Goal: Task Accomplishment & Management: Complete application form

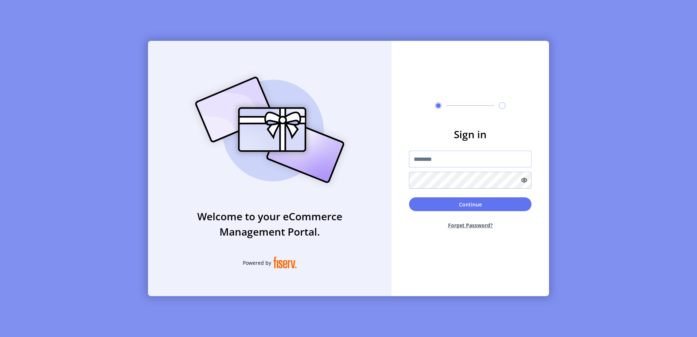
click at [435, 163] on input "text" at bounding box center [470, 159] width 122 height 17
click at [444, 159] on input "text" at bounding box center [470, 159] width 122 height 17
click at [431, 160] on input "text" at bounding box center [470, 159] width 122 height 17
click at [435, 160] on input "text" at bounding box center [470, 159] width 122 height 17
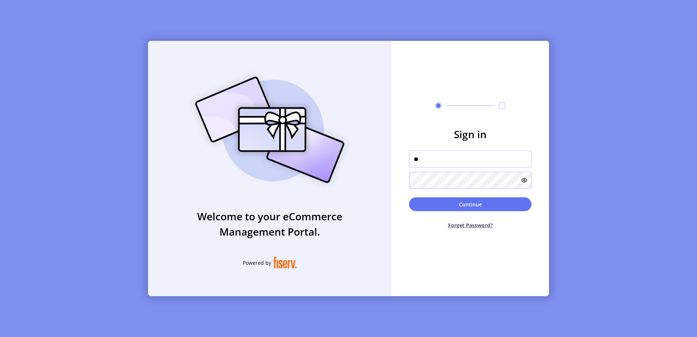
type input "*"
click at [448, 161] on input "text" at bounding box center [470, 159] width 122 height 17
paste input "**********"
type input "**********"
click at [409, 197] on button "Continue" at bounding box center [470, 204] width 122 height 14
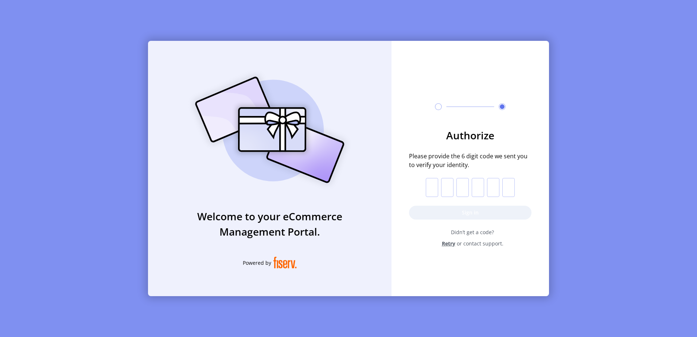
click at [428, 197] on form "Authorize Please provide the 6 digit code we sent you to verify your identity. …" at bounding box center [470, 188] width 157 height 120
click at [433, 190] on input "text" at bounding box center [432, 187] width 12 height 19
paste input "*"
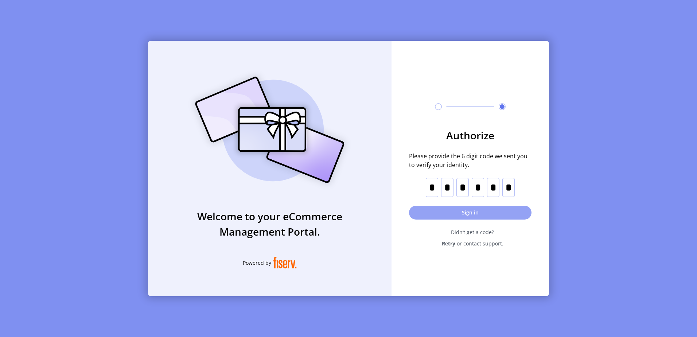
type input "*"
click at [464, 208] on button "Sign in" at bounding box center [470, 213] width 122 height 14
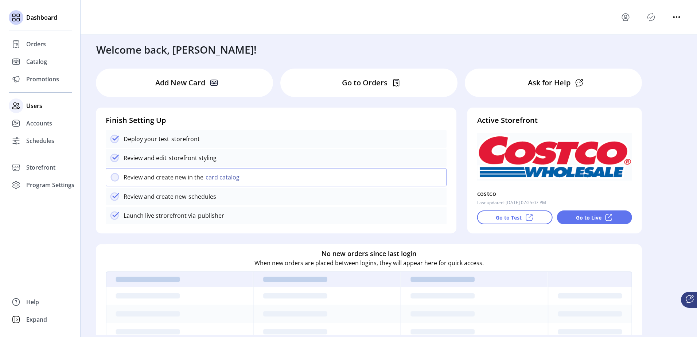
click at [28, 108] on span "Users" at bounding box center [34, 105] width 16 height 9
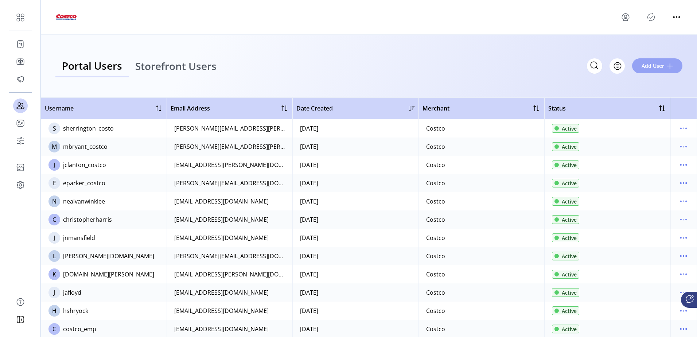
click at [648, 69] on span "Add User" at bounding box center [653, 66] width 23 height 8
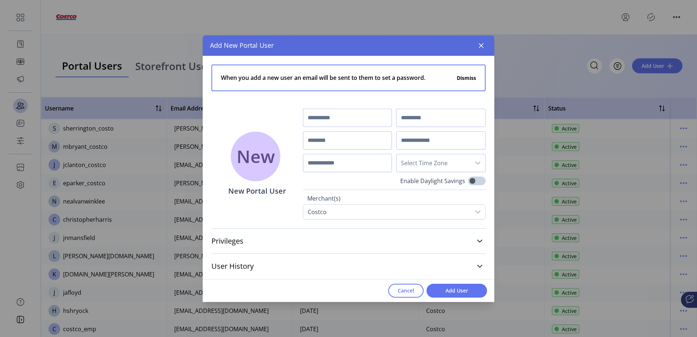
click at [341, 120] on input "text" at bounding box center [347, 118] width 89 height 18
type input "*****"
type input "********"
type input "**********"
click at [424, 143] on input "text" at bounding box center [440, 140] width 89 height 18
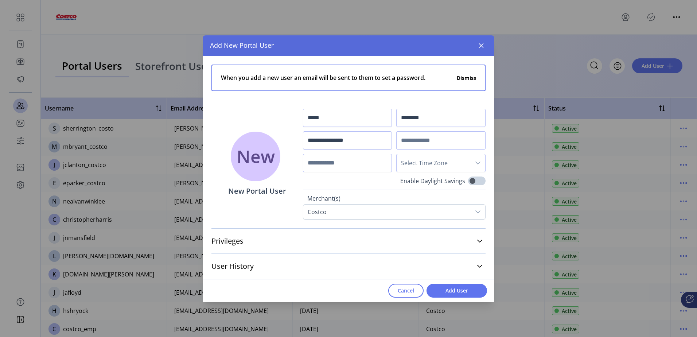
paste input "**********"
click at [476, 162] on icon "dropdown trigger" at bounding box center [477, 162] width 5 height 3
type input "**********"
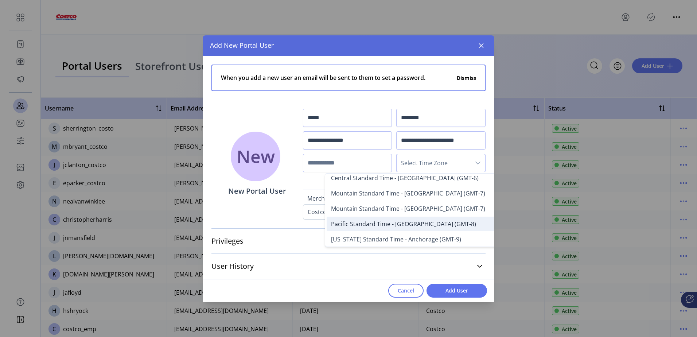
scroll to position [37, 0]
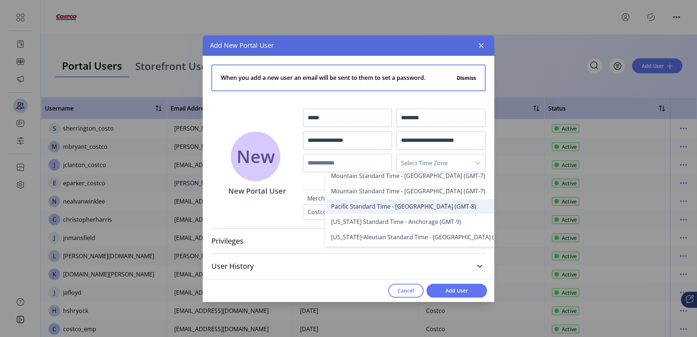
click at [406, 212] on li "Pacific Standard Time - [GEOGRAPHIC_DATA] (GMT-8)" at bounding box center [424, 206] width 195 height 15
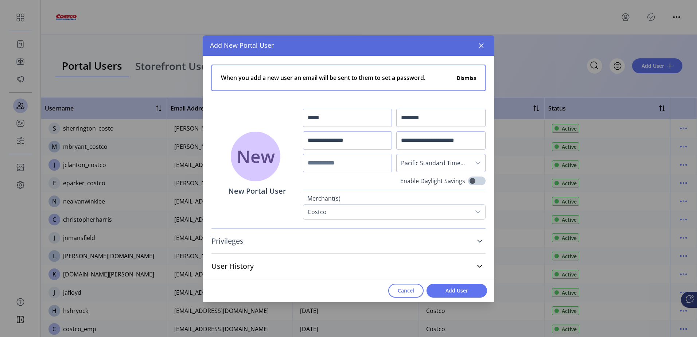
click at [480, 241] on icon at bounding box center [480, 241] width 6 height 6
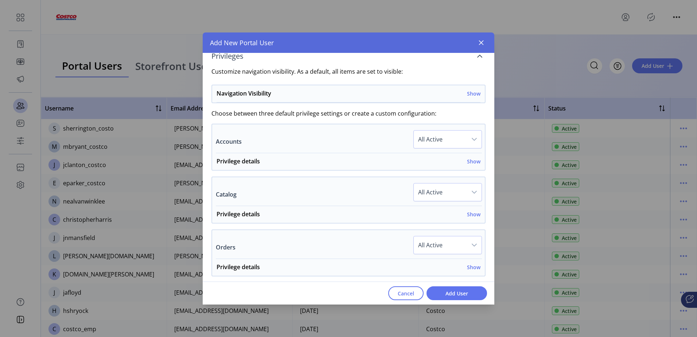
scroll to position [182, 0]
click at [474, 94] on h6 "Show" at bounding box center [473, 93] width 13 height 8
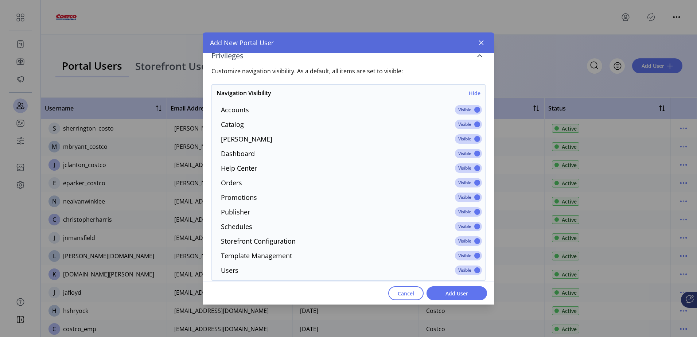
click at [471, 242] on span at bounding box center [468, 240] width 27 height 9
click at [475, 255] on span at bounding box center [468, 255] width 27 height 9
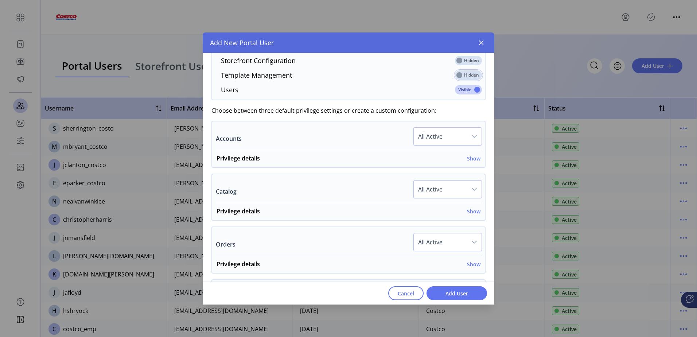
scroll to position [365, 0]
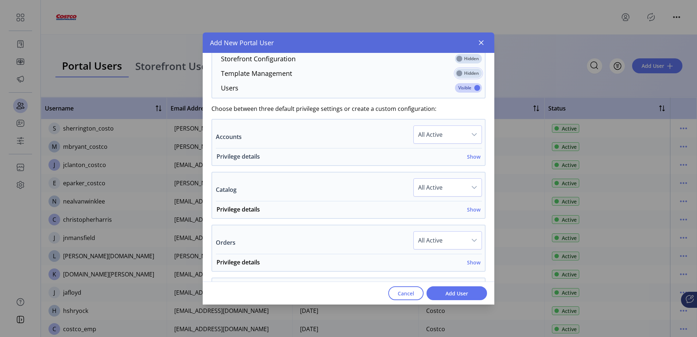
click at [472, 157] on h6 "Show" at bounding box center [473, 157] width 13 height 8
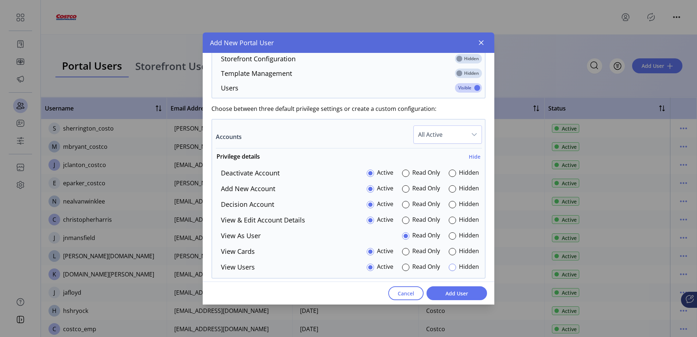
click at [451, 268] on div at bounding box center [452, 267] width 7 height 7
click at [449, 253] on div at bounding box center [452, 251] width 7 height 7
click at [411, 292] on span "Cancel" at bounding box center [406, 293] width 16 height 8
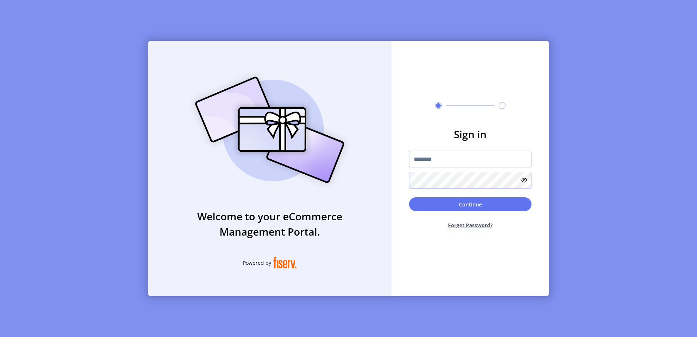
click at [455, 161] on input "text" at bounding box center [470, 159] width 122 height 17
type input "**********"
click at [409, 197] on button "Continue" at bounding box center [470, 204] width 122 height 14
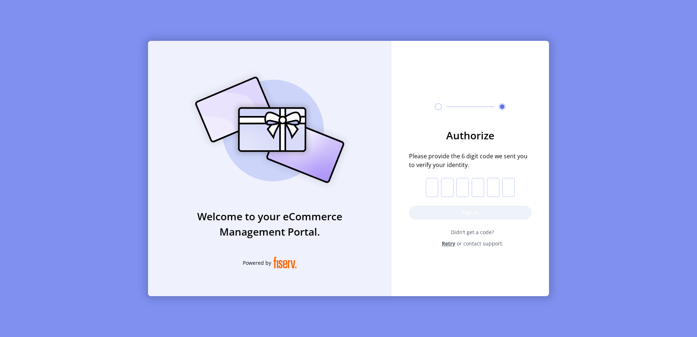
click at [432, 191] on input "text" at bounding box center [432, 187] width 12 height 19
paste input "*"
type input "*"
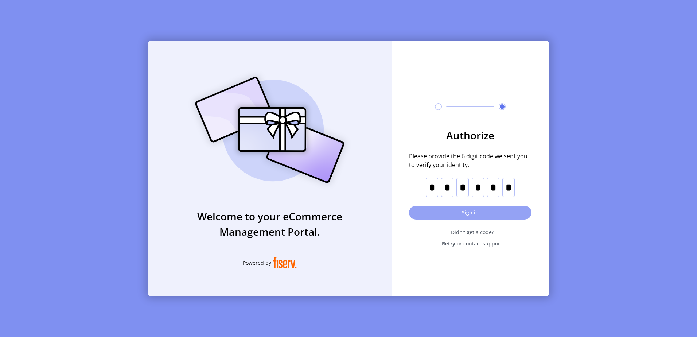
click at [462, 210] on button "Sign in" at bounding box center [470, 213] width 122 height 14
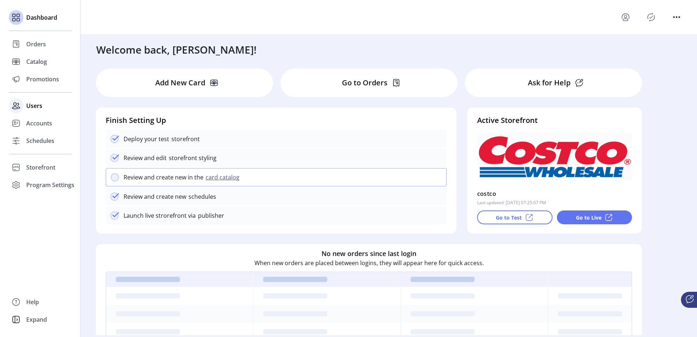
click at [36, 103] on span "Users" at bounding box center [34, 105] width 16 height 9
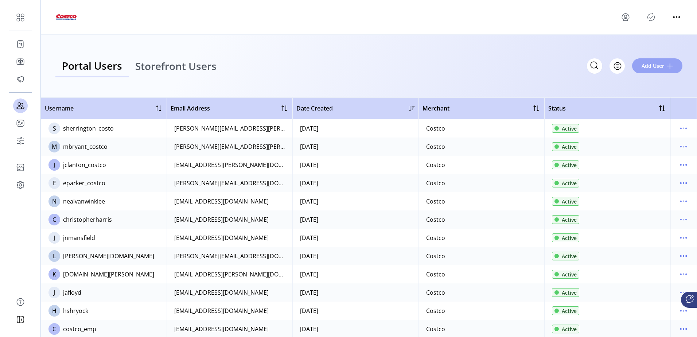
click at [659, 66] on span "Add User" at bounding box center [653, 66] width 23 height 8
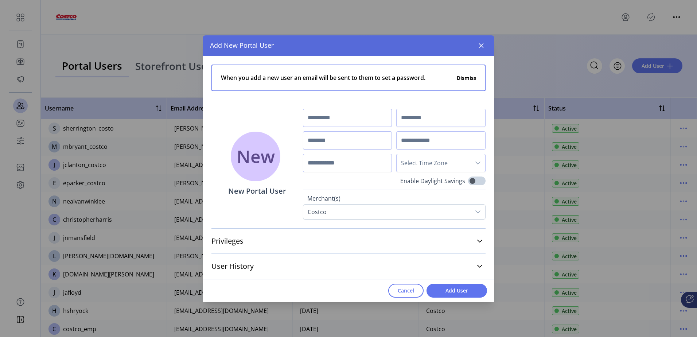
click at [335, 120] on input "text" at bounding box center [347, 118] width 89 height 18
type input "*****"
type input "********"
type input "**********"
paste input "**********"
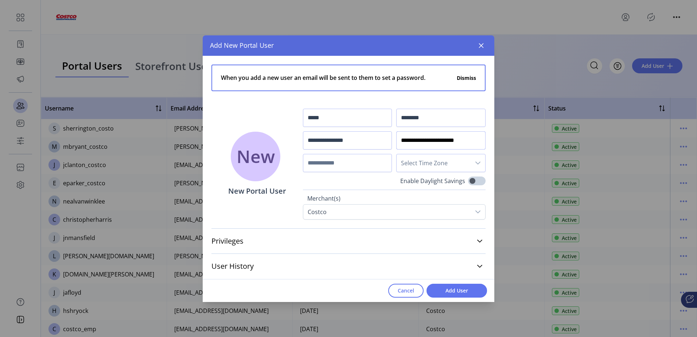
type input "**********"
click at [440, 163] on span "Select Time Zone" at bounding box center [434, 162] width 74 height 17
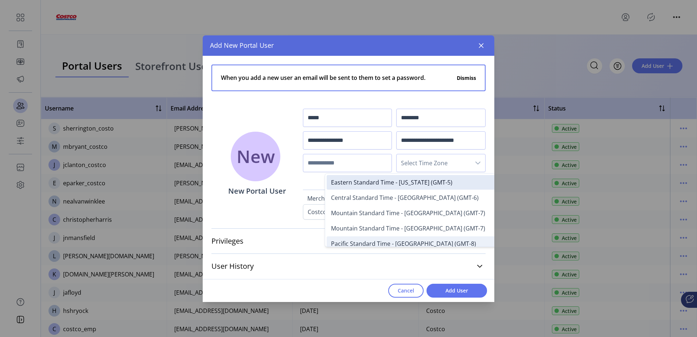
click at [382, 242] on span "Pacific Standard Time - [GEOGRAPHIC_DATA] (GMT-8)" at bounding box center [403, 244] width 145 height 8
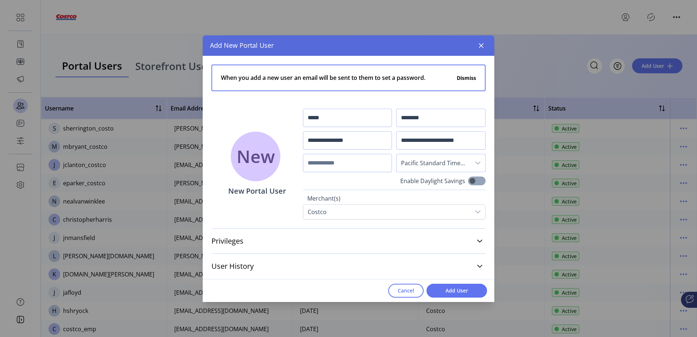
click at [471, 182] on span at bounding box center [476, 180] width 17 height 9
click at [476, 238] on link "Privileges" at bounding box center [348, 241] width 274 height 16
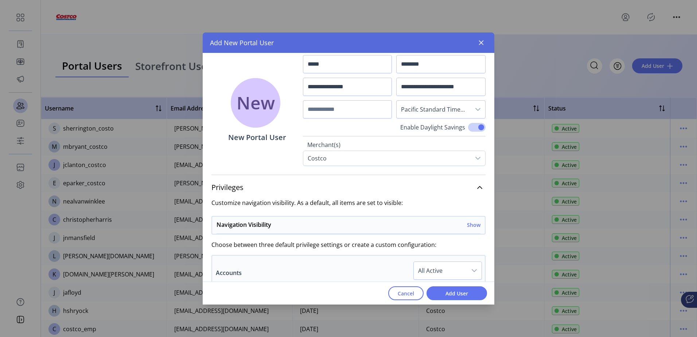
scroll to position [109, 0]
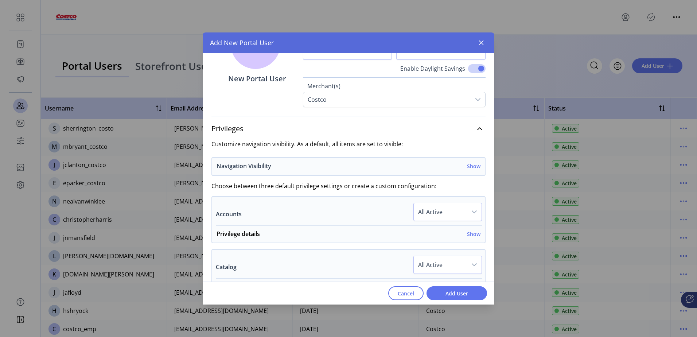
click at [467, 169] on h6 "Show" at bounding box center [473, 166] width 13 height 8
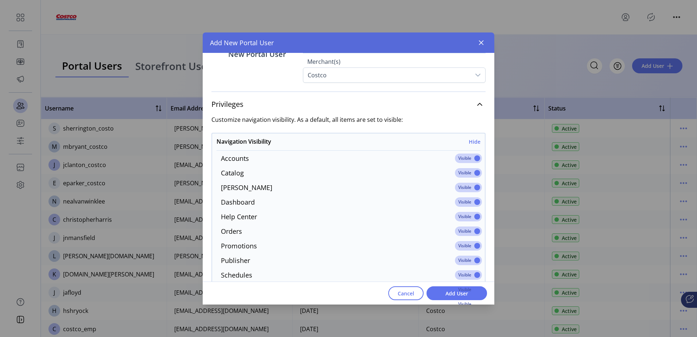
scroll to position [182, 0]
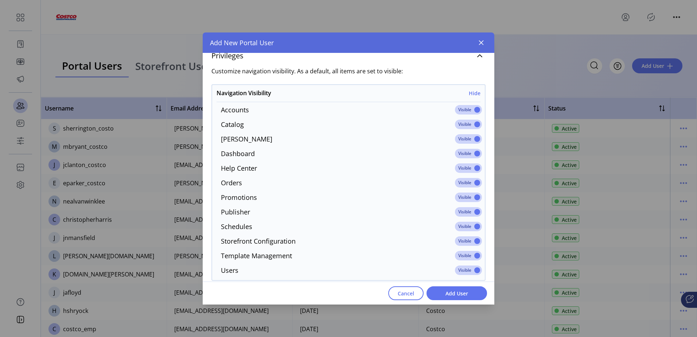
click at [472, 239] on span at bounding box center [468, 240] width 27 height 9
click at [472, 110] on span at bounding box center [468, 109] width 27 height 9
click at [475, 212] on span at bounding box center [468, 211] width 27 height 9
click at [474, 257] on span at bounding box center [468, 255] width 27 height 9
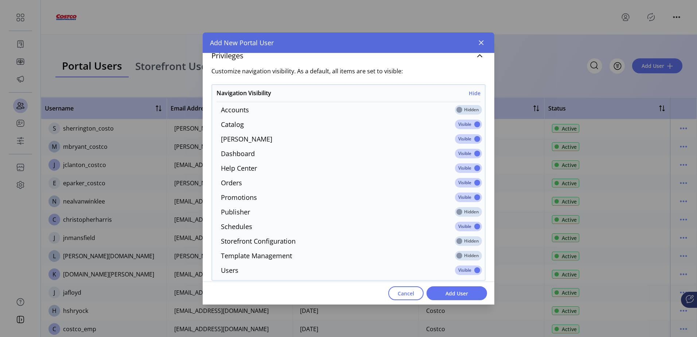
click at [455, 241] on span at bounding box center [468, 240] width 27 height 9
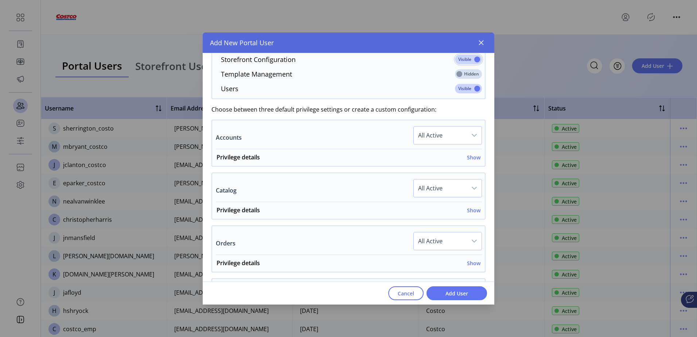
scroll to position [365, 0]
click at [469, 158] on h6 "Show" at bounding box center [473, 157] width 13 height 8
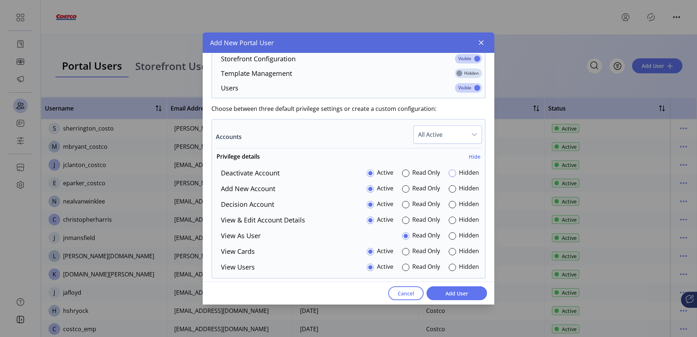
click at [449, 173] on div at bounding box center [452, 173] width 7 height 7
drag, startPoint x: 447, startPoint y: 189, endPoint x: 448, endPoint y: 193, distance: 4.4
click at [449, 190] on div at bounding box center [452, 188] width 7 height 7
click at [449, 204] on div at bounding box center [452, 204] width 7 height 7
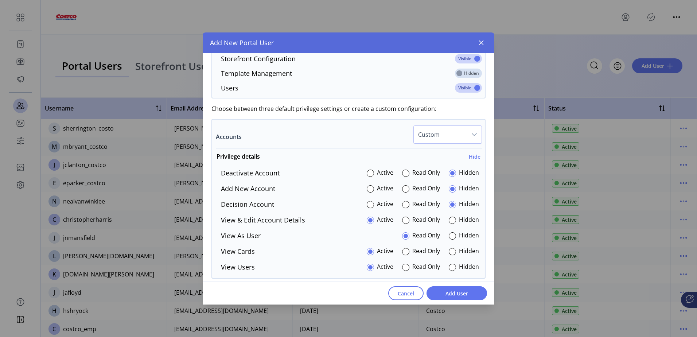
drag, startPoint x: 449, startPoint y: 218, endPoint x: 449, endPoint y: 225, distance: 7.3
click at [449, 219] on div at bounding box center [452, 220] width 7 height 7
click at [449, 236] on div at bounding box center [452, 235] width 7 height 7
drag, startPoint x: 447, startPoint y: 249, endPoint x: 448, endPoint y: 258, distance: 8.6
click at [449, 251] on div at bounding box center [452, 251] width 7 height 7
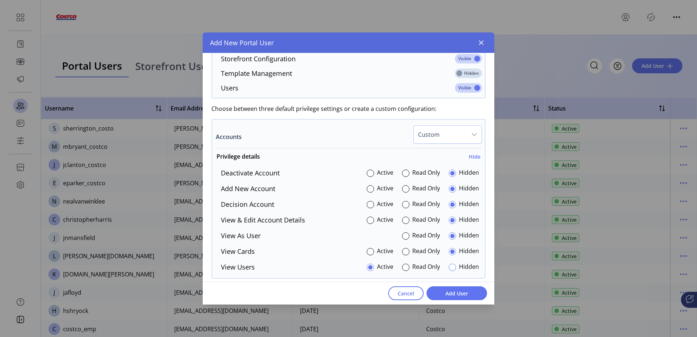
click at [449, 269] on div at bounding box center [452, 267] width 7 height 7
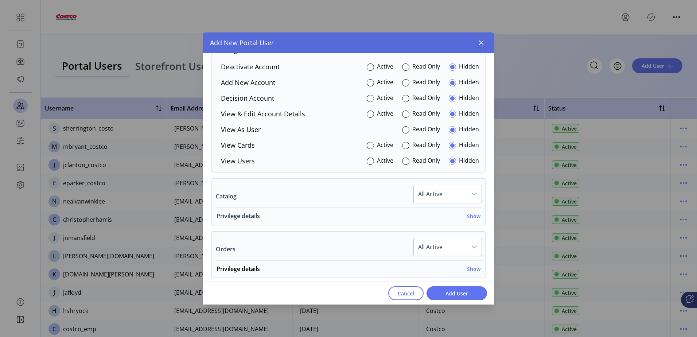
scroll to position [474, 0]
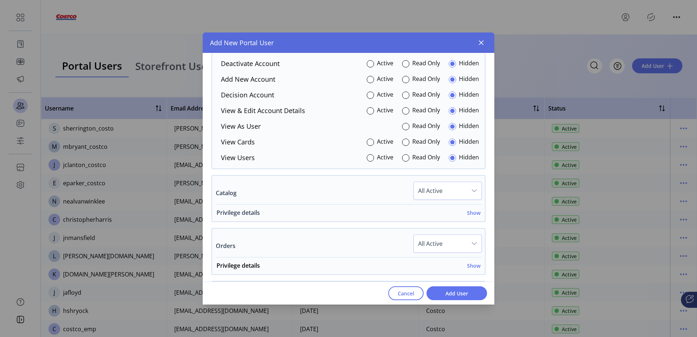
click at [471, 215] on h6 "Show" at bounding box center [473, 213] width 13 height 8
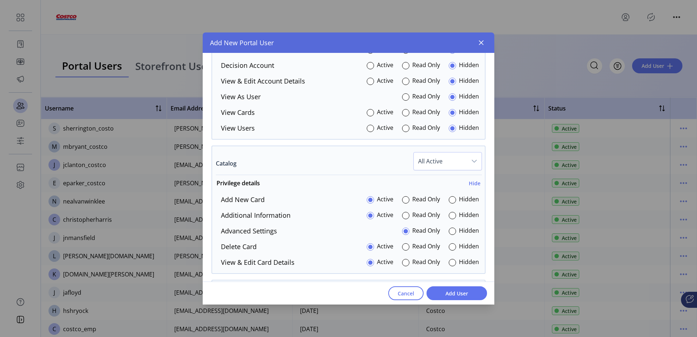
scroll to position [547, 0]
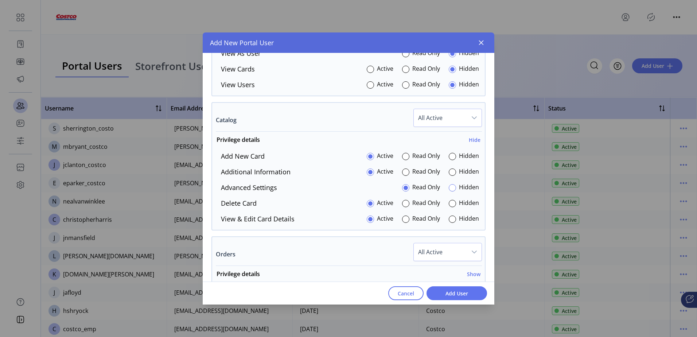
click at [450, 189] on div at bounding box center [452, 187] width 7 height 7
click at [405, 203] on div at bounding box center [405, 203] width 7 height 7
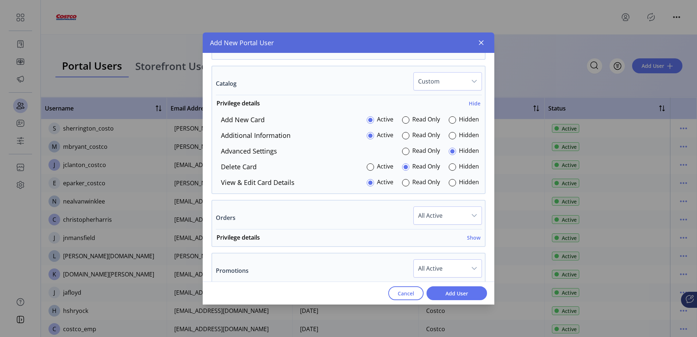
scroll to position [620, 0]
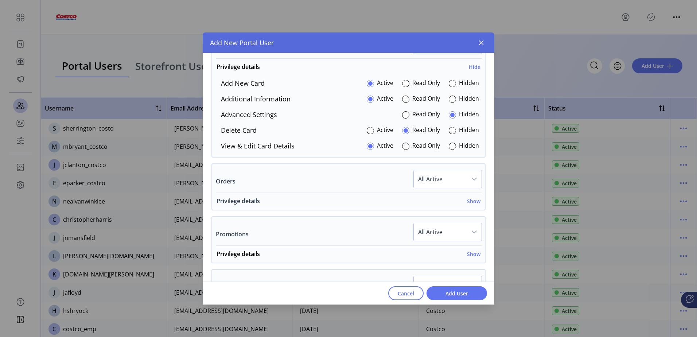
click at [471, 204] on h6 "Show" at bounding box center [473, 201] width 13 height 8
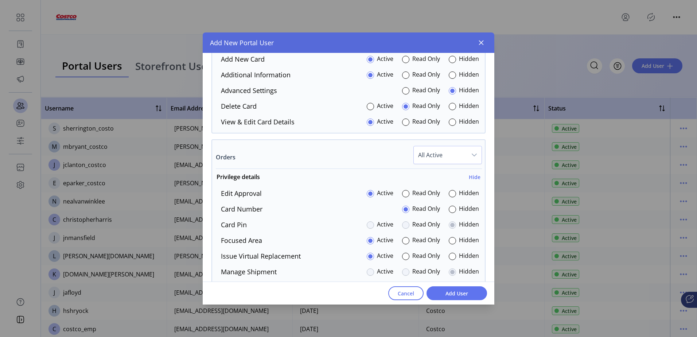
scroll to position [656, 0]
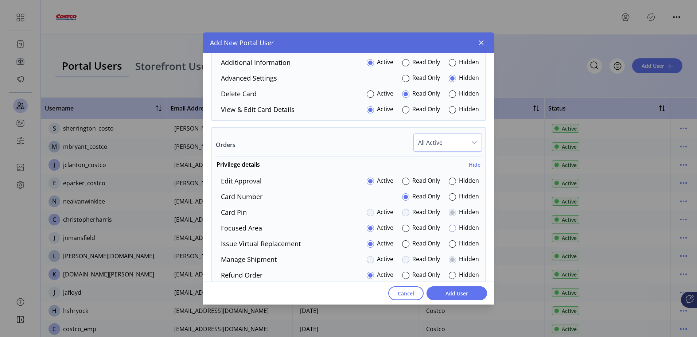
click at [451, 230] on div at bounding box center [452, 228] width 7 height 7
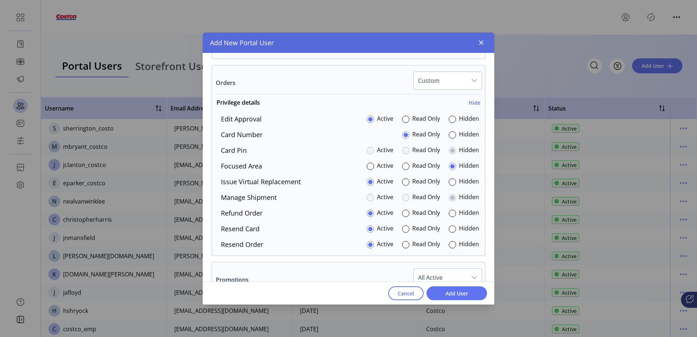
scroll to position [729, 0]
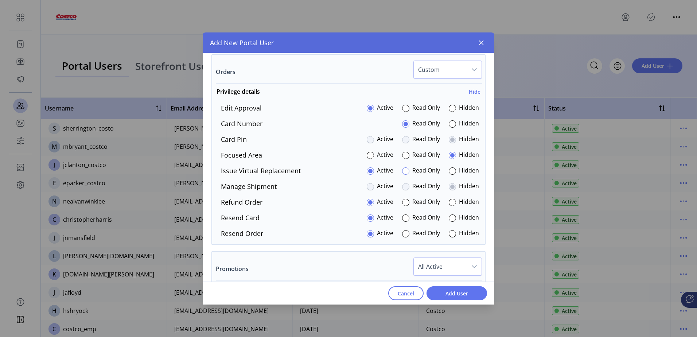
click at [402, 172] on div at bounding box center [405, 170] width 7 height 7
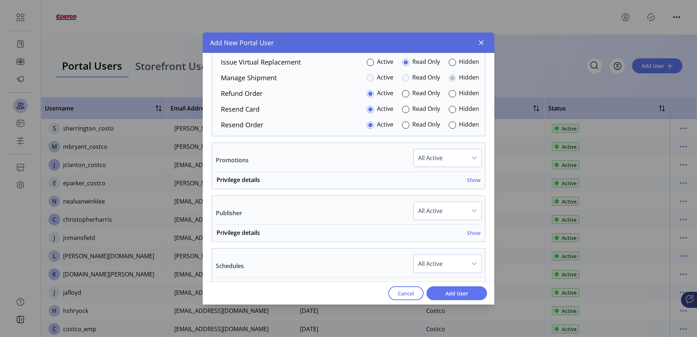
scroll to position [838, 0]
click at [467, 178] on h6 "Show" at bounding box center [473, 179] width 13 height 8
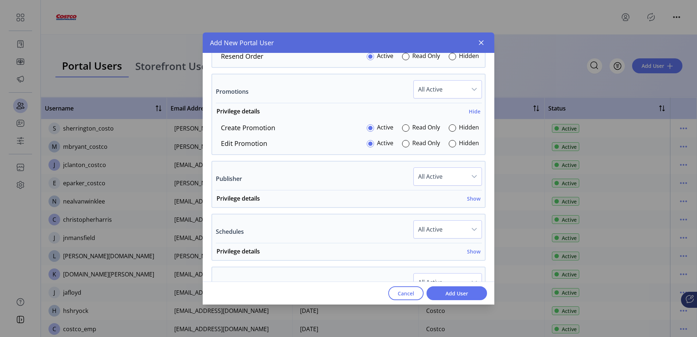
scroll to position [911, 0]
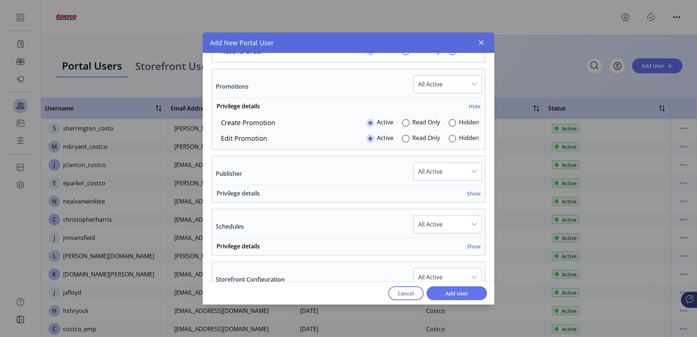
click at [469, 195] on h6 "Show" at bounding box center [473, 194] width 13 height 8
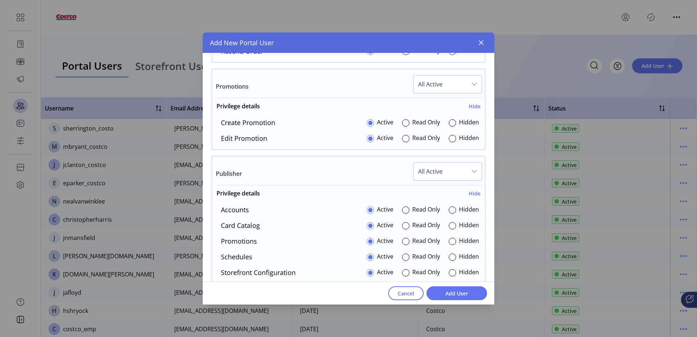
drag, startPoint x: 305, startPoint y: 297, endPoint x: 312, endPoint y: 297, distance: 7.3
click at [305, 297] on div "Cancel Add User" at bounding box center [349, 292] width 292 height 23
click at [450, 210] on div at bounding box center [452, 209] width 7 height 7
click at [452, 225] on div at bounding box center [452, 225] width 7 height 7
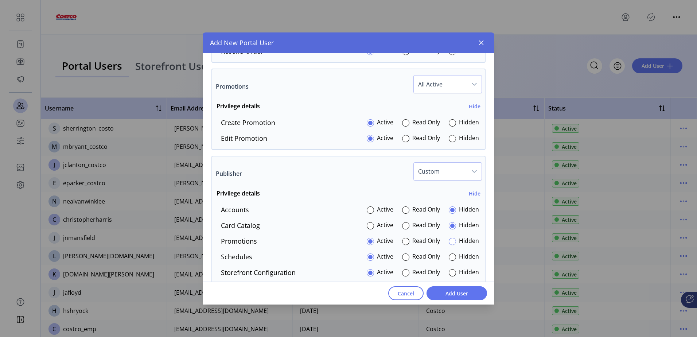
click at [449, 241] on div at bounding box center [452, 241] width 7 height 7
drag, startPoint x: 449, startPoint y: 256, endPoint x: 449, endPoint y: 265, distance: 8.7
click at [449, 257] on div at bounding box center [452, 256] width 7 height 7
click at [449, 270] on div at bounding box center [452, 272] width 7 height 7
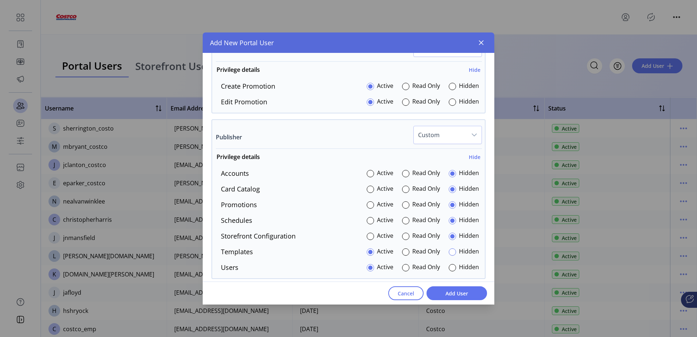
click at [449, 250] on div at bounding box center [452, 251] width 7 height 7
click at [449, 265] on div at bounding box center [452, 267] width 7 height 7
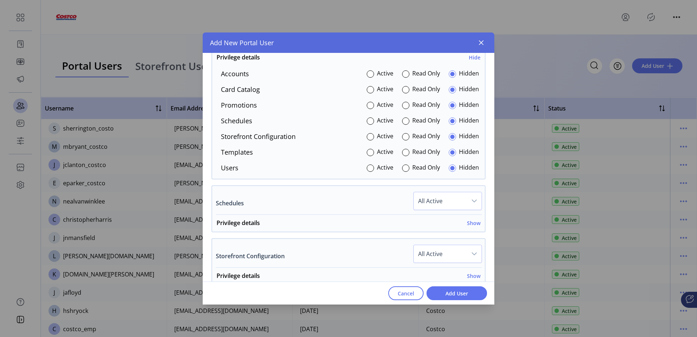
scroll to position [1057, 0]
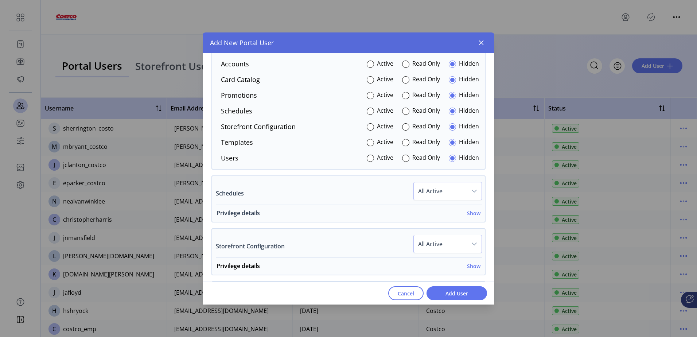
click at [467, 213] on h6 "Show" at bounding box center [473, 213] width 13 height 8
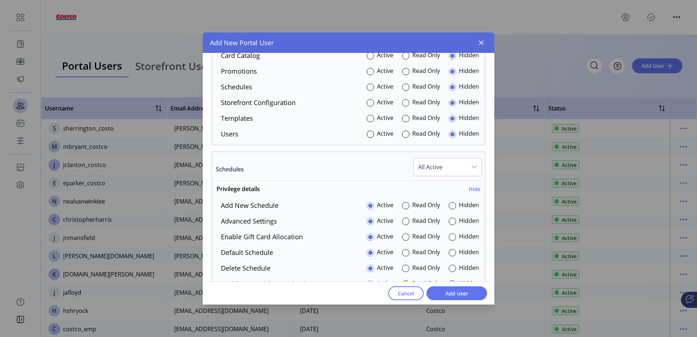
scroll to position [1094, 0]
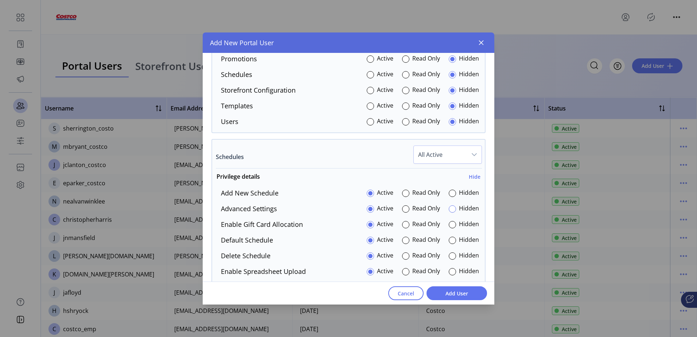
click at [451, 208] on div at bounding box center [452, 208] width 7 height 7
click at [451, 227] on div at bounding box center [452, 224] width 7 height 7
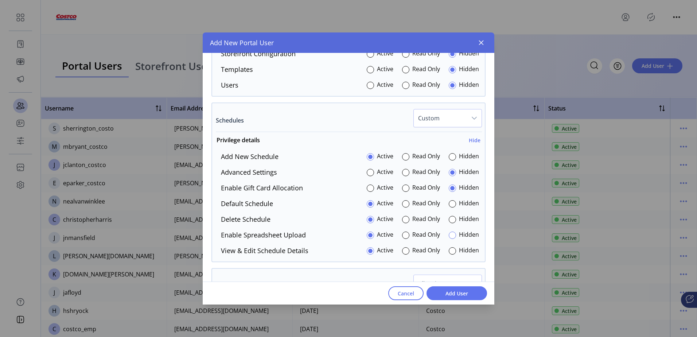
click at [449, 233] on div at bounding box center [452, 234] width 7 height 7
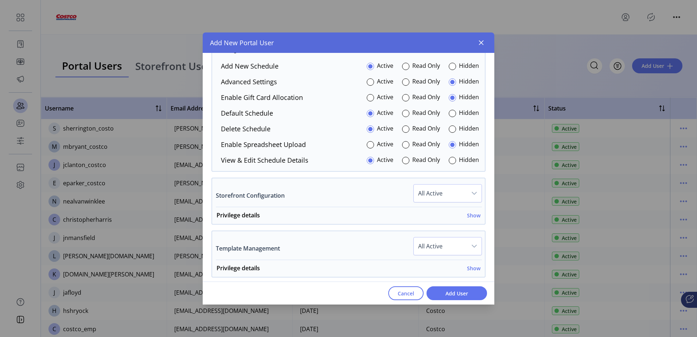
scroll to position [1239, 0]
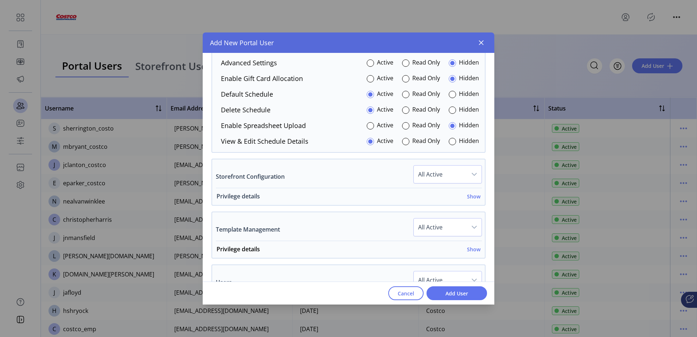
click at [468, 198] on h6 "Show" at bounding box center [473, 196] width 13 height 8
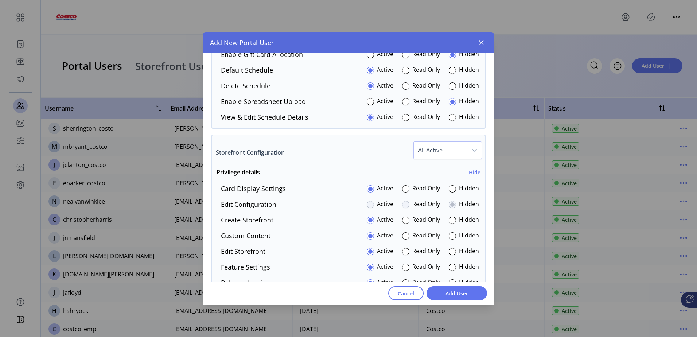
scroll to position [1276, 0]
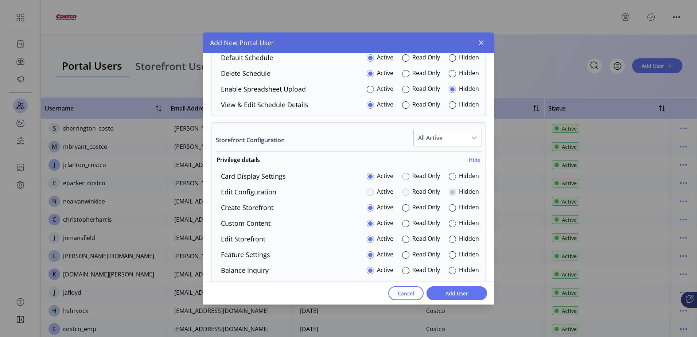
click at [404, 179] on div at bounding box center [405, 176] width 7 height 7
click at [404, 207] on div at bounding box center [405, 207] width 7 height 7
drag, startPoint x: 403, startPoint y: 224, endPoint x: 403, endPoint y: 234, distance: 9.5
click at [403, 225] on div at bounding box center [405, 223] width 7 height 7
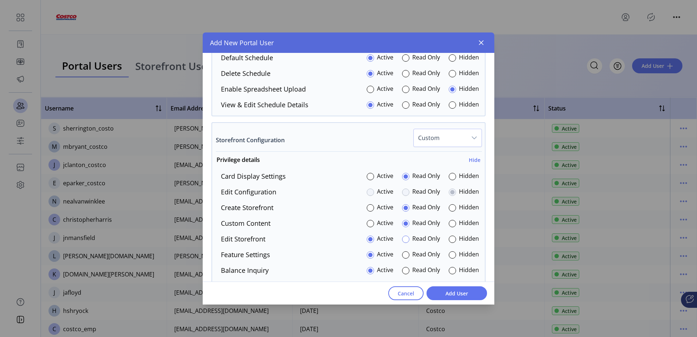
drag, startPoint x: 404, startPoint y: 241, endPoint x: 404, endPoint y: 246, distance: 4.8
click at [404, 242] on div at bounding box center [405, 238] width 7 height 7
click at [405, 256] on div at bounding box center [405, 254] width 7 height 7
click at [405, 266] on p-radiobutton at bounding box center [405, 270] width 7 height 10
click at [405, 273] on div at bounding box center [405, 270] width 7 height 7
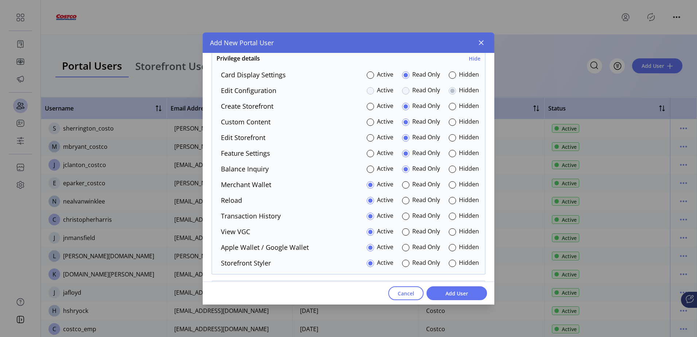
scroll to position [1385, 0]
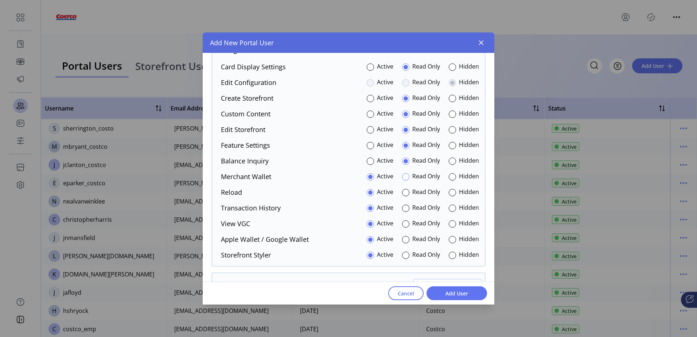
click at [402, 177] on div at bounding box center [405, 176] width 7 height 7
click at [404, 194] on div at bounding box center [405, 192] width 7 height 7
click at [404, 209] on div at bounding box center [405, 208] width 7 height 7
drag, startPoint x: 404, startPoint y: 221, endPoint x: 403, endPoint y: 234, distance: 12.8
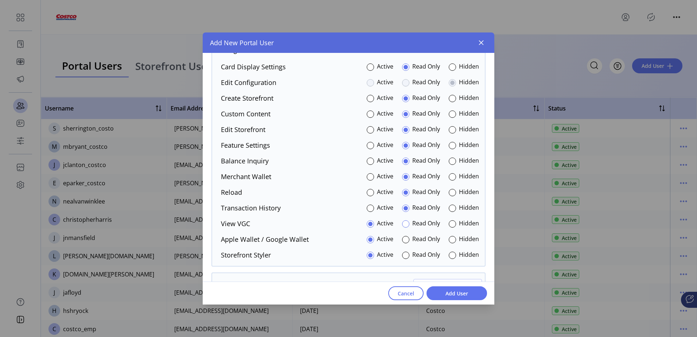
click at [404, 221] on div at bounding box center [405, 223] width 7 height 7
click at [402, 238] on div at bounding box center [405, 239] width 7 height 7
click at [403, 253] on div at bounding box center [405, 255] width 7 height 7
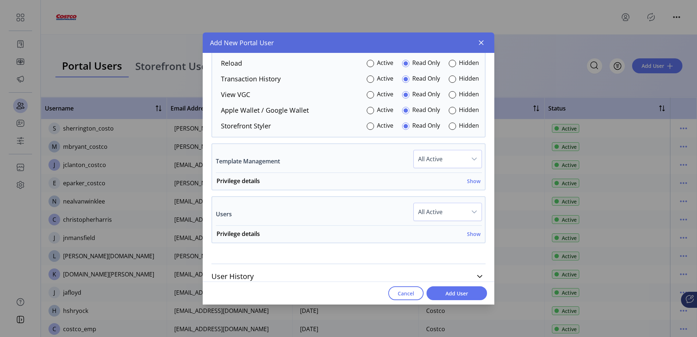
scroll to position [1522, 0]
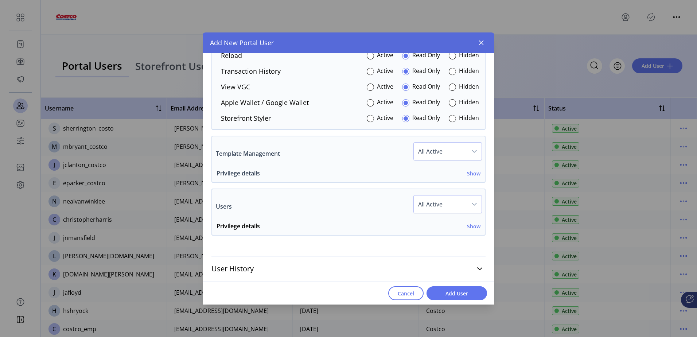
click at [475, 172] on h6 "Show" at bounding box center [473, 174] width 13 height 8
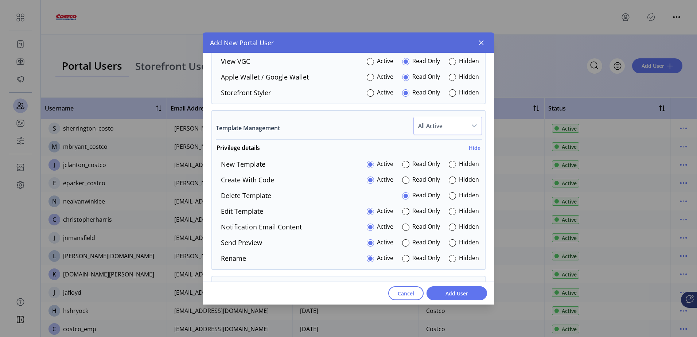
scroll to position [1558, 0]
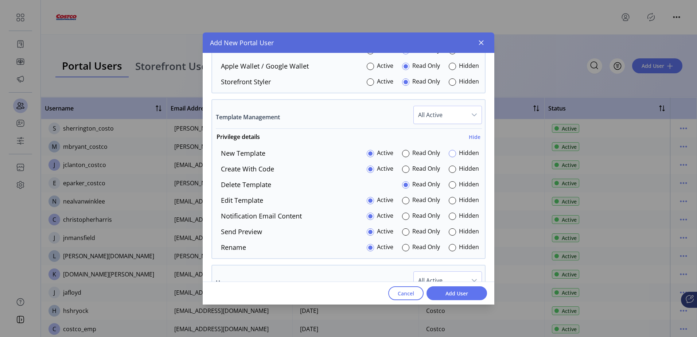
click at [449, 155] on div at bounding box center [452, 153] width 7 height 7
click at [447, 177] on div "New Template Active Read Only Hidden Create with Code Active Read Only Hidden D…" at bounding box center [348, 200] width 273 height 104
drag, startPoint x: 449, startPoint y: 166, endPoint x: 449, endPoint y: 170, distance: 4.7
click at [449, 167] on div at bounding box center [452, 169] width 7 height 7
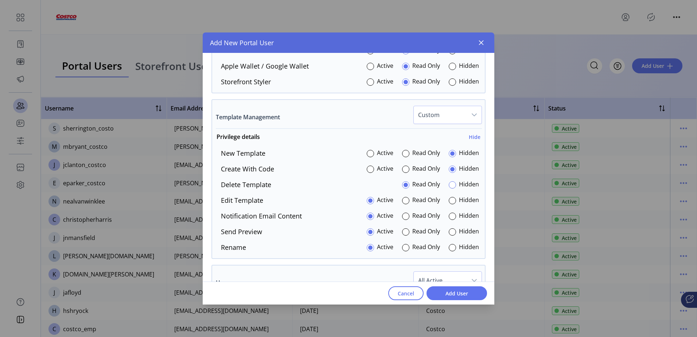
click at [449, 185] on div at bounding box center [452, 184] width 7 height 7
click at [450, 205] on p-radiobutton at bounding box center [452, 200] width 7 height 10
click at [449, 201] on div at bounding box center [452, 200] width 7 height 7
click at [449, 217] on div at bounding box center [452, 216] width 7 height 7
click at [449, 235] on div at bounding box center [452, 231] width 7 height 7
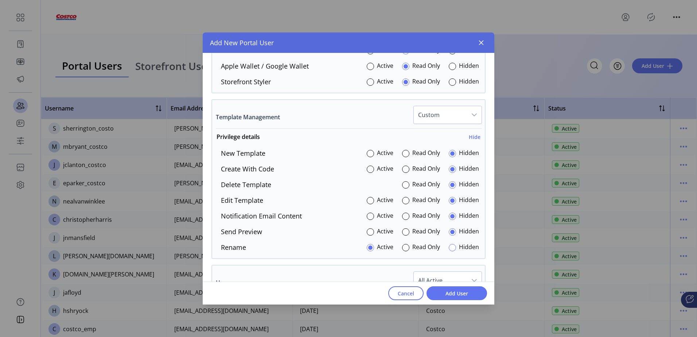
click at [449, 247] on div at bounding box center [452, 247] width 7 height 7
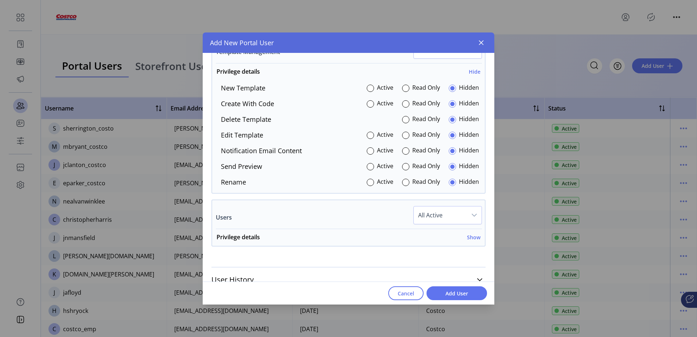
scroll to position [1635, 0]
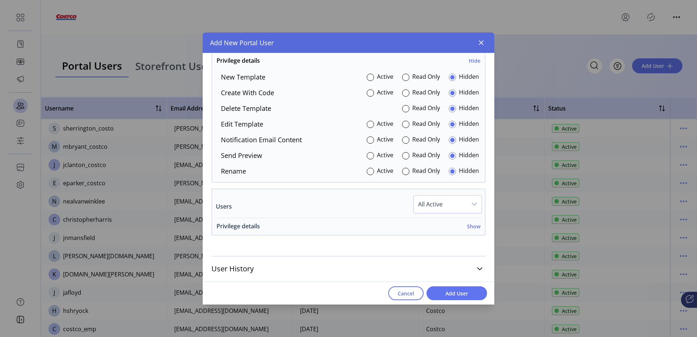
click at [473, 228] on h6 "Show" at bounding box center [473, 226] width 13 height 8
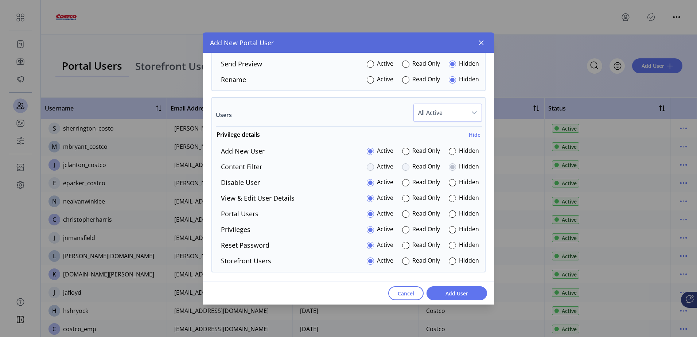
scroll to position [1744, 0]
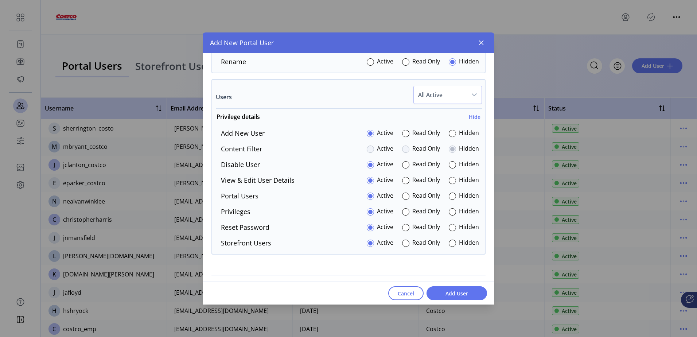
click at [449, 244] on div at bounding box center [452, 243] width 7 height 7
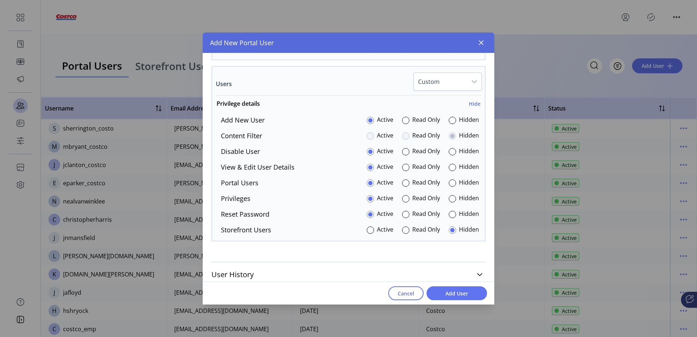
scroll to position [1763, 0]
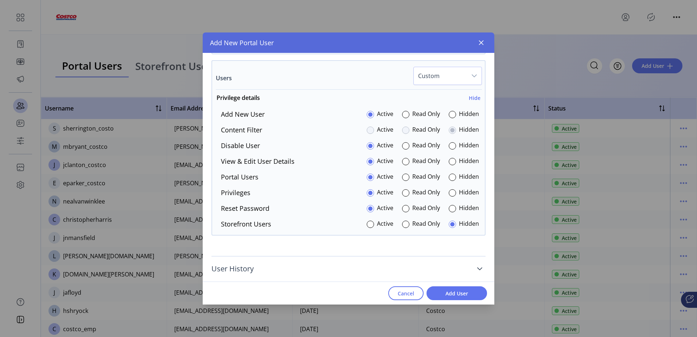
click at [478, 267] on icon at bounding box center [480, 269] width 6 height 6
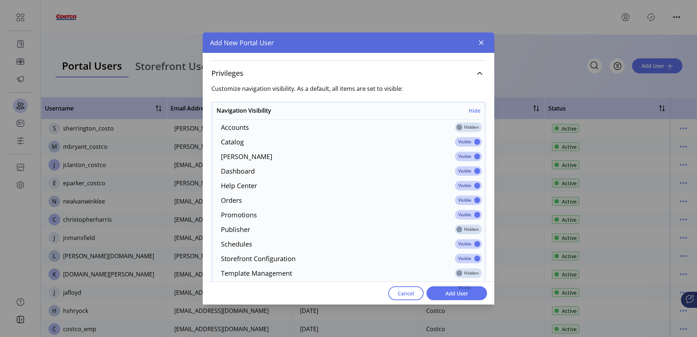
scroll to position [219, 0]
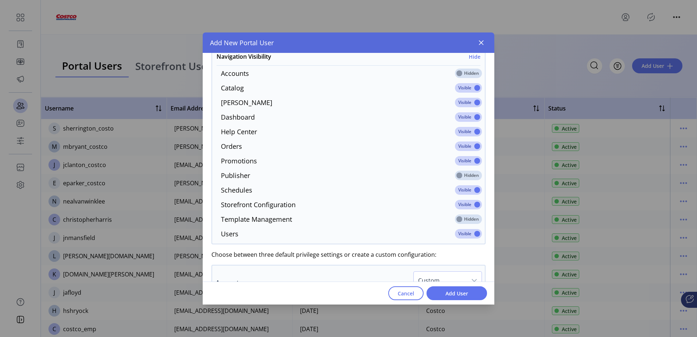
click at [472, 205] on span at bounding box center [468, 204] width 27 height 9
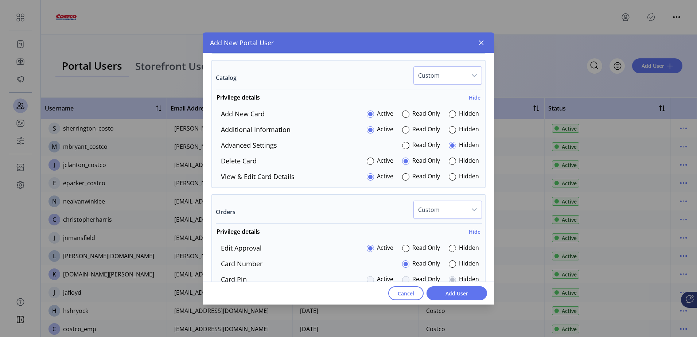
scroll to position [583, 0]
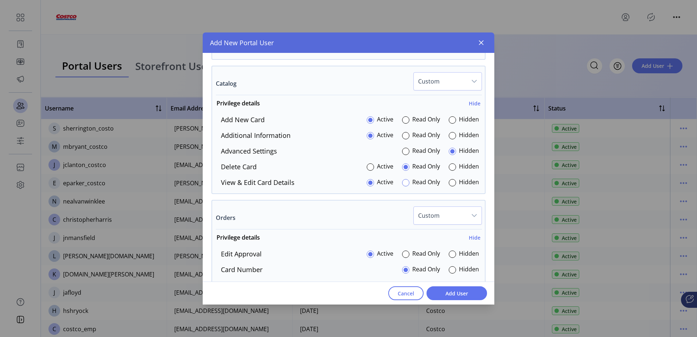
click at [402, 184] on div at bounding box center [405, 182] width 7 height 7
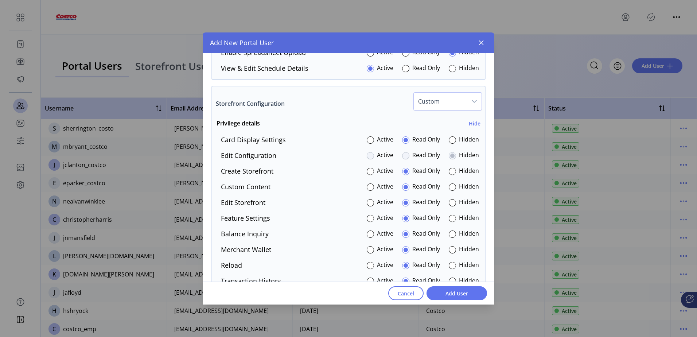
scroll to position [1349, 0]
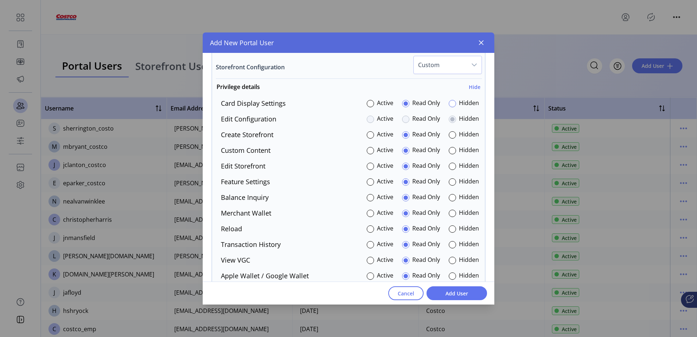
click at [449, 102] on div at bounding box center [452, 103] width 7 height 7
click at [469, 69] on div "dropdown trigger" at bounding box center [474, 64] width 15 height 17
click at [445, 116] on li "All Hidden" at bounding box center [448, 115] width 65 height 15
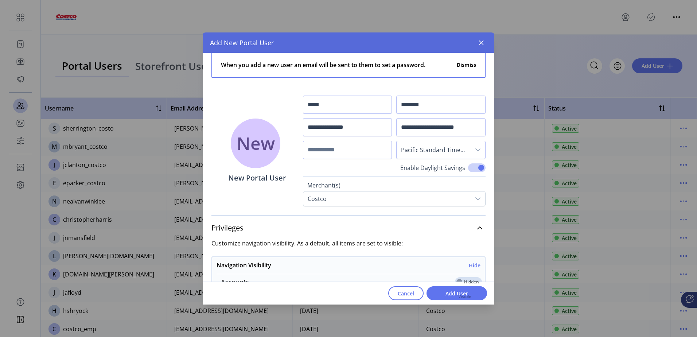
scroll to position [0, 0]
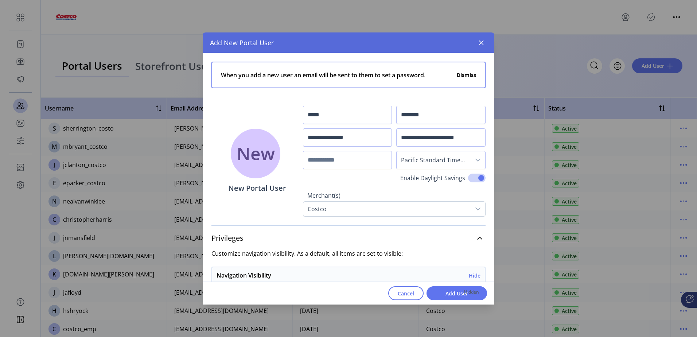
click at [464, 74] on button "Dismiss" at bounding box center [466, 75] width 19 height 8
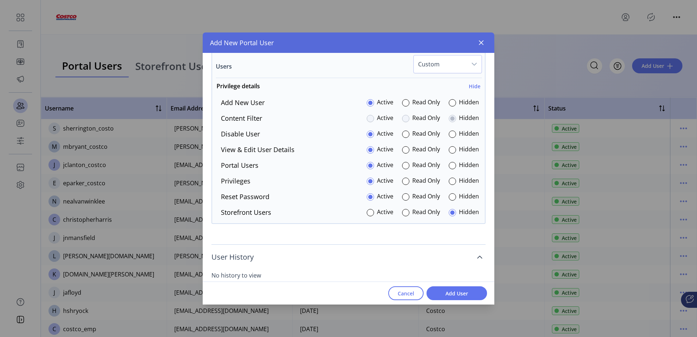
scroll to position [1742, 0]
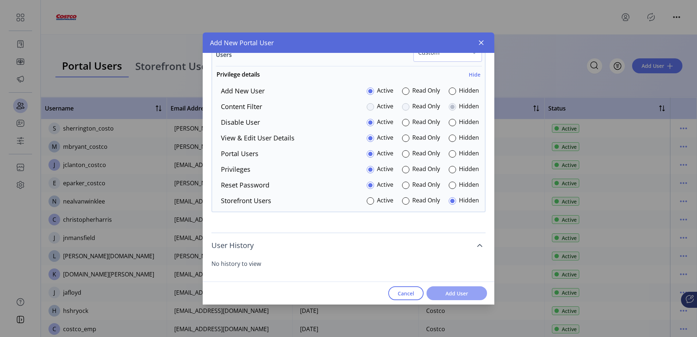
click at [461, 293] on span "Add User" at bounding box center [457, 293] width 42 height 8
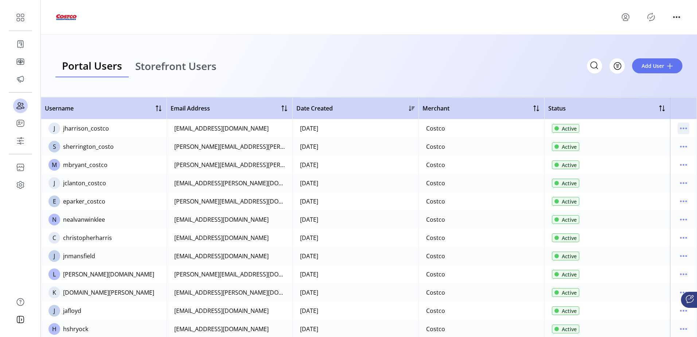
click at [681, 129] on icon "menu" at bounding box center [684, 128] width 12 height 12
click at [657, 155] on span "View Details" at bounding box center [649, 154] width 61 height 6
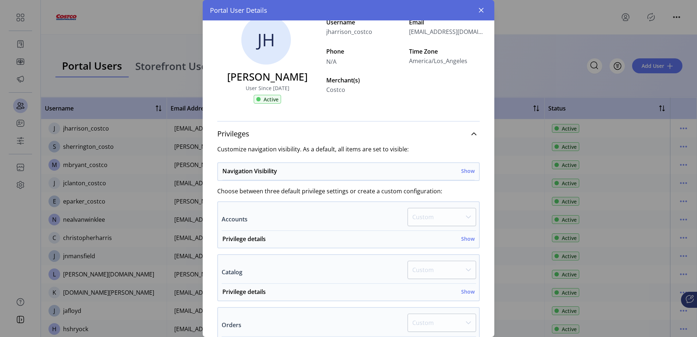
scroll to position [36, 0]
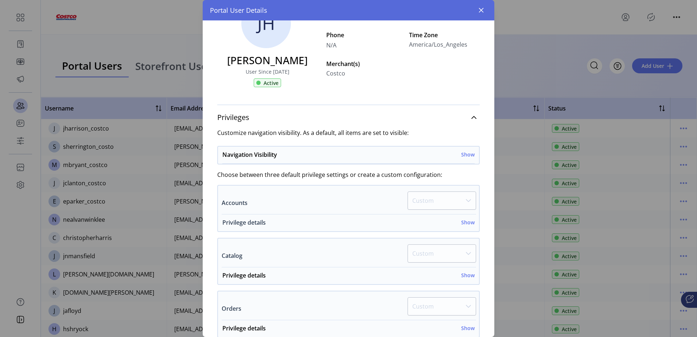
click at [467, 223] on h6 "Show" at bounding box center [467, 222] width 13 height 8
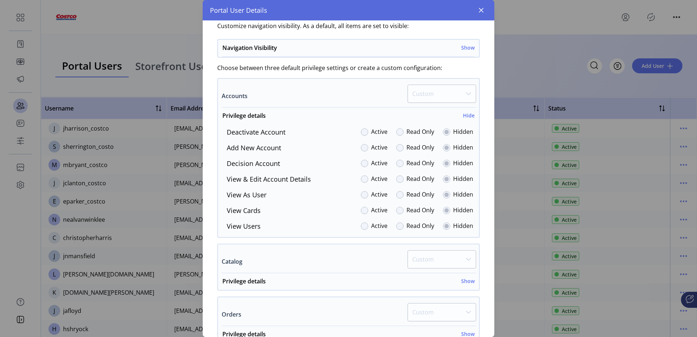
scroll to position [146, 0]
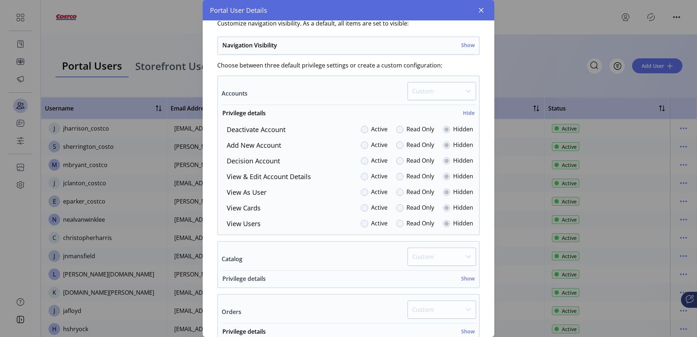
click at [467, 278] on h6 "Show" at bounding box center [467, 278] width 13 height 8
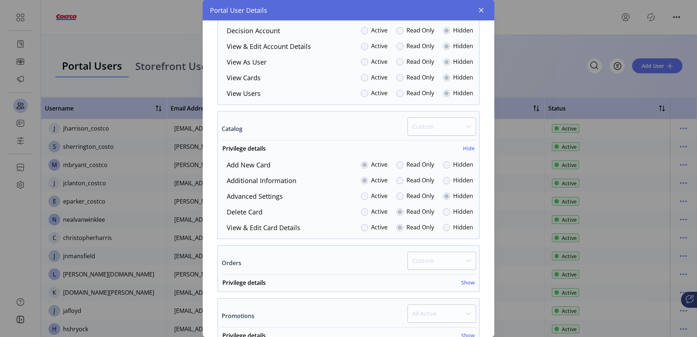
scroll to position [292, 0]
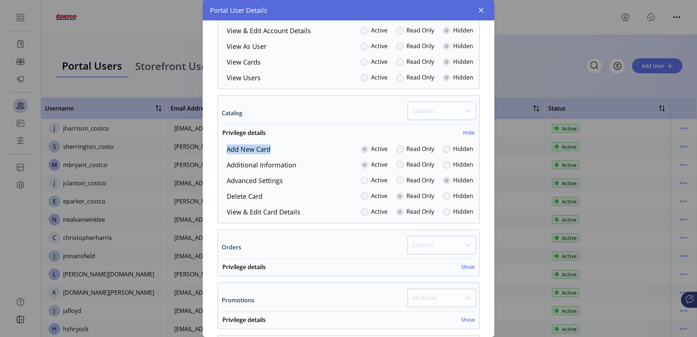
drag, startPoint x: 274, startPoint y: 147, endPoint x: 225, endPoint y: 150, distance: 48.9
click at [225, 150] on div "Add New Card Active Read Only Hidden" at bounding box center [347, 149] width 252 height 10
copy label "Add New Card"
drag, startPoint x: 296, startPoint y: 164, endPoint x: 224, endPoint y: 164, distance: 71.5
click at [224, 164] on div "Additional Information Active Read Only Hidden" at bounding box center [347, 165] width 252 height 10
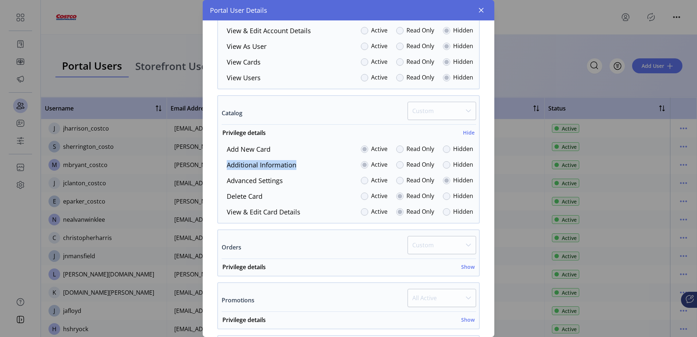
copy label "Additional Information"
drag, startPoint x: 279, startPoint y: 183, endPoint x: 221, endPoint y: 182, distance: 57.2
click at [221, 182] on div "Advanced Settings Active Read Only Hidden" at bounding box center [347, 181] width 252 height 10
copy label "Advanced Setting"
click at [296, 179] on div "Advanced Settings Active Read Only Hidden" at bounding box center [347, 181] width 252 height 10
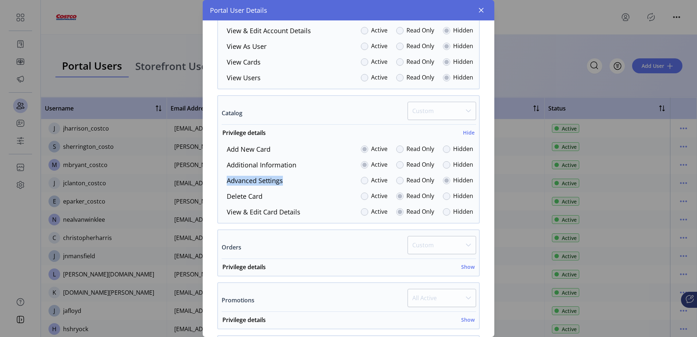
drag, startPoint x: 289, startPoint y: 181, endPoint x: 226, endPoint y: 180, distance: 63.1
click at [226, 180] on div "Advanced Settings Active Read Only Hidden" at bounding box center [347, 181] width 252 height 10
copy label "Advanced Settings"
drag, startPoint x: 273, startPoint y: 195, endPoint x: 227, endPoint y: 196, distance: 45.9
click at [227, 196] on div "Delete Card Active Read Only Hidden" at bounding box center [347, 196] width 252 height 10
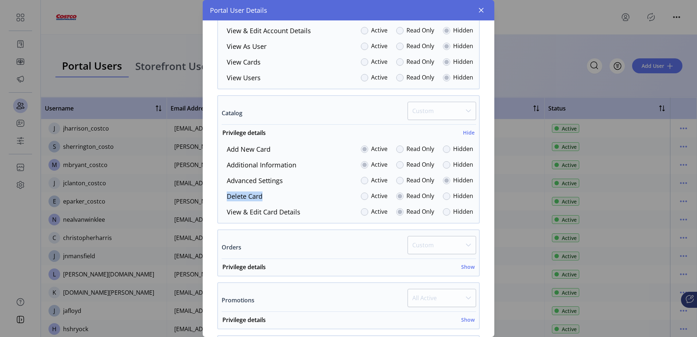
copy label "Delete Card"
drag, startPoint x: 291, startPoint y: 210, endPoint x: 226, endPoint y: 213, distance: 64.6
click at [226, 213] on div "View & Edit Card Details Active Read Only Hidden" at bounding box center [347, 212] width 252 height 10
copy label "View & Edit Card Details"
click at [470, 268] on span "Privilege details Show" at bounding box center [347, 268] width 258 height 13
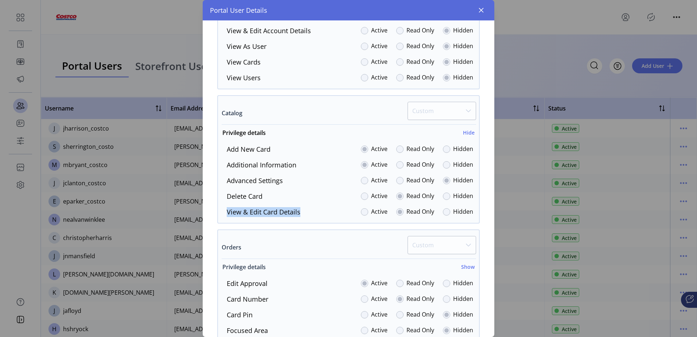
click at [466, 268] on h6 "Show" at bounding box center [467, 267] width 13 height 8
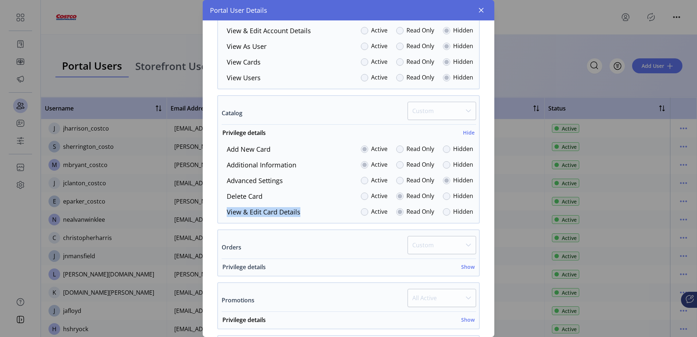
click at [467, 266] on h6 "Show" at bounding box center [467, 267] width 13 height 8
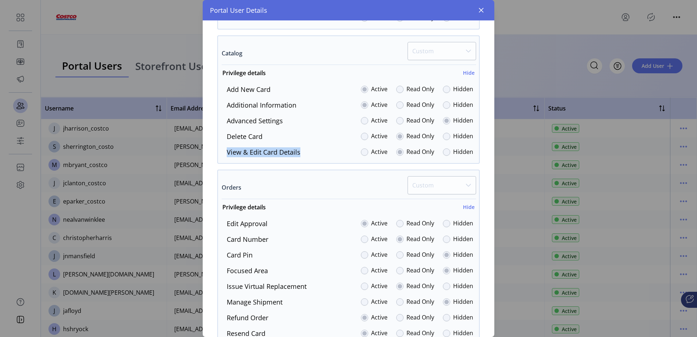
scroll to position [401, 0]
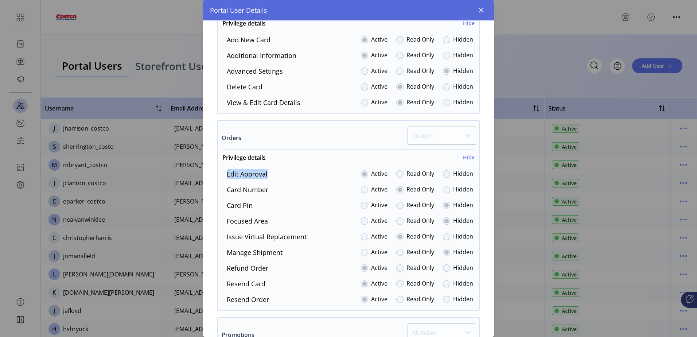
drag, startPoint x: 269, startPoint y: 174, endPoint x: 229, endPoint y: 175, distance: 40.8
click at [229, 175] on div "Edit Approval Active Read Only Hidden" at bounding box center [347, 174] width 252 height 10
copy label "Edit Approval"
drag, startPoint x: 278, startPoint y: 187, endPoint x: 227, endPoint y: 189, distance: 51.4
click at [227, 189] on div "Card Number Active Read Only Hidden" at bounding box center [347, 190] width 252 height 10
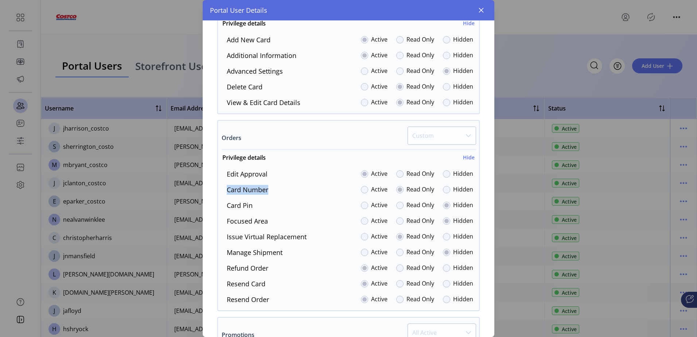
copy label "Card Number"
drag, startPoint x: 255, startPoint y: 207, endPoint x: 226, endPoint y: 207, distance: 28.4
click at [226, 207] on div "Card Pin Active Read Only Hidden" at bounding box center [347, 205] width 252 height 10
copy label "Card Pin"
drag, startPoint x: 274, startPoint y: 225, endPoint x: 223, endPoint y: 225, distance: 51.0
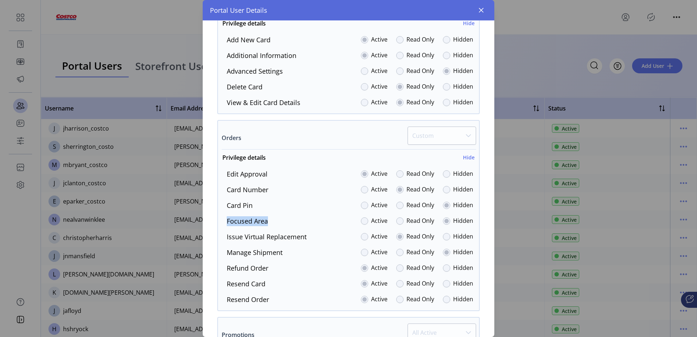
click at [223, 225] on div "Focused Area Active Read Only Hidden" at bounding box center [347, 221] width 252 height 10
copy label "Focused Area"
drag, startPoint x: 307, startPoint y: 235, endPoint x: 223, endPoint y: 238, distance: 83.9
click at [223, 238] on div "Issue Virtual Replacement Active Read Only Hidden" at bounding box center [347, 237] width 252 height 10
drag, startPoint x: 242, startPoint y: 253, endPoint x: 230, endPoint y: 253, distance: 11.7
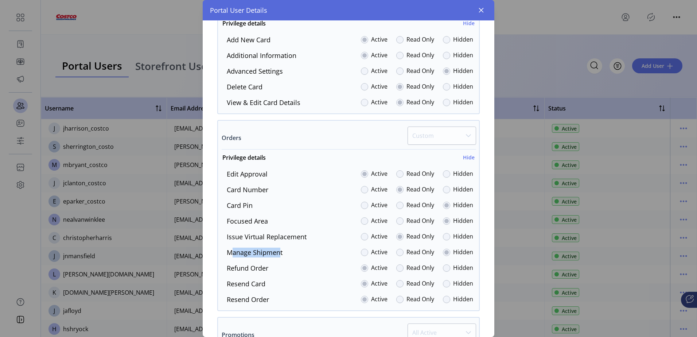
click at [230, 253] on label "Manage Shipment" at bounding box center [255, 253] width 56 height 10
drag, startPoint x: 230, startPoint y: 253, endPoint x: 278, endPoint y: 253, distance: 48.1
click at [278, 253] on label "Manage Shipment" at bounding box center [255, 253] width 56 height 10
drag, startPoint x: 292, startPoint y: 253, endPoint x: 226, endPoint y: 252, distance: 66.4
click at [226, 252] on div "Manage Shipment Active Read Only Hidden" at bounding box center [347, 253] width 252 height 10
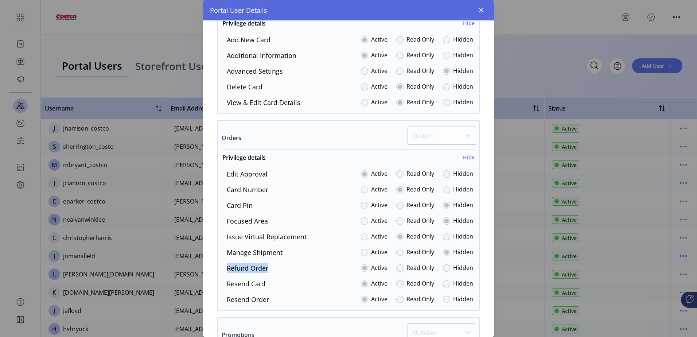
drag, startPoint x: 273, startPoint y: 268, endPoint x: 224, endPoint y: 269, distance: 48.5
click at [224, 269] on div "Refund Order Active Read Only Hidden" at bounding box center [347, 268] width 252 height 10
drag, startPoint x: 269, startPoint y: 283, endPoint x: 222, endPoint y: 283, distance: 47.0
click at [222, 283] on div "Resend Card Active Read Only Hidden" at bounding box center [347, 284] width 252 height 10
drag, startPoint x: 240, startPoint y: 299, endPoint x: 226, endPoint y: 299, distance: 13.9
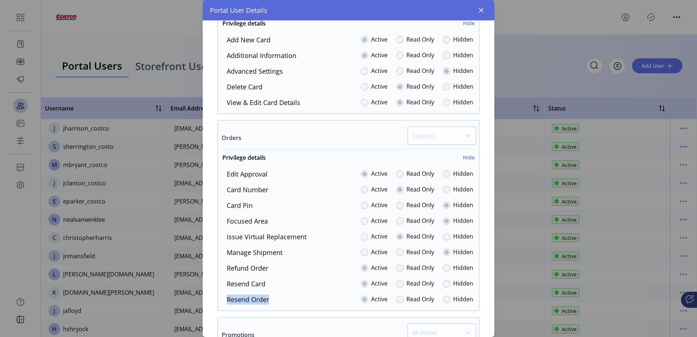
click at [226, 299] on div "Resend Order Active Read Only Hidden" at bounding box center [347, 300] width 252 height 10
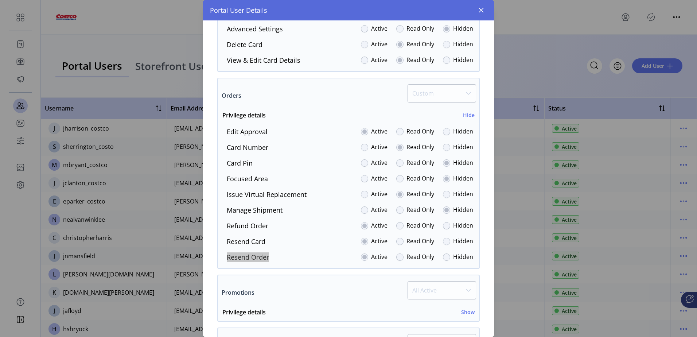
scroll to position [547, 0]
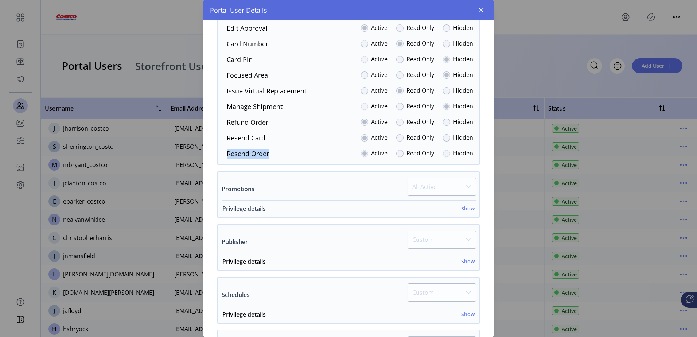
click at [470, 210] on h6 "Show" at bounding box center [467, 209] width 13 height 8
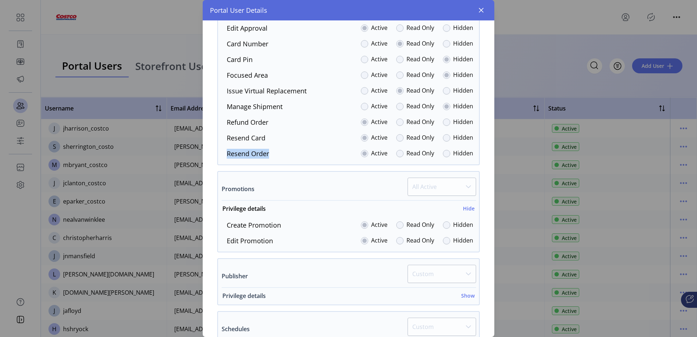
click at [469, 297] on h6 "Show" at bounding box center [467, 296] width 13 height 8
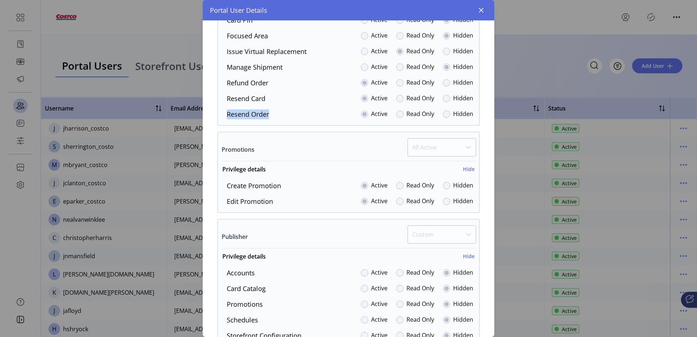
scroll to position [693, 0]
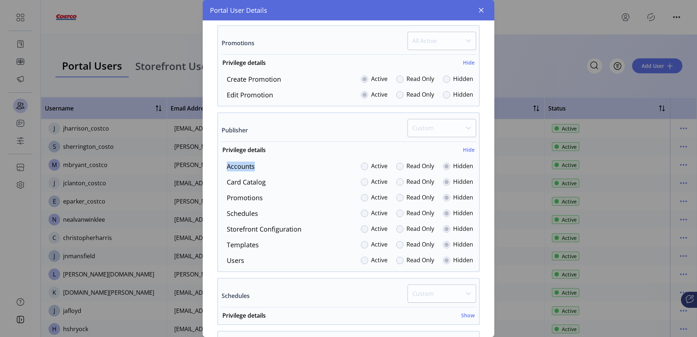
drag, startPoint x: 263, startPoint y: 168, endPoint x: 225, endPoint y: 168, distance: 37.9
click at [225, 168] on div "Accounts Active Read Only Hidden" at bounding box center [347, 166] width 252 height 10
drag, startPoint x: 266, startPoint y: 182, endPoint x: 225, endPoint y: 183, distance: 41.2
click at [225, 183] on div "Card Catalog Active Read Only Hidden" at bounding box center [347, 182] width 252 height 10
drag, startPoint x: 266, startPoint y: 198, endPoint x: 225, endPoint y: 198, distance: 41.2
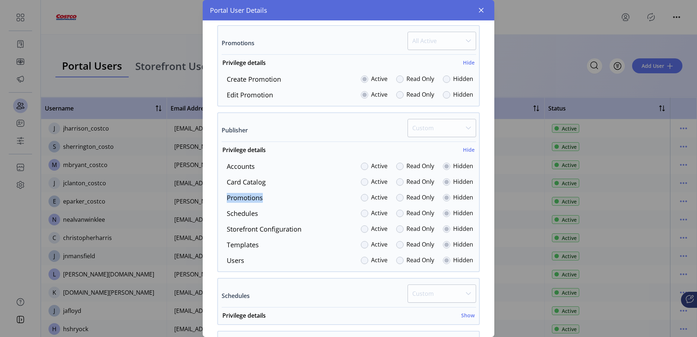
click at [225, 198] on div "Promotions Active Read Only Hidden" at bounding box center [347, 198] width 252 height 10
drag, startPoint x: 265, startPoint y: 211, endPoint x: 224, endPoint y: 213, distance: 41.6
click at [224, 213] on div "Schedules Active Read Only Hidden" at bounding box center [347, 214] width 252 height 10
drag, startPoint x: 308, startPoint y: 231, endPoint x: 226, endPoint y: 231, distance: 82.0
click at [226, 231] on div "Storefront Configuration Active Read Only Hidden" at bounding box center [347, 229] width 252 height 10
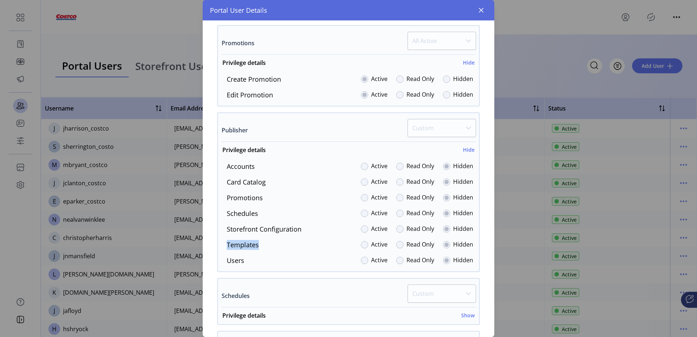
drag, startPoint x: 275, startPoint y: 248, endPoint x: 225, endPoint y: 247, distance: 49.9
click at [225, 247] on div "Templates Active Read Only Hidden" at bounding box center [347, 245] width 252 height 10
drag, startPoint x: 255, startPoint y: 257, endPoint x: 222, endPoint y: 259, distance: 32.9
click at [222, 259] on div "Users Active Read Only Hidden" at bounding box center [347, 261] width 252 height 10
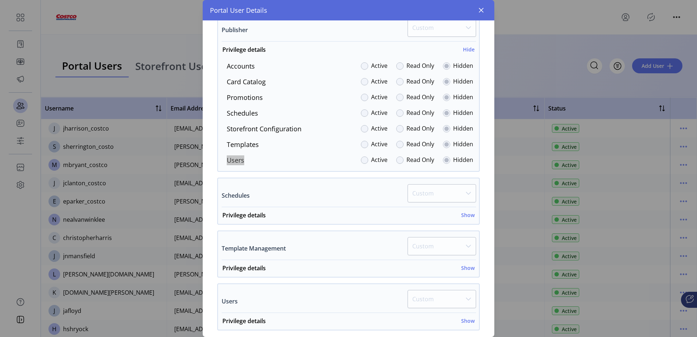
scroll to position [802, 0]
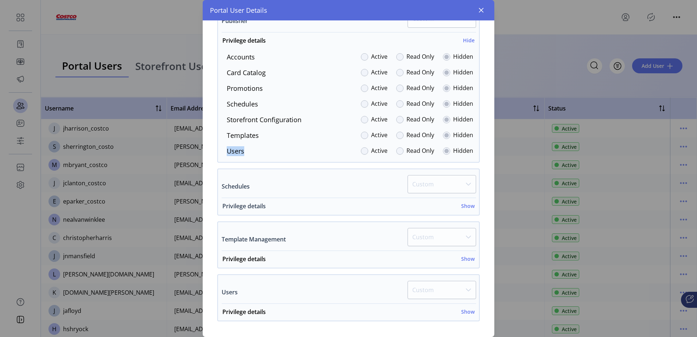
click at [464, 205] on h6 "Show" at bounding box center [467, 206] width 13 height 8
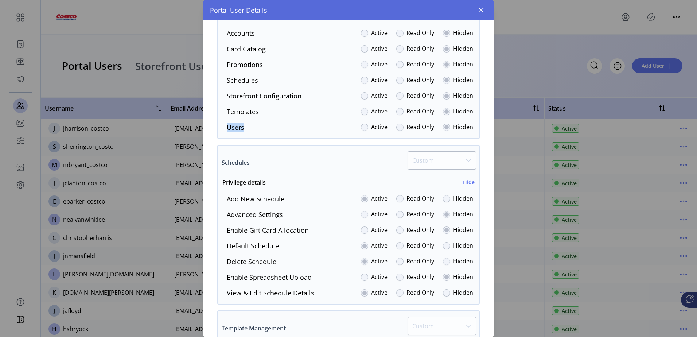
scroll to position [838, 0]
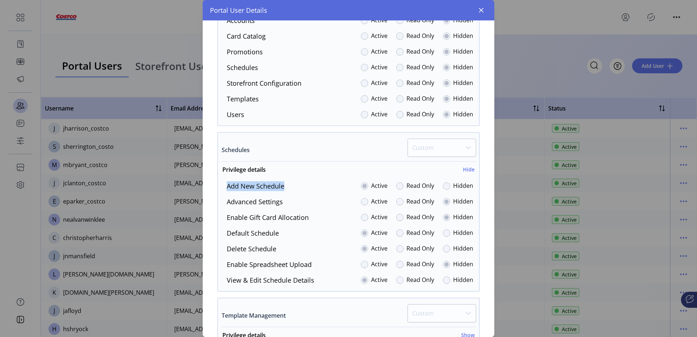
drag, startPoint x: 286, startPoint y: 187, endPoint x: 226, endPoint y: 190, distance: 59.8
click at [226, 190] on div "Add New Schedule Active Read Only Hidden" at bounding box center [347, 186] width 252 height 10
drag, startPoint x: 293, startPoint y: 200, endPoint x: 221, endPoint y: 204, distance: 71.6
click at [221, 204] on div "Advanced Settings Active Read Only Hidden" at bounding box center [347, 202] width 252 height 10
drag, startPoint x: 311, startPoint y: 216, endPoint x: 216, endPoint y: 219, distance: 95.6
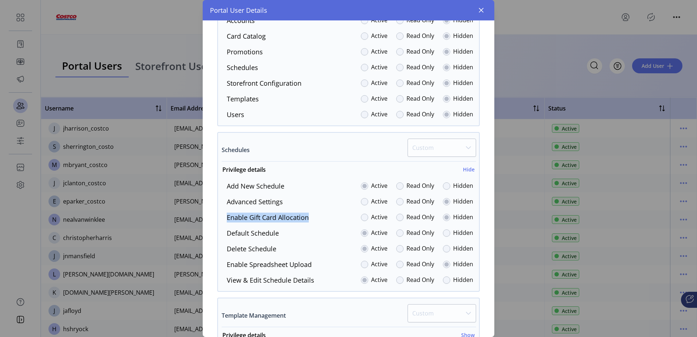
drag, startPoint x: 280, startPoint y: 230, endPoint x: 223, endPoint y: 231, distance: 56.5
click at [223, 231] on div "Default Schedule Active Read Only Hidden" at bounding box center [347, 233] width 252 height 10
drag, startPoint x: 279, startPoint y: 248, endPoint x: 221, endPoint y: 248, distance: 57.6
click at [221, 248] on div "Delete Schedule Active Read Only Hidden" at bounding box center [347, 249] width 252 height 10
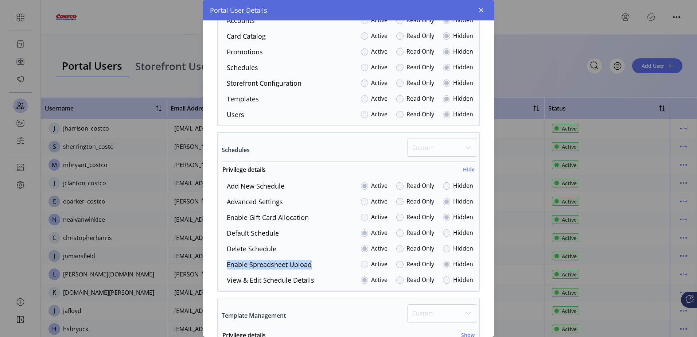
drag, startPoint x: 323, startPoint y: 265, endPoint x: 223, endPoint y: 268, distance: 99.6
click at [223, 268] on div "Enable spreadsheet upload Active Read Only Hidden" at bounding box center [347, 265] width 252 height 10
drag, startPoint x: 318, startPoint y: 280, endPoint x: 226, endPoint y: 284, distance: 91.9
click at [226, 284] on div "View & Edit Schedule Details Active Read Only Hidden" at bounding box center [347, 280] width 252 height 10
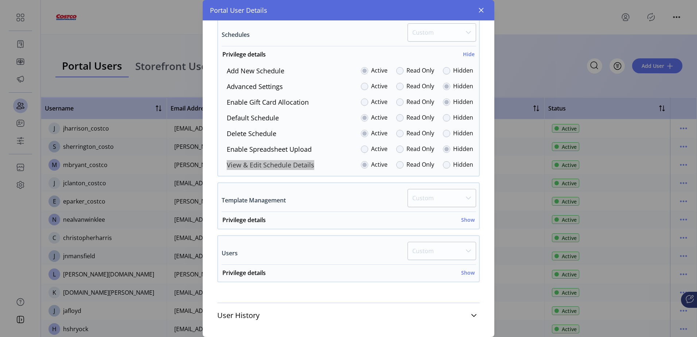
scroll to position [959, 0]
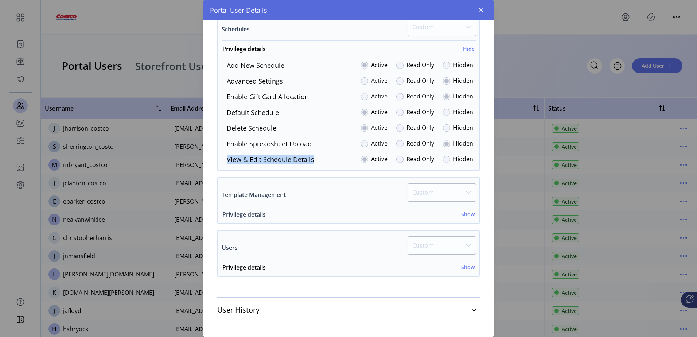
click at [462, 217] on h6 "Show" at bounding box center [467, 214] width 13 height 8
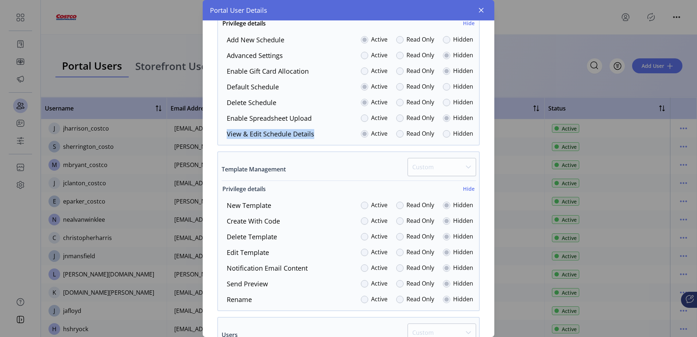
scroll to position [996, 0]
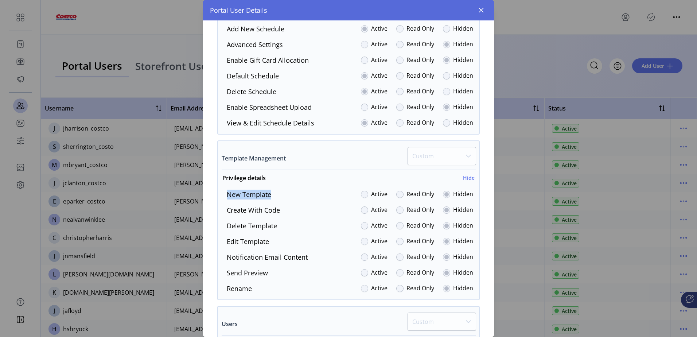
drag, startPoint x: 270, startPoint y: 194, endPoint x: 218, endPoint y: 196, distance: 52.2
click at [218, 196] on div "Template Management Custom Privilege details Hide New Template Active Read Only…" at bounding box center [348, 220] width 262 height 160
drag, startPoint x: 282, startPoint y: 211, endPoint x: 225, endPoint y: 211, distance: 56.9
click at [225, 211] on div "Create with Code Active Read Only Hidden" at bounding box center [347, 210] width 252 height 10
drag, startPoint x: 279, startPoint y: 227, endPoint x: 223, endPoint y: 228, distance: 55.4
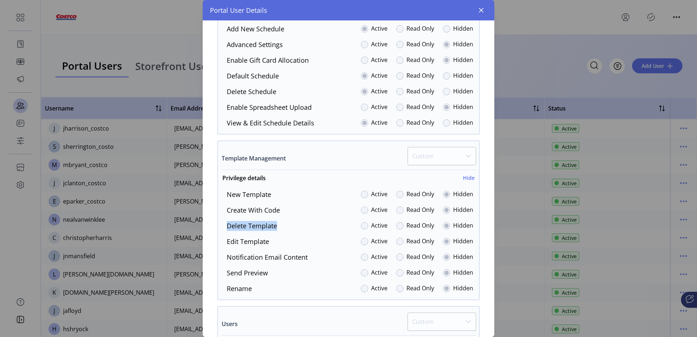
click at [223, 228] on div "Delete Template Active Read Only Hidden" at bounding box center [347, 226] width 252 height 10
drag, startPoint x: 273, startPoint y: 237, endPoint x: 228, endPoint y: 238, distance: 45.2
click at [228, 238] on div "Edit Template Active Read Only Hidden" at bounding box center [347, 242] width 252 height 10
drag, startPoint x: 310, startPoint y: 258, endPoint x: 228, endPoint y: 258, distance: 81.7
click at [228, 258] on div "Notification Email Content Active Read Only Hidden" at bounding box center [347, 257] width 252 height 10
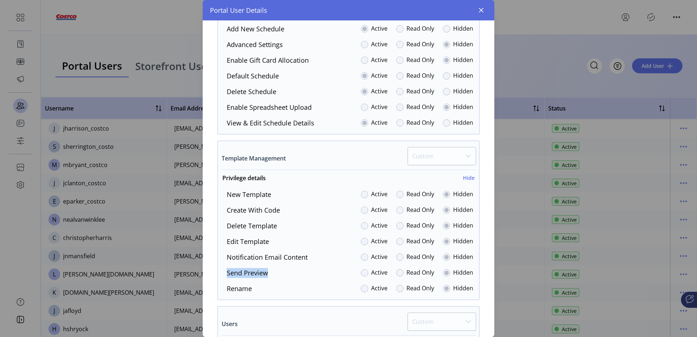
drag, startPoint x: 268, startPoint y: 273, endPoint x: 4, endPoint y: 275, distance: 263.6
click at [224, 273] on div "Send Preview Active Read Only Hidden" at bounding box center [347, 273] width 252 height 10
drag, startPoint x: 231, startPoint y: 291, endPoint x: 222, endPoint y: 291, distance: 8.8
click at [222, 291] on div "Rename Active Read Only Hidden" at bounding box center [347, 289] width 252 height 10
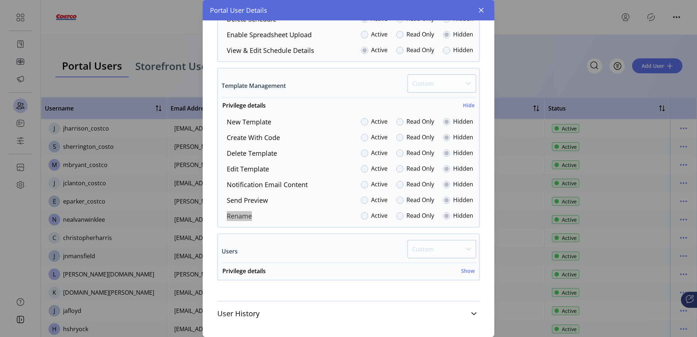
scroll to position [1072, 0]
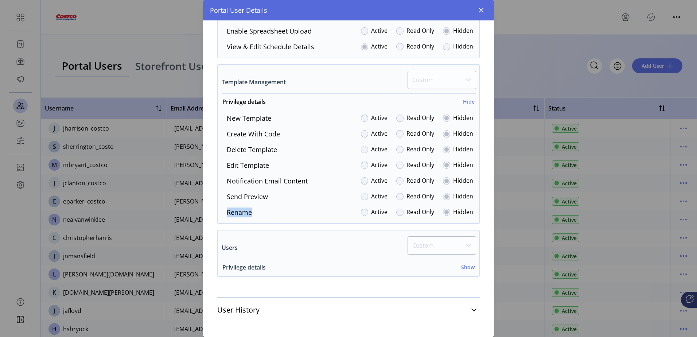
click at [461, 268] on h6 "Show" at bounding box center [467, 267] width 13 height 8
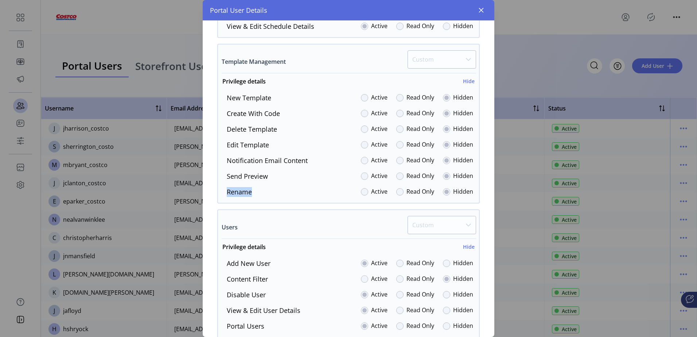
scroll to position [1181, 0]
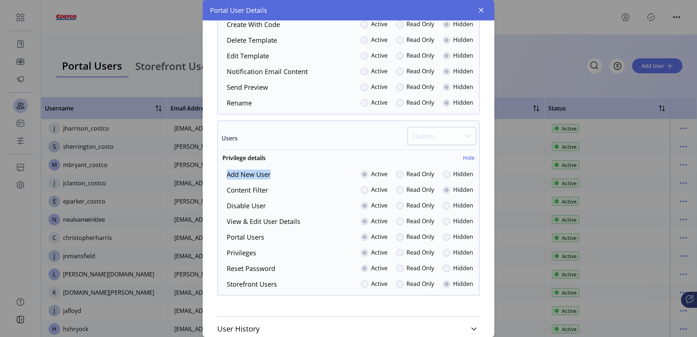
drag, startPoint x: 267, startPoint y: 177, endPoint x: 223, endPoint y: 178, distance: 43.7
click at [223, 178] on div "Add New User Active Read Only Hidden" at bounding box center [347, 175] width 252 height 10
drag, startPoint x: 273, startPoint y: 192, endPoint x: 228, endPoint y: 190, distance: 44.5
click at [228, 190] on div "Content Filter Active Read Only Hidden" at bounding box center [347, 190] width 252 height 10
drag, startPoint x: 256, startPoint y: 206, endPoint x: 220, endPoint y: 205, distance: 36.1
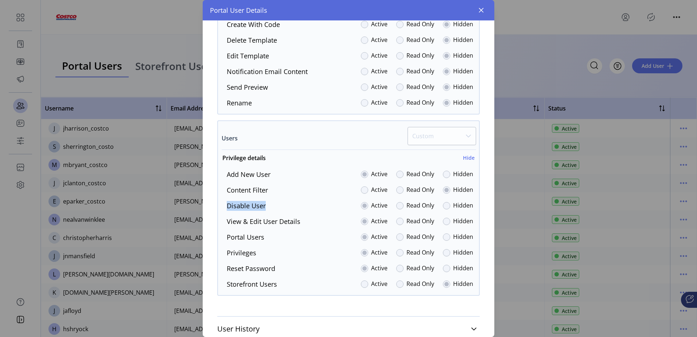
click at [220, 205] on div "Add New User Active Read Only Hidden Content Filter Active Read Only Hidden Dis…" at bounding box center [348, 230] width 261 height 120
drag, startPoint x: 298, startPoint y: 220, endPoint x: 222, endPoint y: 220, distance: 75.5
click at [222, 220] on div "View & Edit User Details Active Read Only Hidden" at bounding box center [347, 222] width 252 height 10
drag, startPoint x: 267, startPoint y: 234, endPoint x: 225, endPoint y: 234, distance: 42.7
click at [225, 234] on div "Portal Users Active Read Only Hidden" at bounding box center [347, 237] width 252 height 10
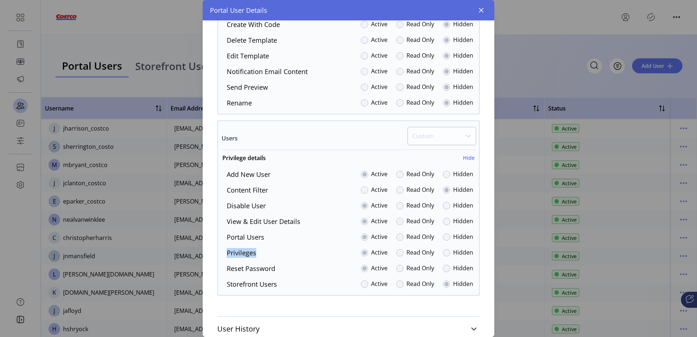
drag, startPoint x: 237, startPoint y: 253, endPoint x: 214, endPoint y: 253, distance: 23.3
drag, startPoint x: 277, startPoint y: 268, endPoint x: 220, endPoint y: 272, distance: 56.6
click at [220, 272] on div "Add New User Active Read Only Hidden Content Filter Active Read Only Hidden Dis…" at bounding box center [348, 230] width 261 height 120
drag, startPoint x: 281, startPoint y: 283, endPoint x: 226, endPoint y: 284, distance: 55.1
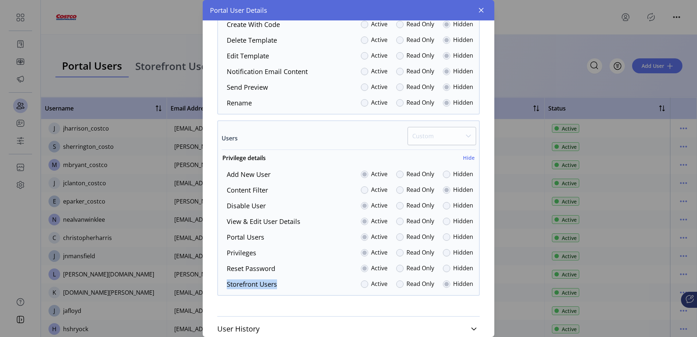
click at [226, 284] on div "Storefront Users Active Read Only Hidden" at bounding box center [347, 284] width 252 height 10
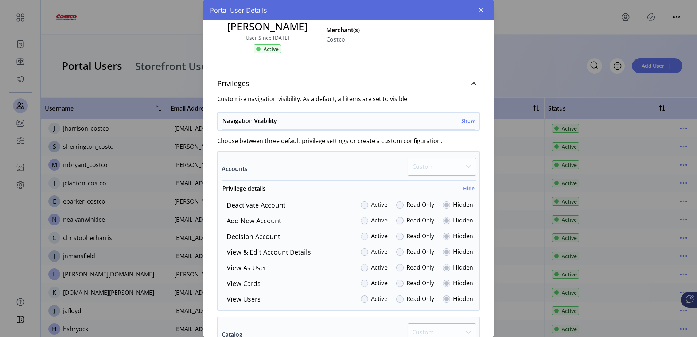
scroll to position [70, 0]
drag, startPoint x: 285, startPoint y: 205, endPoint x: 224, endPoint y: 205, distance: 60.5
click at [224, 205] on div "Deactivate Account Active Read Only Hidden" at bounding box center [347, 205] width 252 height 10
drag, startPoint x: 249, startPoint y: 222, endPoint x: 219, endPoint y: 224, distance: 29.6
click at [219, 224] on div "Deactivate Account Active Read Only Hidden Add New Account Active Read Only Hid…" at bounding box center [348, 252] width 261 height 104
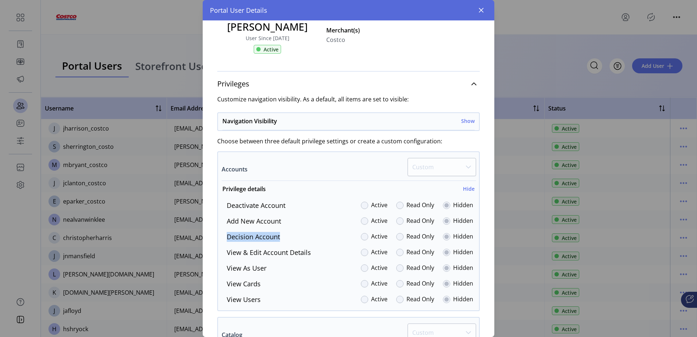
drag, startPoint x: 291, startPoint y: 237, endPoint x: 220, endPoint y: 236, distance: 70.7
click at [220, 236] on div "Deactivate Account Active Read Only Hidden Add New Account Active Read Only Hid…" at bounding box center [348, 252] width 261 height 104
drag, startPoint x: 317, startPoint y: 251, endPoint x: 223, endPoint y: 254, distance: 94.1
click at [223, 254] on div "View & Edit Account Details Active Read Only Hidden" at bounding box center [347, 253] width 252 height 10
drag, startPoint x: 275, startPoint y: 269, endPoint x: 223, endPoint y: 270, distance: 52.1
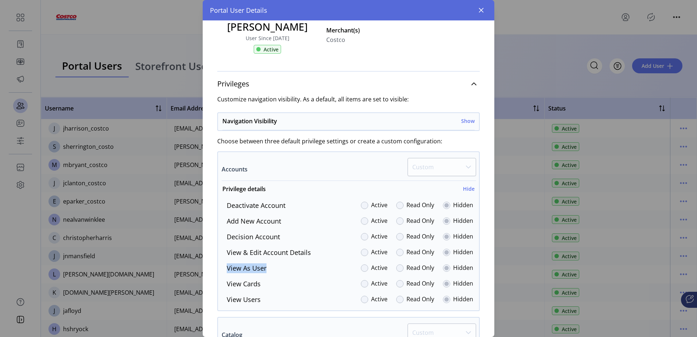
click at [223, 270] on div "View As User Active Read Only Hidden" at bounding box center [347, 268] width 252 height 10
drag, startPoint x: 261, startPoint y: 284, endPoint x: 221, endPoint y: 284, distance: 39.7
click at [221, 284] on div "View Cards Active Read Only Hidden" at bounding box center [347, 284] width 252 height 10
drag, startPoint x: 264, startPoint y: 297, endPoint x: 220, endPoint y: 298, distance: 44.1
click at [220, 298] on div "Deactivate Account Active Read Only Hidden Add New Account Active Read Only Hid…" at bounding box center [348, 252] width 261 height 104
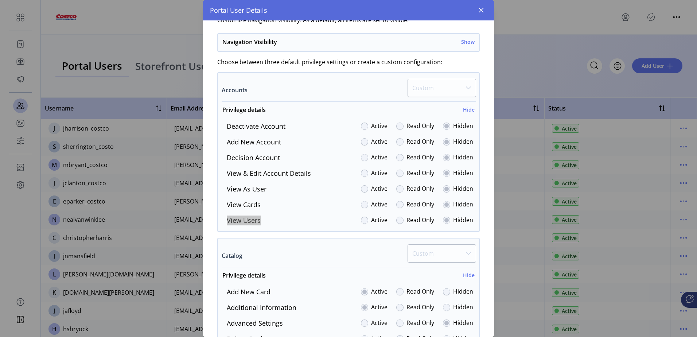
scroll to position [0, 0]
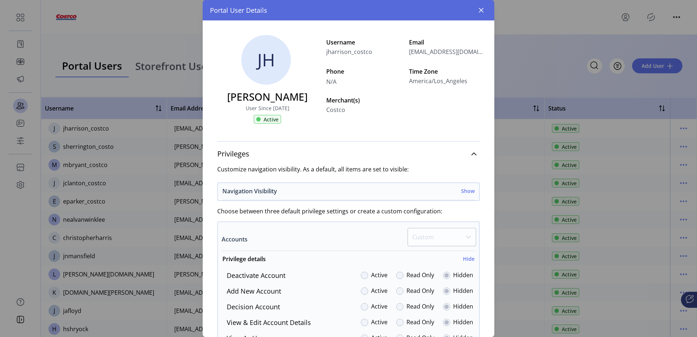
click at [462, 190] on h6 "Show" at bounding box center [467, 191] width 13 height 8
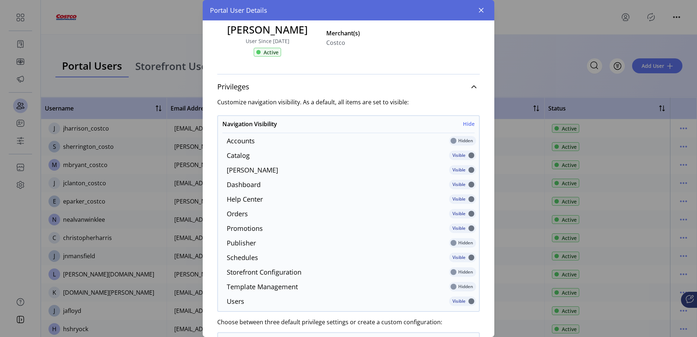
scroll to position [73, 0]
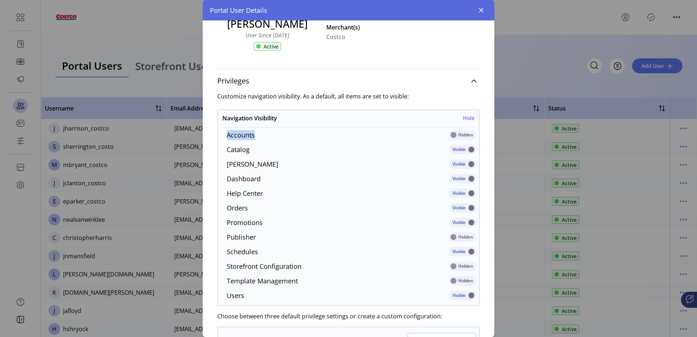
drag, startPoint x: 212, startPoint y: 138, endPoint x: 201, endPoint y: 138, distance: 10.6
click at [201, 138] on div "Portal User Details JH Jared Harrison User Since 08/22/2025 Active Username jha…" at bounding box center [348, 168] width 697 height 337
drag, startPoint x: 253, startPoint y: 152, endPoint x: 208, endPoint y: 152, distance: 44.8
drag, startPoint x: 277, startPoint y: 163, endPoint x: 215, endPoint y: 166, distance: 62.0
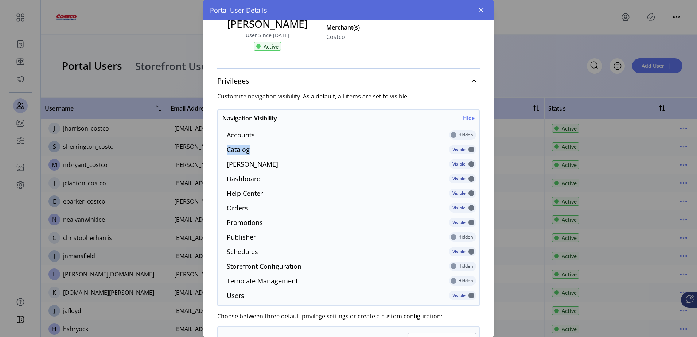
drag, startPoint x: 245, startPoint y: 179, endPoint x: 226, endPoint y: 179, distance: 19.0
click at [226, 179] on div "Dashboard Visible" at bounding box center [348, 180] width 255 height 12
drag, startPoint x: 249, startPoint y: 192, endPoint x: 212, endPoint y: 194, distance: 37.6
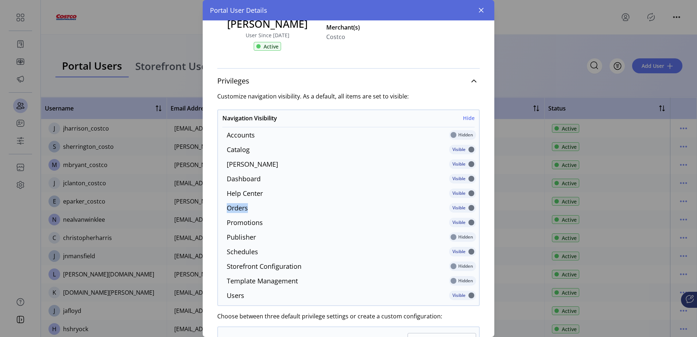
drag, startPoint x: 243, startPoint y: 209, endPoint x: 222, endPoint y: 209, distance: 20.8
click at [222, 209] on div "Orders Visible" at bounding box center [348, 209] width 255 height 12
drag, startPoint x: 226, startPoint y: 225, endPoint x: 218, endPoint y: 225, distance: 8.0
click at [218, 225] on div "Accounts Hidden Catalog Visible Connie Chatbot Visible Dashboard Visible Help C…" at bounding box center [348, 216] width 261 height 172
drag, startPoint x: 263, startPoint y: 236, endPoint x: 221, endPoint y: 238, distance: 42.0
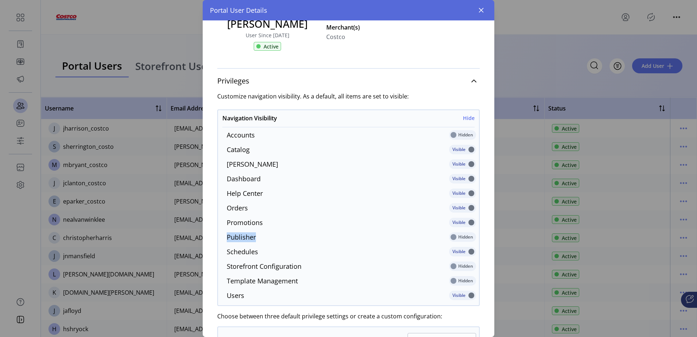
click at [221, 238] on div "Publisher Hidden" at bounding box center [348, 238] width 255 height 12
drag, startPoint x: 262, startPoint y: 255, endPoint x: 227, endPoint y: 254, distance: 35.0
click at [227, 254] on div "Schedules Visible" at bounding box center [348, 253] width 255 height 12
drag, startPoint x: 292, startPoint y: 268, endPoint x: 225, endPoint y: 269, distance: 66.7
click at [225, 269] on div "Storefront Configuration Hidden" at bounding box center [348, 267] width 255 height 12
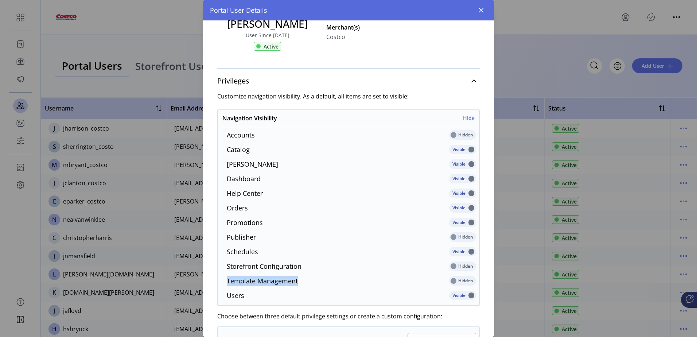
drag, startPoint x: 244, startPoint y: 283, endPoint x: 222, endPoint y: 284, distance: 21.2
click at [222, 284] on div "Template Management Hidden" at bounding box center [348, 282] width 255 height 12
drag, startPoint x: 236, startPoint y: 296, endPoint x: 222, endPoint y: 296, distance: 14.6
click at [222, 296] on div "Users Visible" at bounding box center [348, 297] width 255 height 12
drag, startPoint x: 481, startPoint y: 13, endPoint x: 474, endPoint y: 29, distance: 17.5
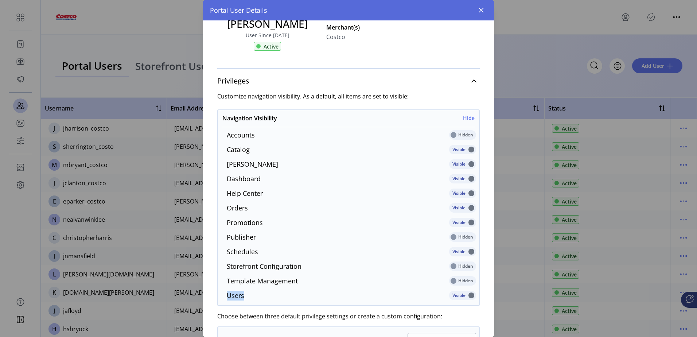
click at [481, 13] on icon "button" at bounding box center [481, 10] width 6 height 6
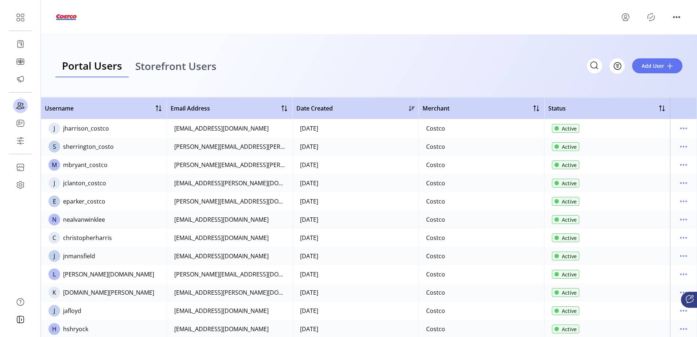
click at [180, 69] on span "Storefront Users" at bounding box center [175, 66] width 81 height 10
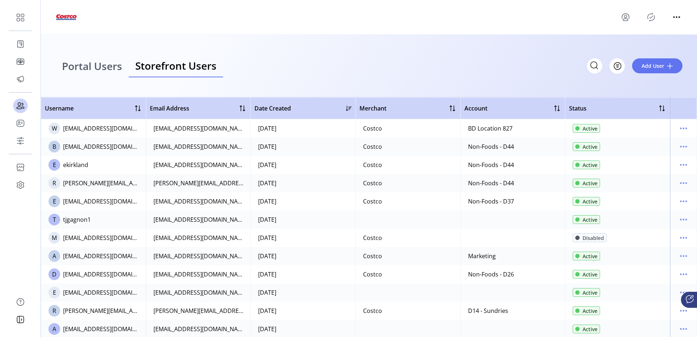
click at [91, 66] on span "Portal Users" at bounding box center [92, 66] width 60 height 10
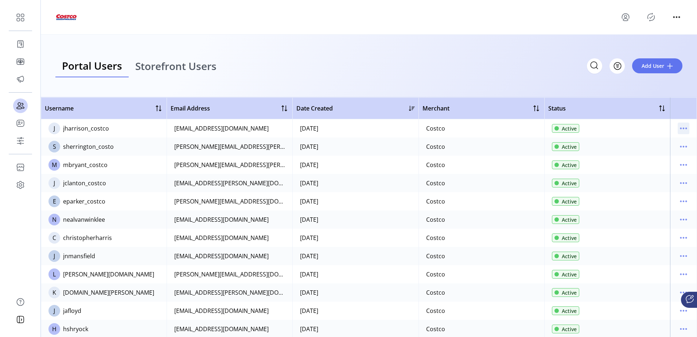
click at [681, 128] on icon "menu" at bounding box center [684, 128] width 12 height 12
click at [658, 140] on span "Edit Details" at bounding box center [649, 143] width 61 height 6
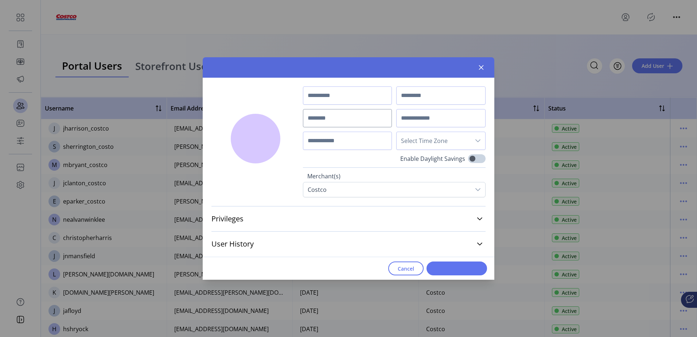
type input "*****"
type input "********"
type input "**********"
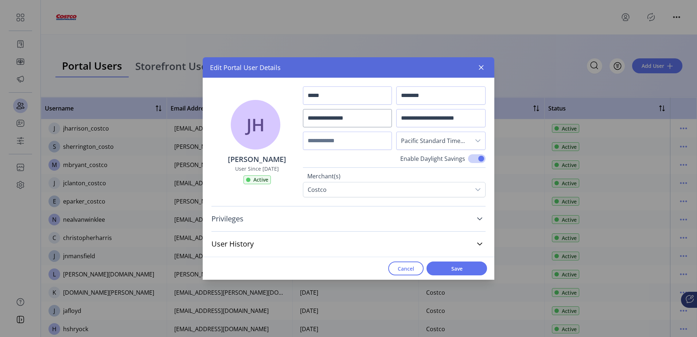
click at [477, 220] on icon at bounding box center [480, 219] width 6 height 6
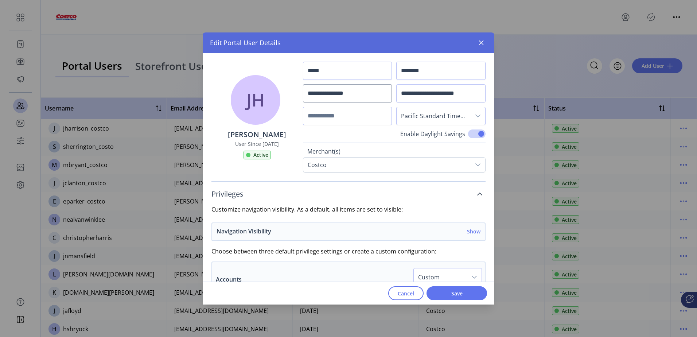
click at [472, 231] on h6 "Show" at bounding box center [473, 231] width 13 height 8
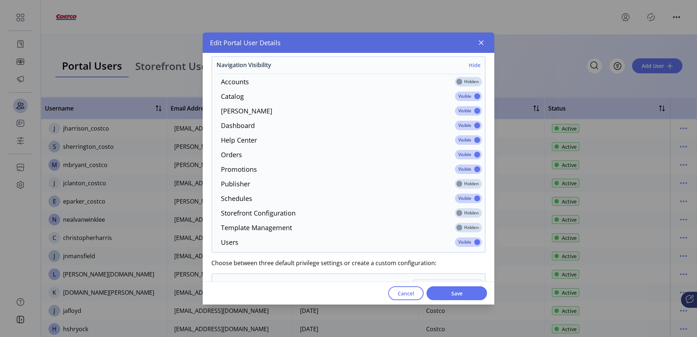
scroll to position [182, 0]
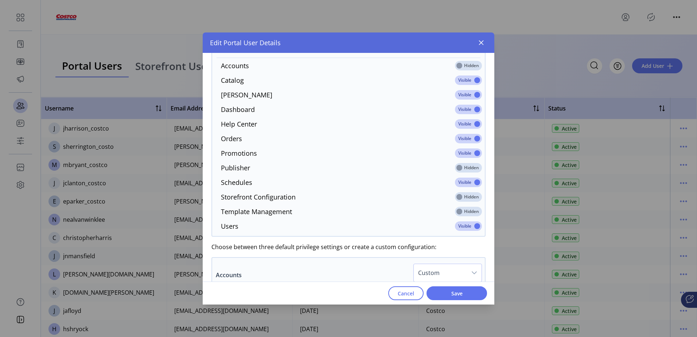
click at [457, 196] on span at bounding box center [468, 196] width 27 height 9
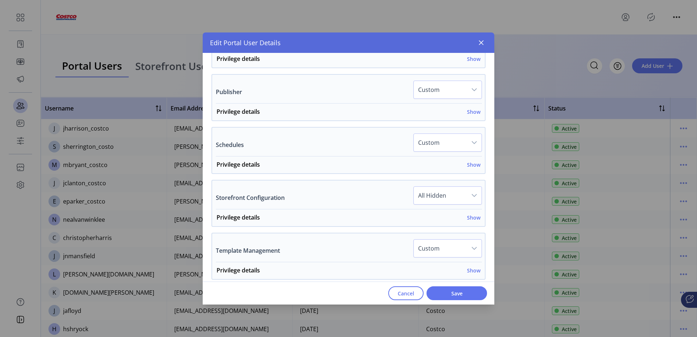
scroll to position [583, 0]
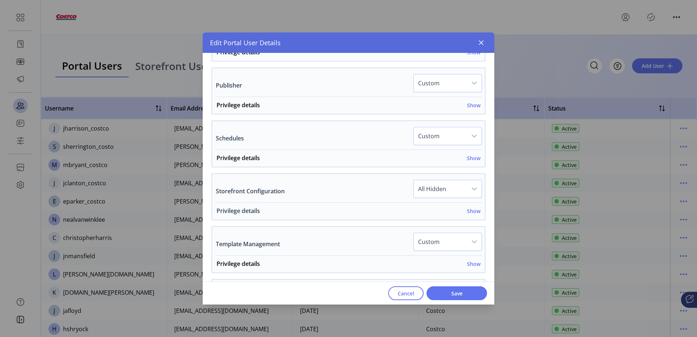
click at [467, 211] on h6 "Show" at bounding box center [473, 211] width 13 height 8
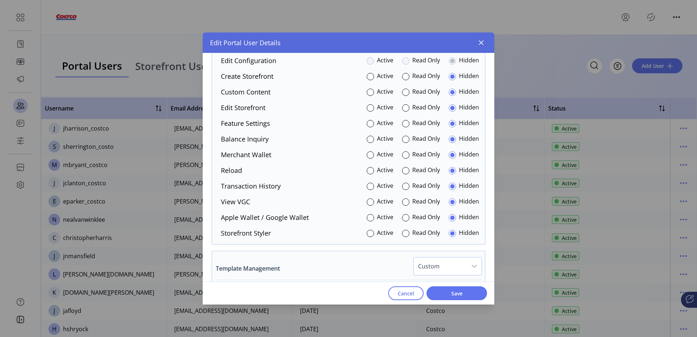
scroll to position [729, 0]
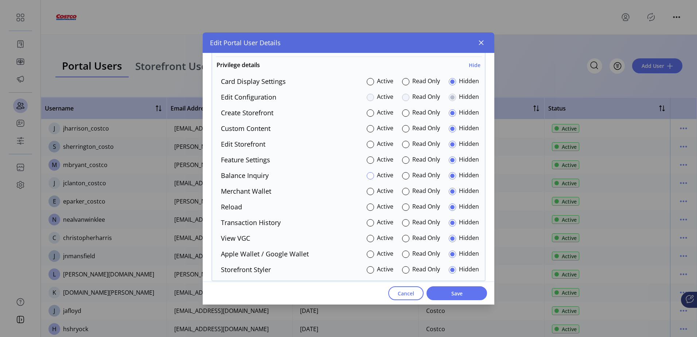
click at [367, 174] on div at bounding box center [370, 175] width 7 height 7
click at [368, 255] on div at bounding box center [370, 253] width 7 height 7
click at [370, 238] on div at bounding box center [370, 238] width 7 height 7
click at [367, 221] on div at bounding box center [370, 222] width 7 height 7
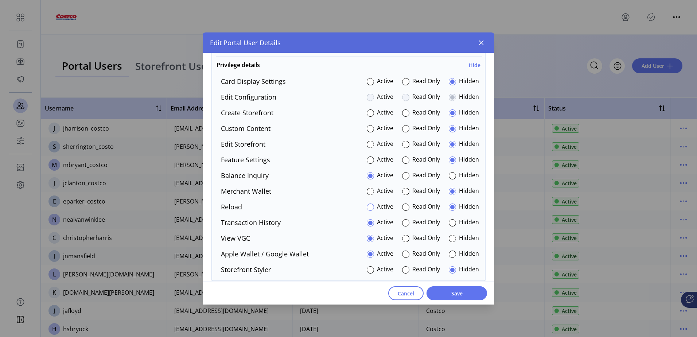
click at [367, 207] on div at bounding box center [370, 206] width 7 height 7
click at [368, 144] on div at bounding box center [370, 144] width 7 height 7
click at [402, 114] on div at bounding box center [405, 112] width 7 height 7
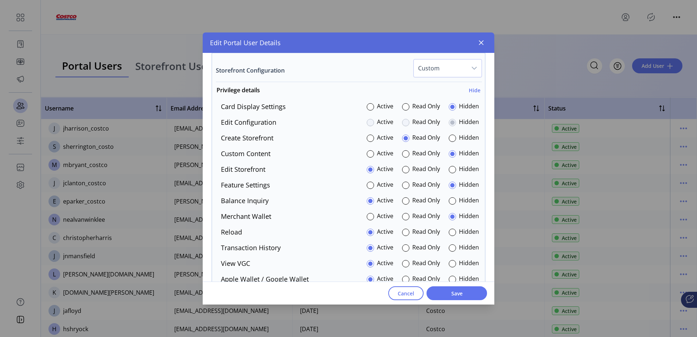
scroll to position [693, 0]
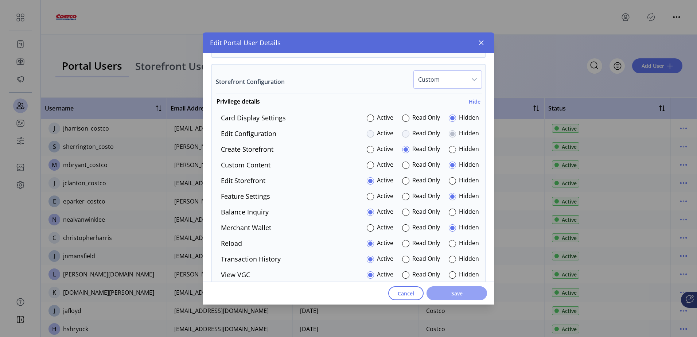
click at [457, 290] on span "Save" at bounding box center [457, 293] width 42 height 8
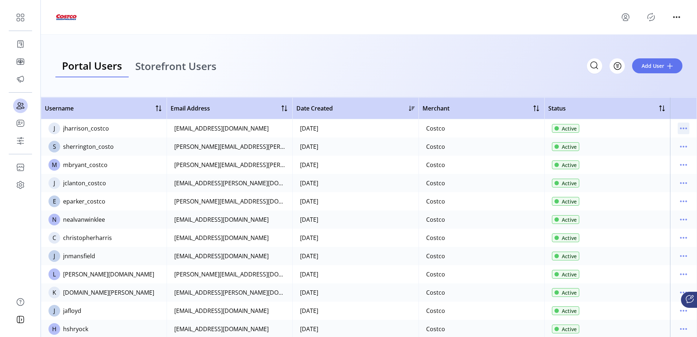
click at [683, 128] on icon "menu" at bounding box center [683, 128] width 1 height 1
click at [654, 153] on span "View Details" at bounding box center [649, 154] width 61 height 6
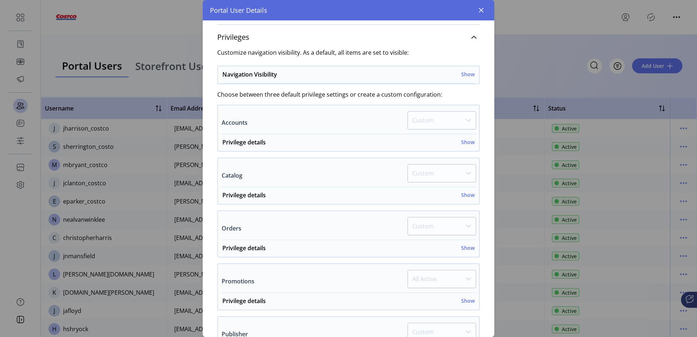
scroll to position [146, 0]
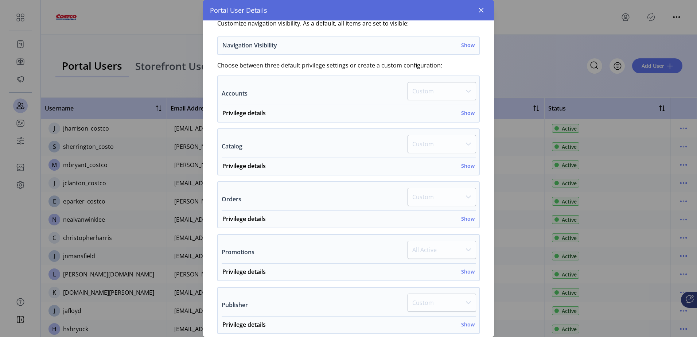
click at [466, 44] on h6 "Show" at bounding box center [467, 45] width 13 height 8
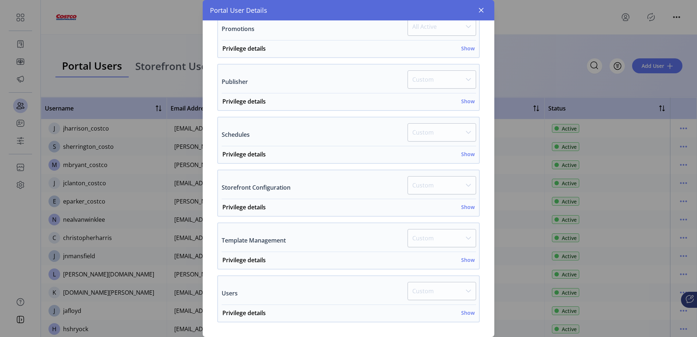
scroll to position [583, 0]
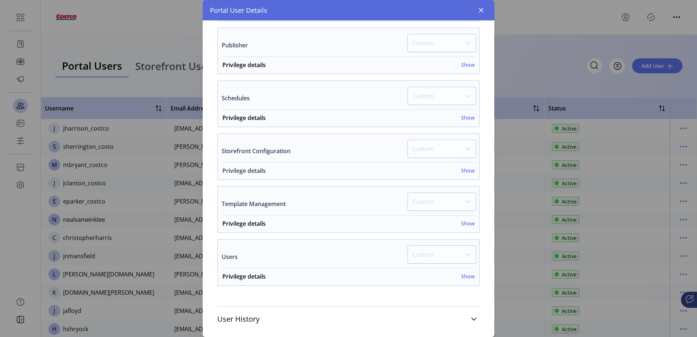
click at [464, 171] on h6 "Show" at bounding box center [467, 171] width 13 height 8
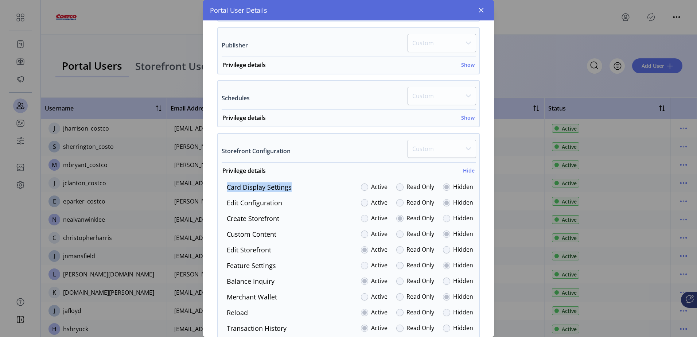
drag, startPoint x: 290, startPoint y: 185, endPoint x: 225, endPoint y: 185, distance: 64.9
click at [225, 185] on div "Card Display Settings Active Read Only Hidden" at bounding box center [347, 187] width 252 height 10
drag, startPoint x: 288, startPoint y: 204, endPoint x: 223, endPoint y: 201, distance: 65.0
click at [223, 201] on div "Edit Configuration Active Read Only Hidden" at bounding box center [347, 203] width 252 height 10
drag, startPoint x: 287, startPoint y: 217, endPoint x: 223, endPoint y: 218, distance: 64.5
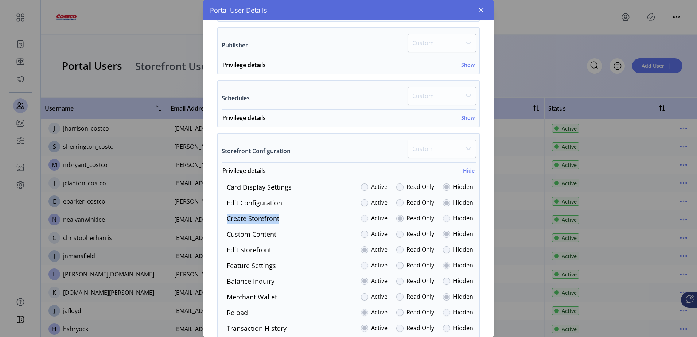
click at [223, 218] on div "Create Storefront Active Read Only Hidden" at bounding box center [347, 219] width 252 height 10
drag, startPoint x: 285, startPoint y: 234, endPoint x: 225, endPoint y: 233, distance: 60.2
click at [225, 233] on div "Custom Content Active Read Only Hidden" at bounding box center [347, 234] width 252 height 10
click at [267, 253] on label "Edit Storefront" at bounding box center [249, 250] width 44 height 10
drag, startPoint x: 241, startPoint y: 250, endPoint x: 227, endPoint y: 249, distance: 13.9
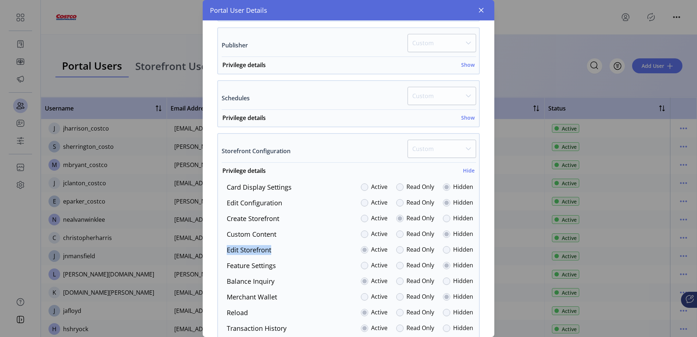
click at [227, 249] on div "Edit Storefront Active Read Only Hidden" at bounding box center [347, 250] width 252 height 10
drag, startPoint x: 226, startPoint y: 266, endPoint x: 213, endPoint y: 265, distance: 12.8
click at [213, 265] on div "Privileges Customize navigation visibility. As a default, all items are set to …" at bounding box center [348, 52] width 277 height 988
drag, startPoint x: 257, startPoint y: 281, endPoint x: 217, endPoint y: 281, distance: 40.5
click at [217, 281] on div "Privileges Customize navigation visibility. As a default, all items are set to …" at bounding box center [348, 52] width 277 height 988
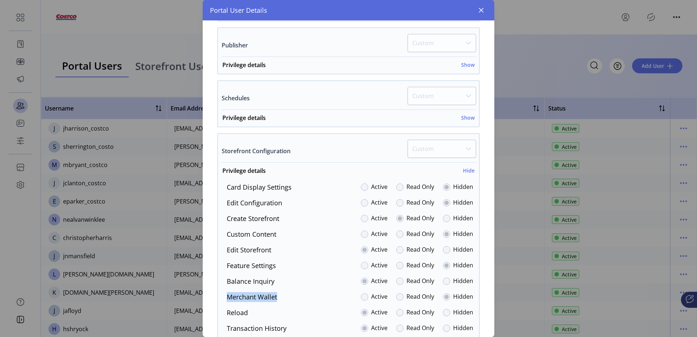
click at [205, 296] on div "Privileges Customize navigation visibility. As a default, all items are set to …" at bounding box center [349, 55] width 292 height 995
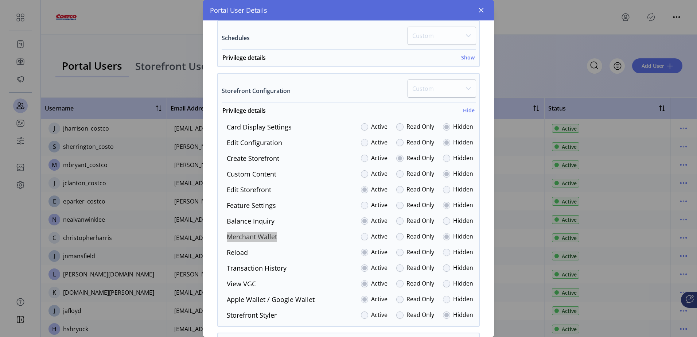
scroll to position [656, 0]
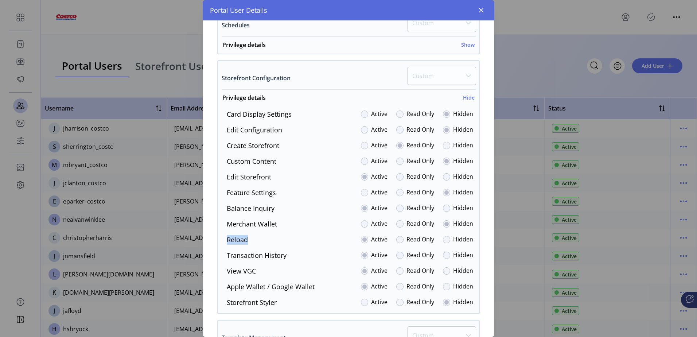
drag, startPoint x: 252, startPoint y: 240, endPoint x: 226, endPoint y: 241, distance: 26.3
click at [226, 241] on div "Reload Active Read Only Hidden" at bounding box center [347, 240] width 252 height 10
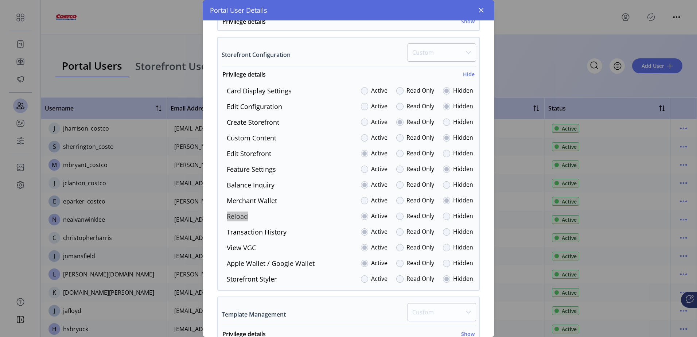
scroll to position [693, 0]
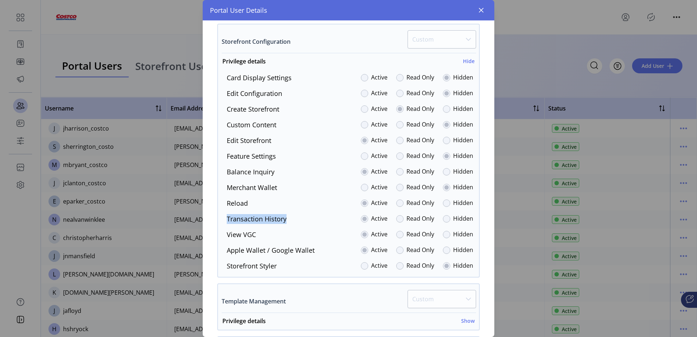
drag, startPoint x: 284, startPoint y: 220, endPoint x: 228, endPoint y: 218, distance: 56.2
click at [228, 218] on div "Transaction History Active Read Only Hidden" at bounding box center [347, 219] width 252 height 10
drag, startPoint x: 245, startPoint y: 238, endPoint x: 222, endPoint y: 236, distance: 23.0
click at [222, 236] on div "View VGC Active Read Only Hidden" at bounding box center [347, 235] width 252 height 10
drag, startPoint x: 317, startPoint y: 250, endPoint x: 227, endPoint y: 251, distance: 90.4
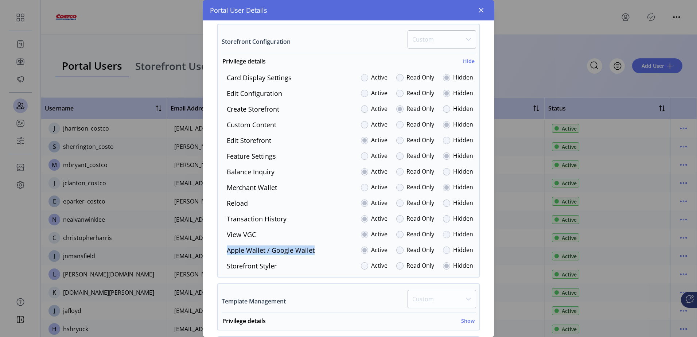
click at [227, 251] on div "Apple Wallet / Google Wallet Active Read Only Hidden" at bounding box center [347, 250] width 252 height 10
drag, startPoint x: 271, startPoint y: 266, endPoint x: 226, endPoint y: 268, distance: 44.5
click at [226, 268] on div "Storefront Styler Active Read Only Hidden" at bounding box center [347, 266] width 252 height 10
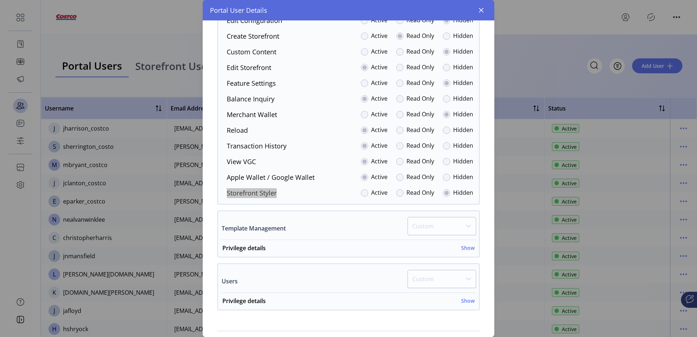
scroll to position [799, 0]
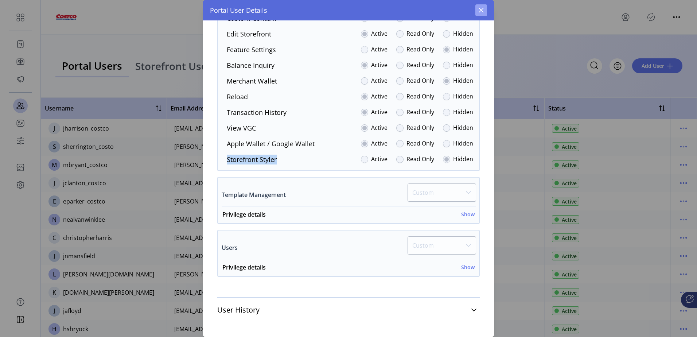
click at [479, 10] on icon "button" at bounding box center [481, 10] width 6 height 6
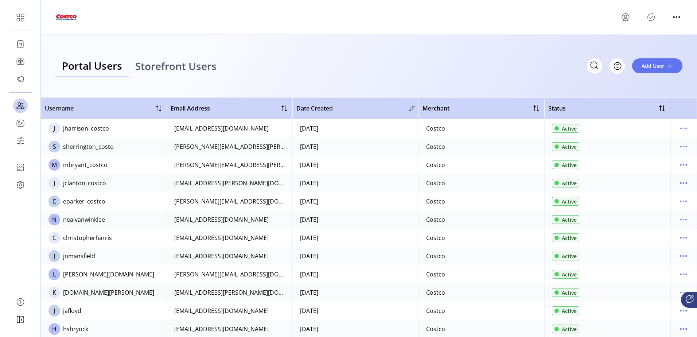
scroll to position [1397, 0]
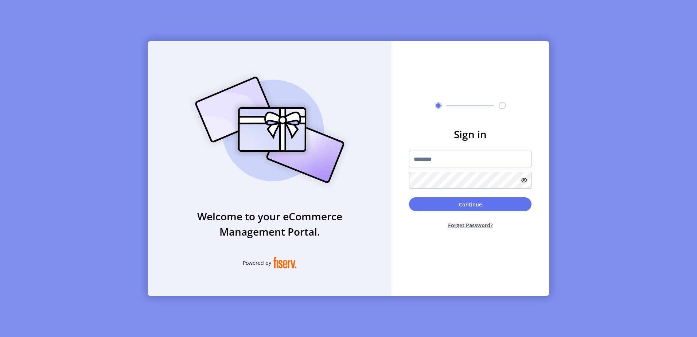
click at [451, 167] on input "text" at bounding box center [470, 159] width 122 height 17
type input "**********"
click at [409, 197] on button "Continue" at bounding box center [470, 204] width 122 height 14
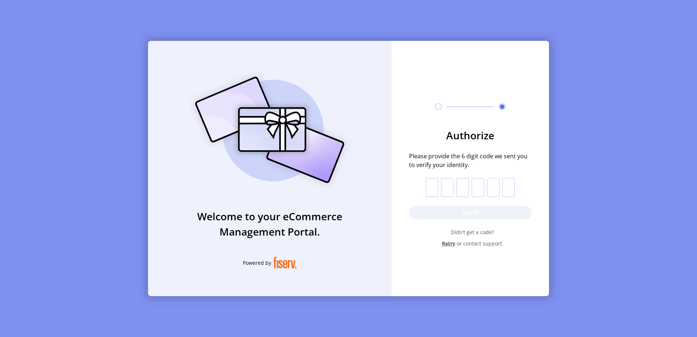
click at [434, 188] on input "text" at bounding box center [432, 187] width 12 height 19
paste input "*"
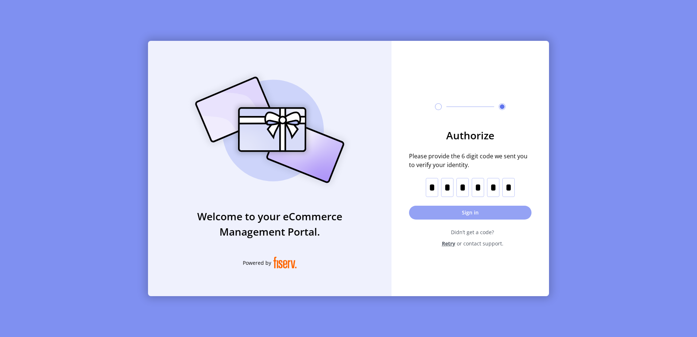
type input "*"
click at [469, 210] on button "Sign in" at bounding box center [470, 213] width 122 height 14
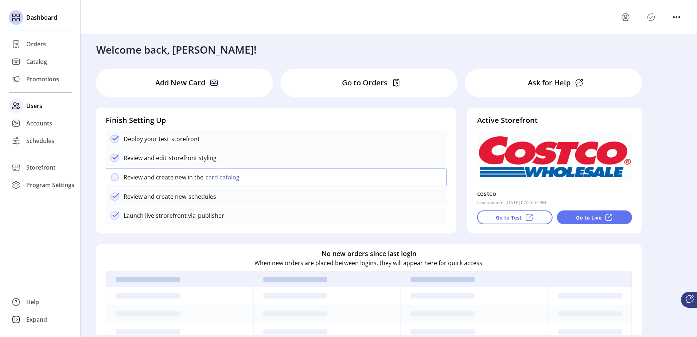
click at [30, 105] on span "Users" at bounding box center [34, 105] width 16 height 9
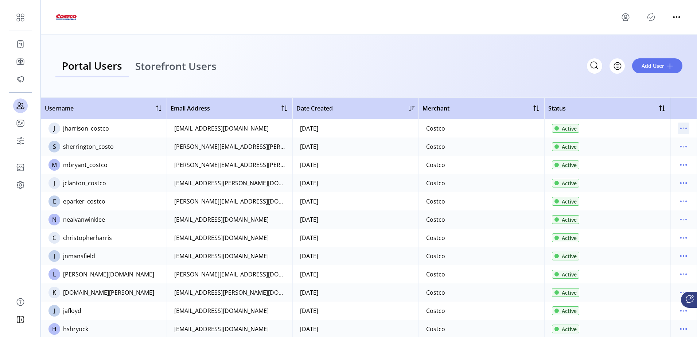
click at [678, 128] on icon "menu" at bounding box center [684, 128] width 12 height 12
click at [658, 140] on span "Edit Details" at bounding box center [649, 143] width 61 height 6
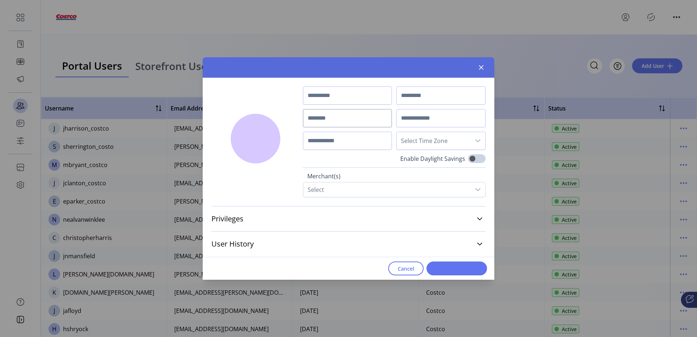
type input "*****"
type input "********"
type input "**********"
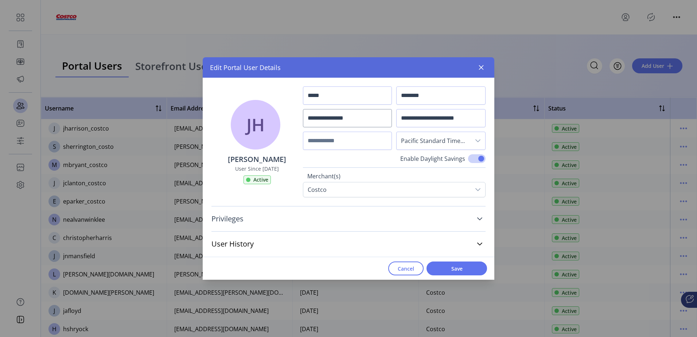
click at [479, 221] on icon at bounding box center [480, 219] width 6 height 6
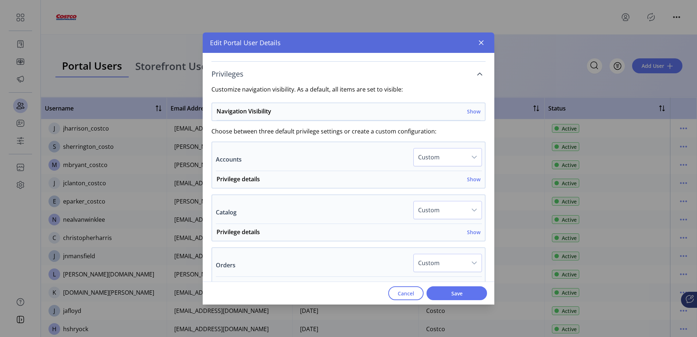
scroll to position [146, 0]
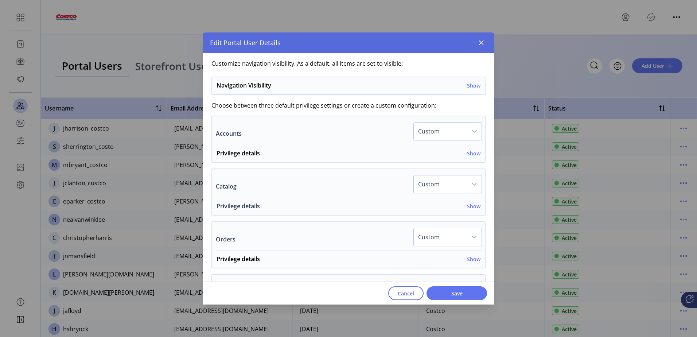
click at [472, 206] on h6 "Show" at bounding box center [473, 206] width 13 height 8
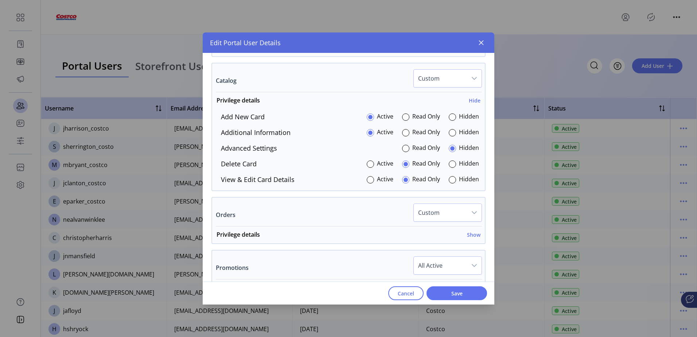
scroll to position [255, 0]
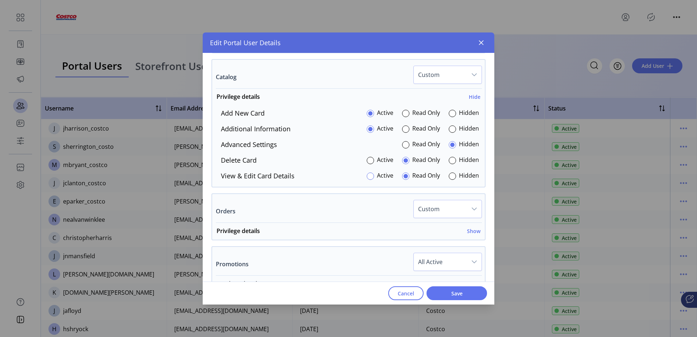
click at [367, 178] on div at bounding box center [370, 175] width 7 height 7
click at [461, 294] on span "Save" at bounding box center [457, 293] width 42 height 8
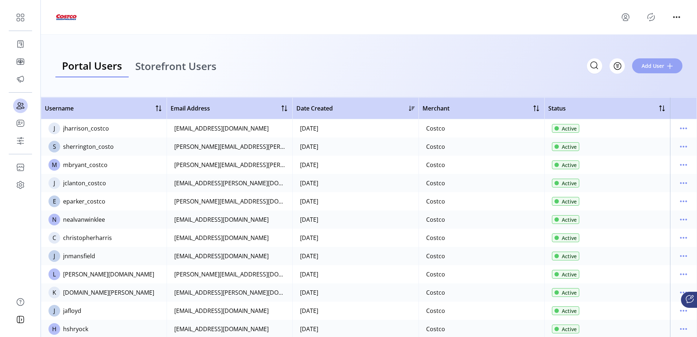
click at [657, 64] on span "Add User" at bounding box center [653, 66] width 23 height 8
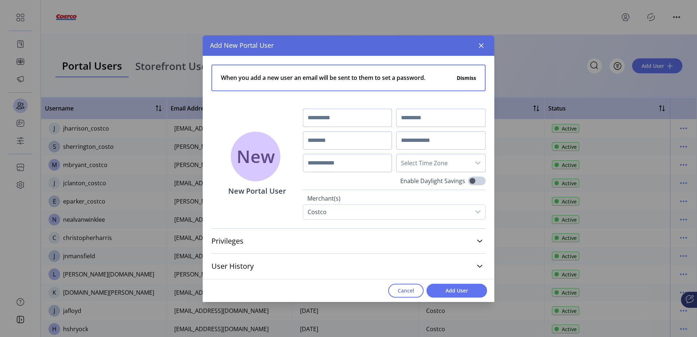
click at [316, 117] on input "text" at bounding box center [347, 118] width 89 height 18
click at [437, 145] on input "text" at bounding box center [440, 140] width 89 height 18
paste input "**********"
type input "**********"
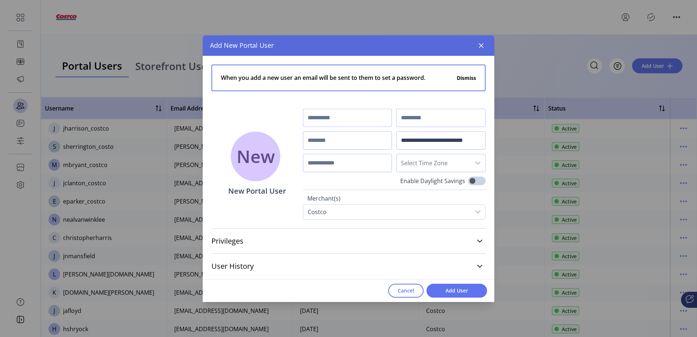
click at [325, 118] on input "text" at bounding box center [347, 118] width 89 height 18
type input "*********"
type input "********"
click at [474, 162] on div "dropdown trigger" at bounding box center [478, 162] width 15 height 17
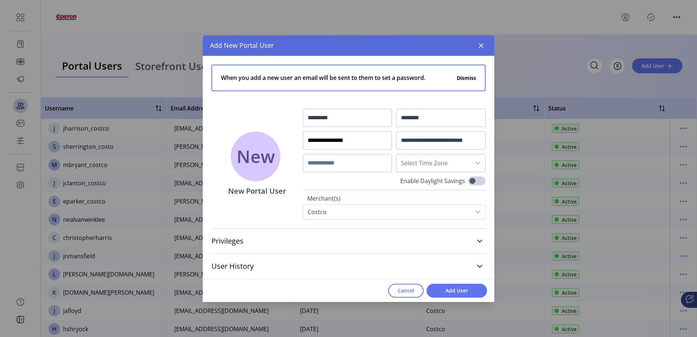
type input "**********"
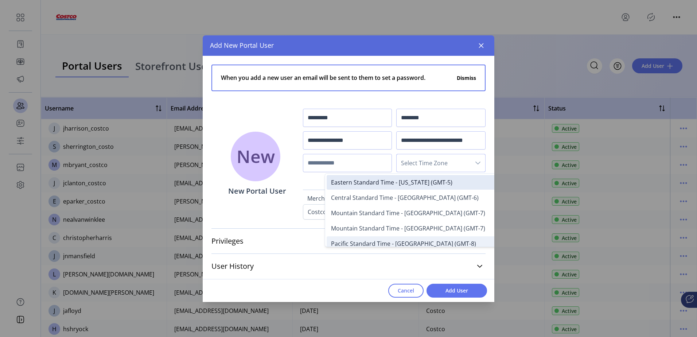
click at [398, 243] on span "Pacific Standard Time - Los Angeles (GMT-8)" at bounding box center [403, 244] width 145 height 8
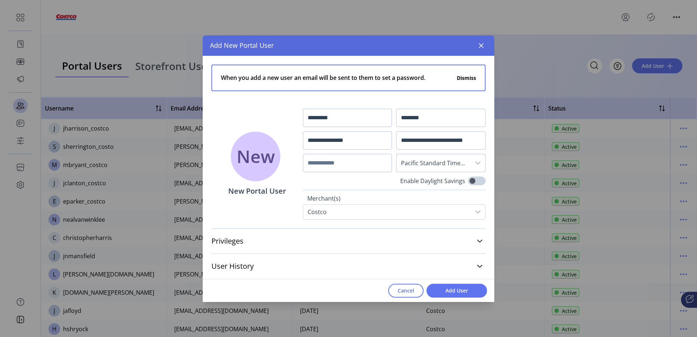
click at [483, 163] on div "dropdown trigger" at bounding box center [478, 162] width 15 height 17
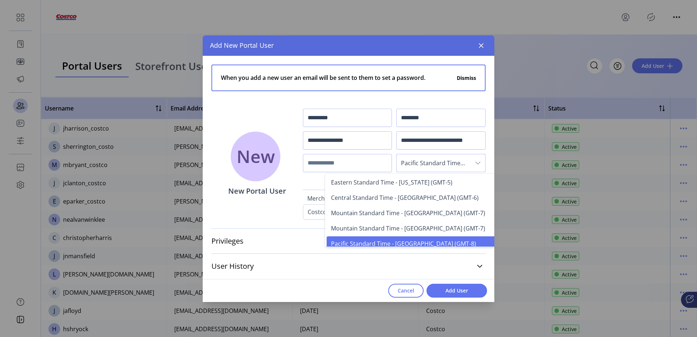
scroll to position [4, 0]
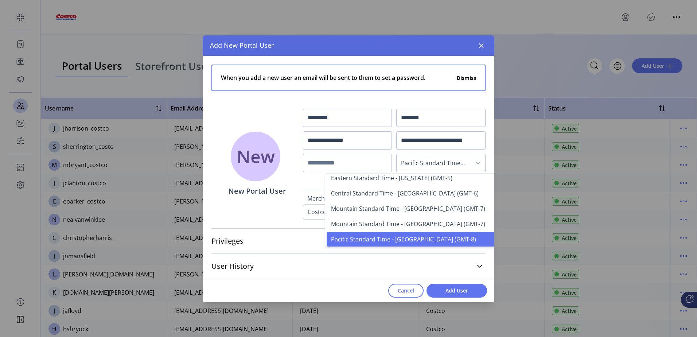
click at [421, 236] on span "Pacific Standard Time - Los Angeles (GMT-8)" at bounding box center [403, 239] width 145 height 8
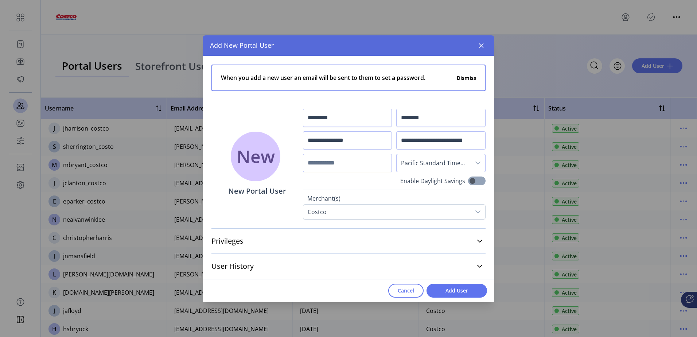
click at [475, 182] on span at bounding box center [476, 180] width 17 height 9
click at [481, 239] on icon at bounding box center [480, 241] width 6 height 6
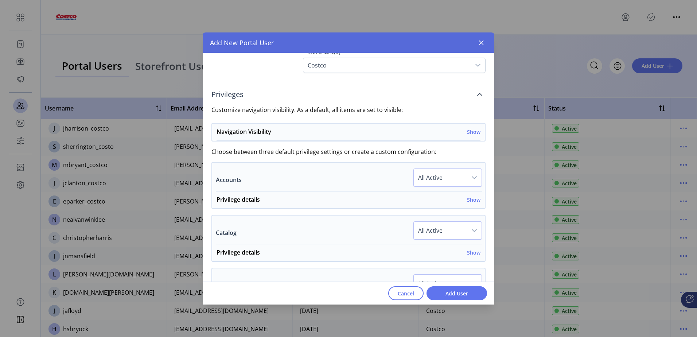
scroll to position [146, 0]
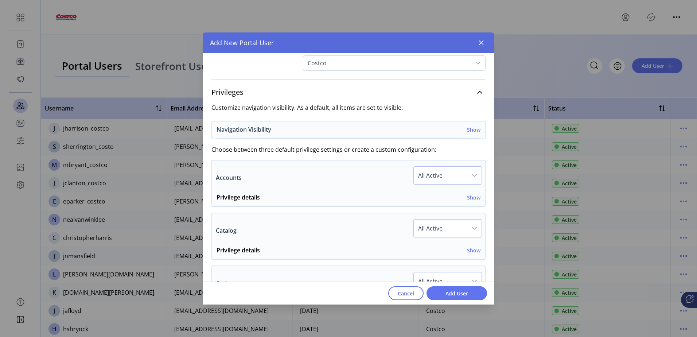
click at [469, 129] on h6 "Show" at bounding box center [473, 130] width 13 height 8
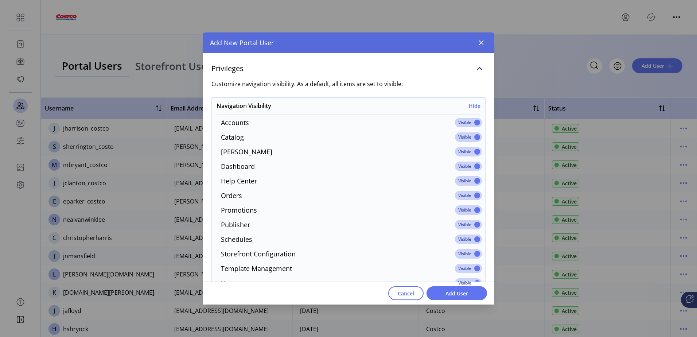
scroll to position [182, 0]
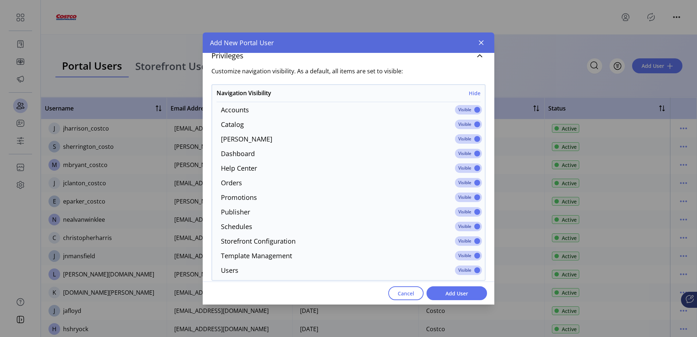
click at [471, 109] on span at bounding box center [468, 109] width 27 height 9
click at [470, 211] on span at bounding box center [468, 211] width 27 height 9
click at [472, 255] on span at bounding box center [468, 255] width 27 height 9
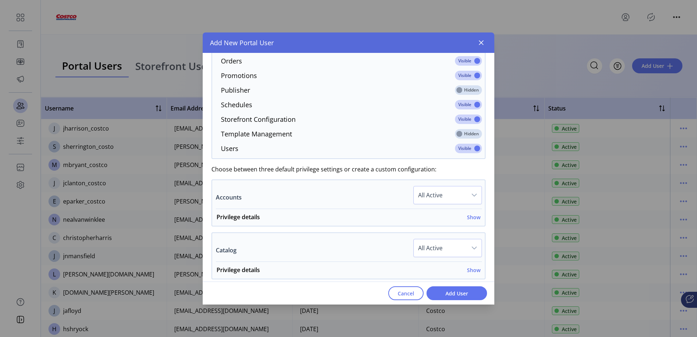
scroll to position [328, 0]
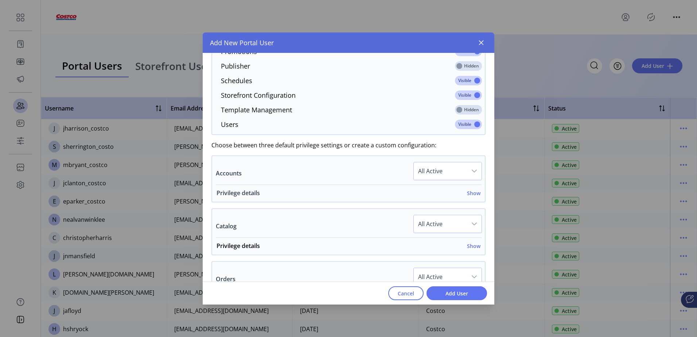
click at [468, 194] on h6 "Show" at bounding box center [473, 193] width 13 height 8
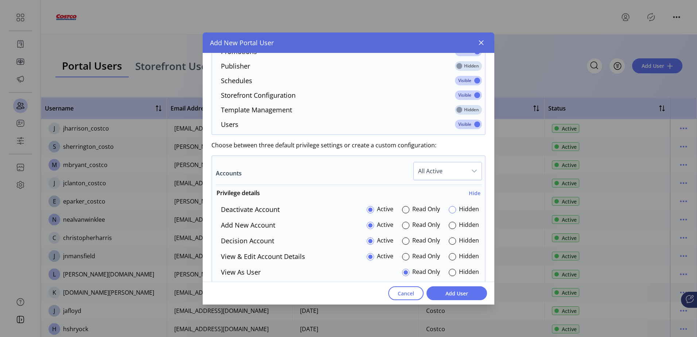
click at [450, 210] on div at bounding box center [452, 209] width 7 height 7
click at [449, 228] on div at bounding box center [452, 225] width 7 height 7
click at [450, 238] on div at bounding box center [452, 240] width 7 height 7
click at [449, 258] on div at bounding box center [452, 256] width 7 height 7
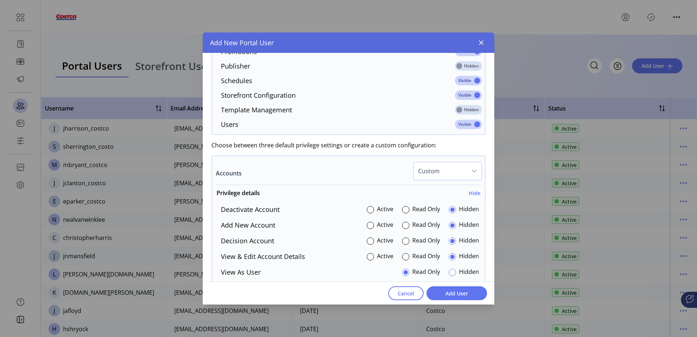
click at [450, 270] on div at bounding box center [452, 272] width 7 height 7
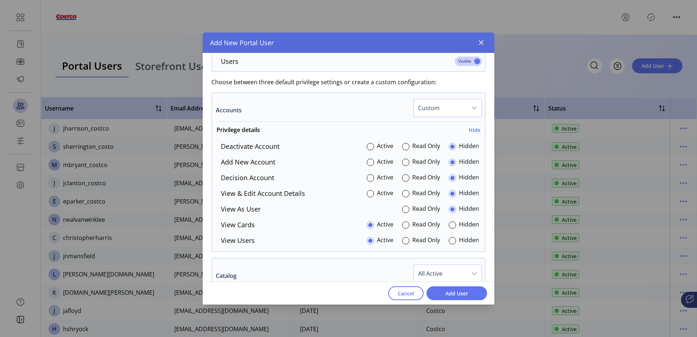
scroll to position [401, 0]
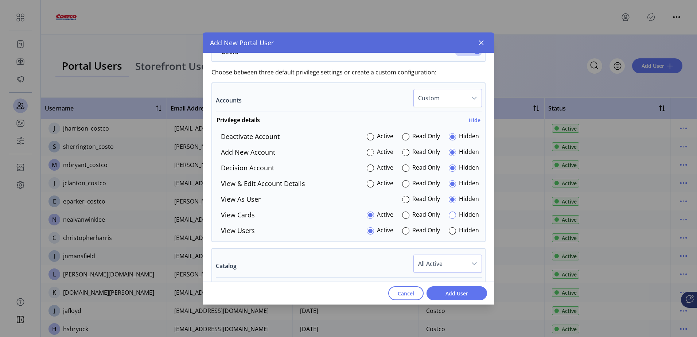
click at [449, 214] on div at bounding box center [452, 214] width 7 height 7
click at [449, 231] on div at bounding box center [452, 230] width 7 height 7
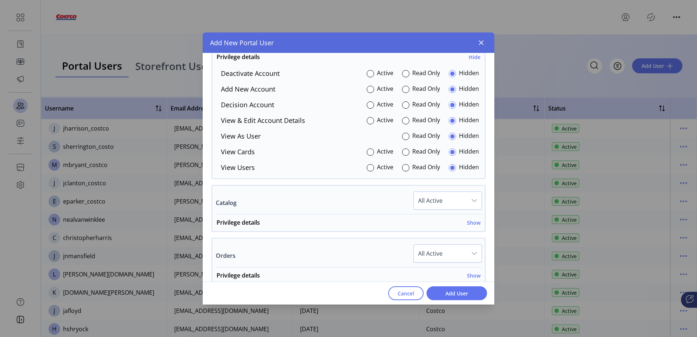
scroll to position [474, 0]
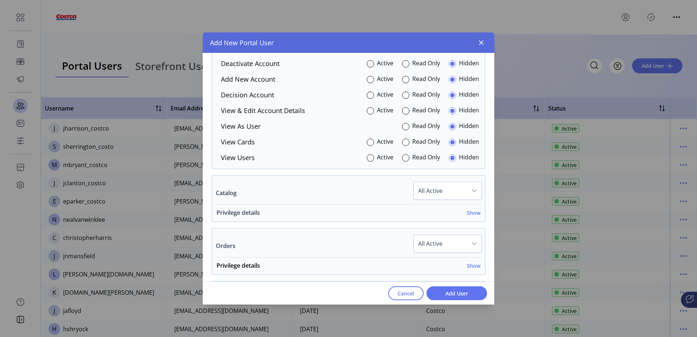
click at [470, 214] on h6 "Show" at bounding box center [473, 213] width 13 height 8
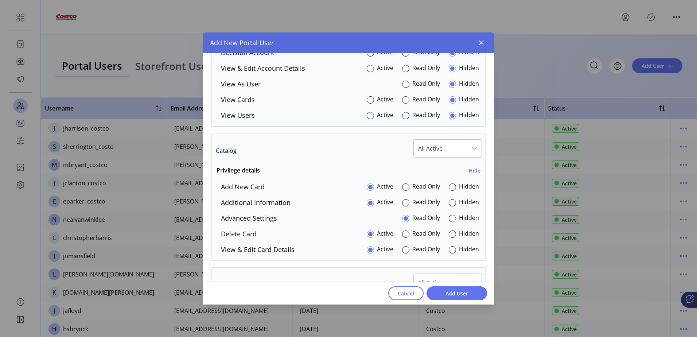
scroll to position [547, 0]
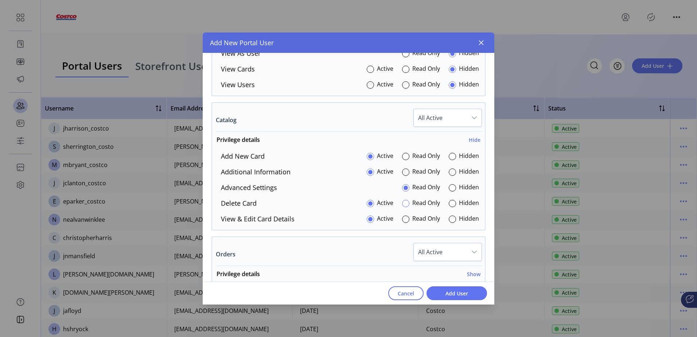
click at [402, 203] on div at bounding box center [405, 203] width 7 height 7
click at [450, 188] on div at bounding box center [452, 187] width 7 height 7
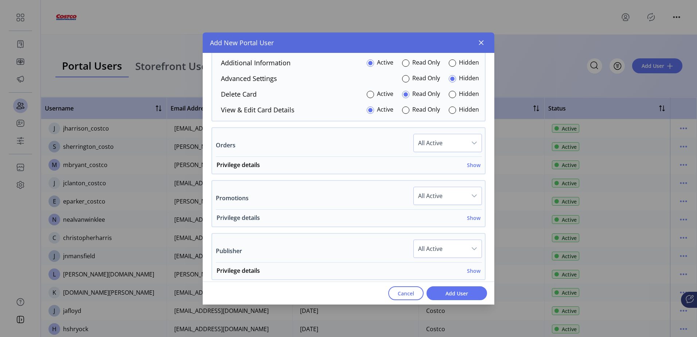
scroll to position [656, 0]
click at [467, 164] on h6 "Show" at bounding box center [473, 165] width 13 height 8
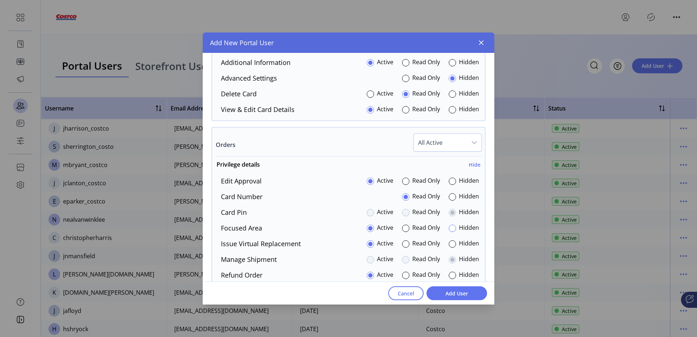
click at [451, 229] on div at bounding box center [452, 228] width 7 height 7
click at [403, 245] on div at bounding box center [405, 243] width 7 height 7
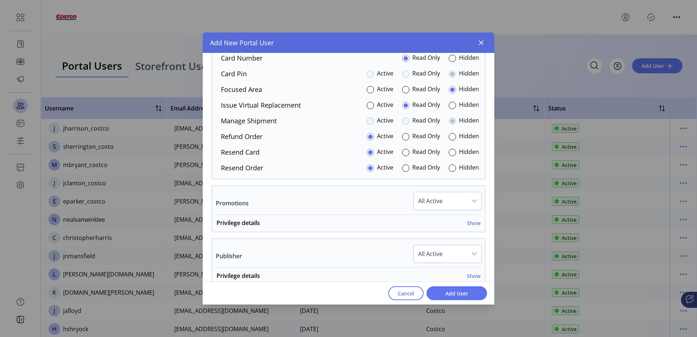
scroll to position [802, 0]
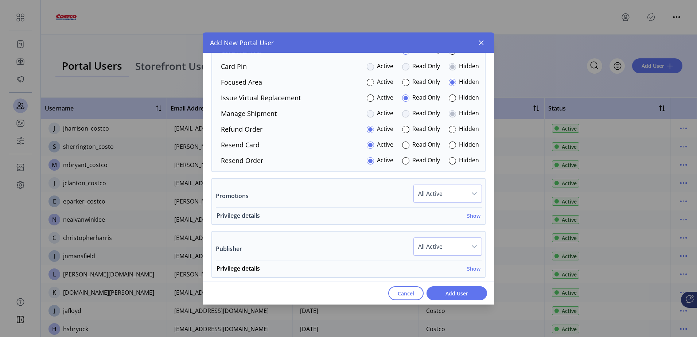
click at [467, 215] on h6 "Show" at bounding box center [473, 216] width 13 height 8
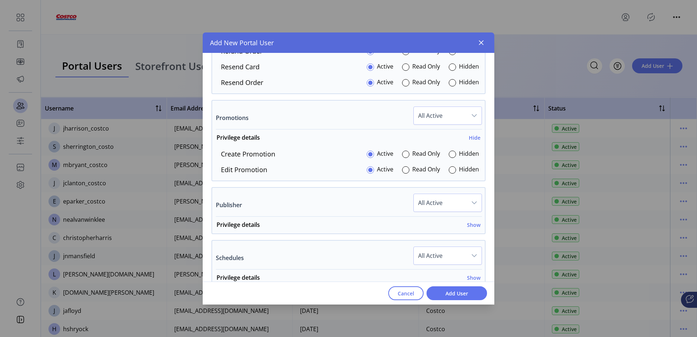
scroll to position [911, 0]
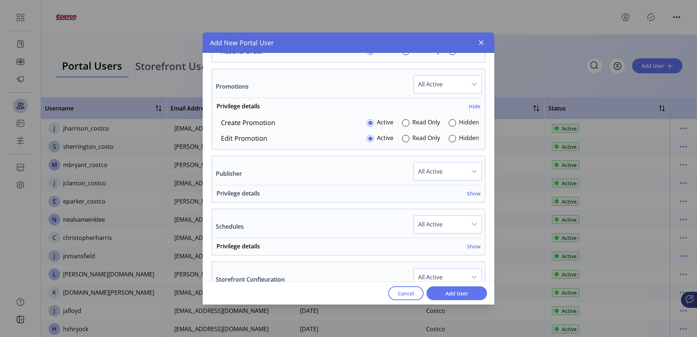
click at [472, 196] on h6 "Show" at bounding box center [473, 194] width 13 height 8
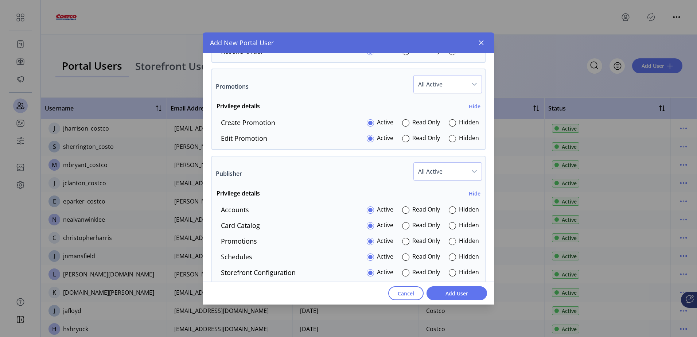
drag, startPoint x: 450, startPoint y: 208, endPoint x: 449, endPoint y: 220, distance: 12.1
click at [449, 210] on div at bounding box center [452, 209] width 7 height 7
click at [449, 223] on div at bounding box center [452, 225] width 7 height 7
click at [449, 241] on div at bounding box center [452, 241] width 7 height 7
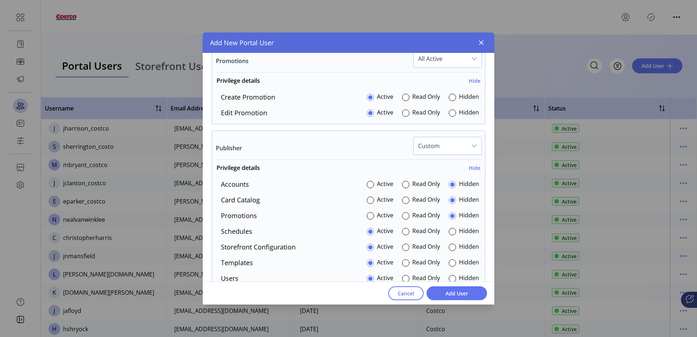
scroll to position [948, 0]
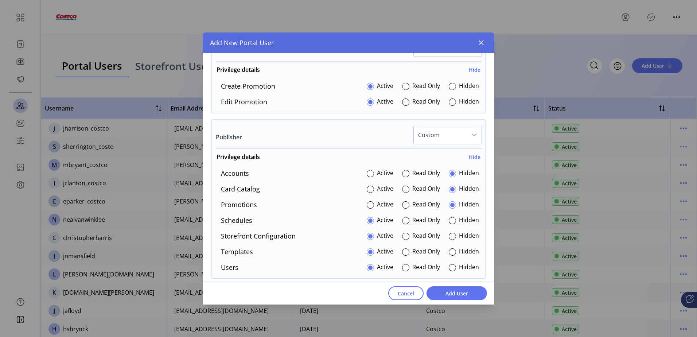
drag, startPoint x: 449, startPoint y: 219, endPoint x: 448, endPoint y: 231, distance: 11.8
click at [449, 220] on div at bounding box center [452, 220] width 7 height 7
drag, startPoint x: 448, startPoint y: 231, endPoint x: 449, endPoint y: 243, distance: 11.8
click at [449, 233] on p-radiobutton at bounding box center [452, 236] width 7 height 10
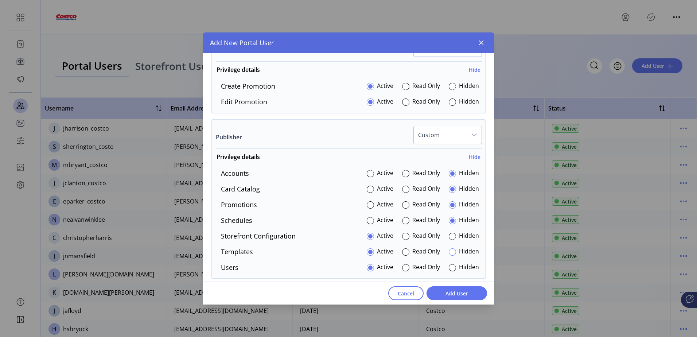
click at [449, 250] on div at bounding box center [452, 251] width 7 height 7
click at [451, 233] on div at bounding box center [452, 236] width 7 height 7
click at [449, 261] on div "Accounts Active Read Only Hidden Card Catalog Active Read Only Hidden Promotion…" at bounding box center [348, 220] width 273 height 104
click at [449, 264] on div at bounding box center [452, 267] width 7 height 7
click at [469, 141] on div "dropdown trigger" at bounding box center [474, 134] width 15 height 17
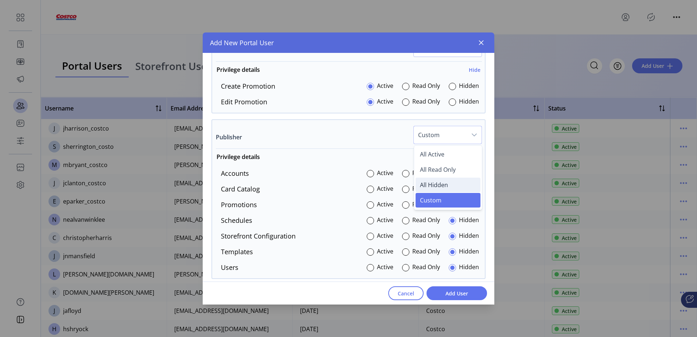
click at [443, 183] on span "All Hidden" at bounding box center [434, 185] width 28 height 8
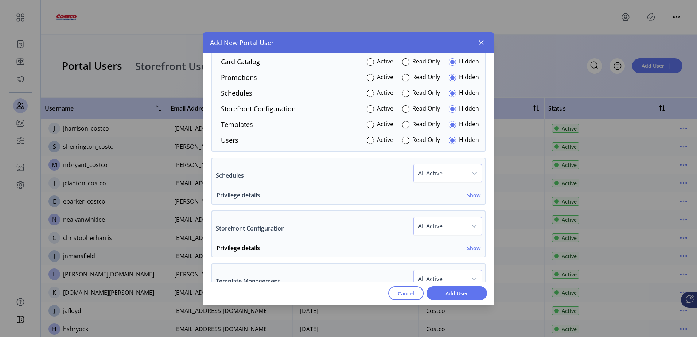
scroll to position [1094, 0]
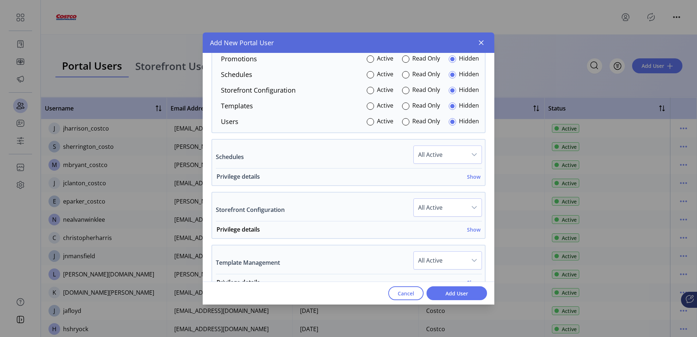
click at [473, 177] on h6 "Show" at bounding box center [473, 177] width 13 height 8
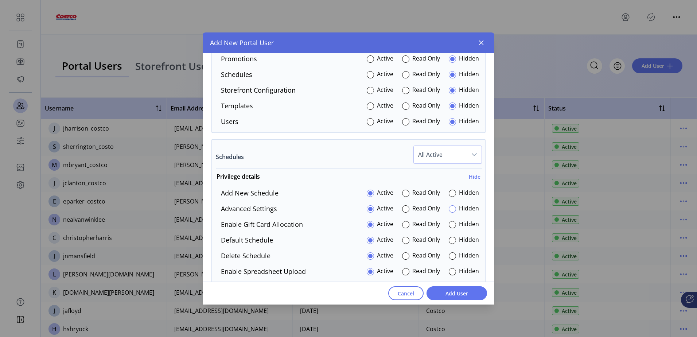
click at [449, 209] on div at bounding box center [452, 208] width 7 height 7
click at [450, 226] on div at bounding box center [452, 224] width 7 height 7
click at [449, 270] on div at bounding box center [452, 271] width 7 height 7
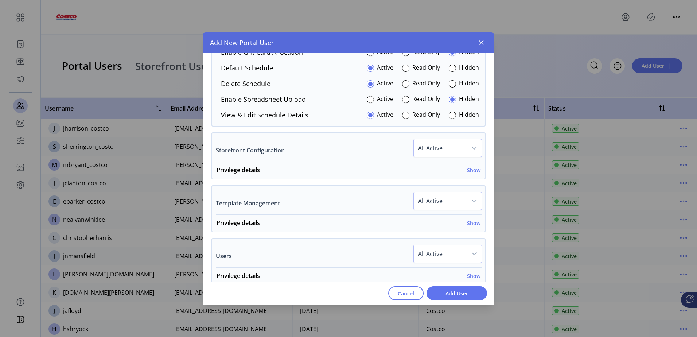
scroll to position [1276, 0]
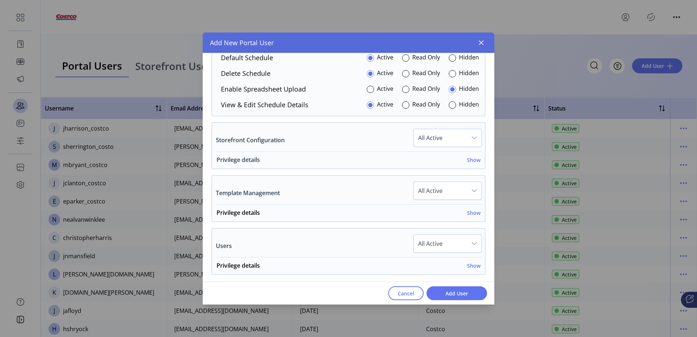
click at [471, 160] on h6 "Show" at bounding box center [473, 160] width 13 height 8
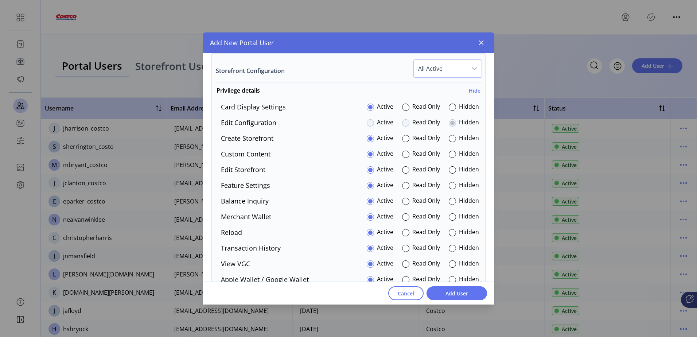
scroll to position [1349, 0]
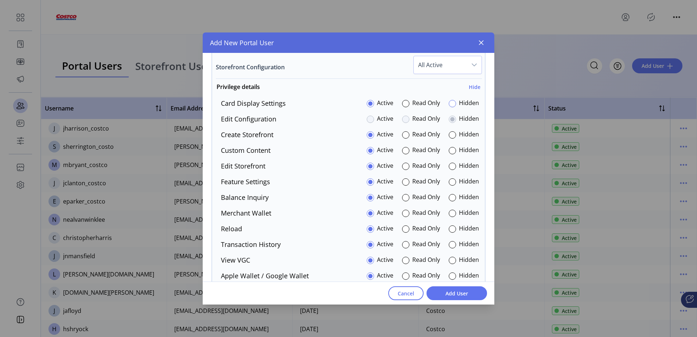
click at [450, 106] on div at bounding box center [452, 103] width 7 height 7
click at [402, 137] on div at bounding box center [405, 134] width 7 height 7
click at [449, 152] on div at bounding box center [452, 150] width 7 height 7
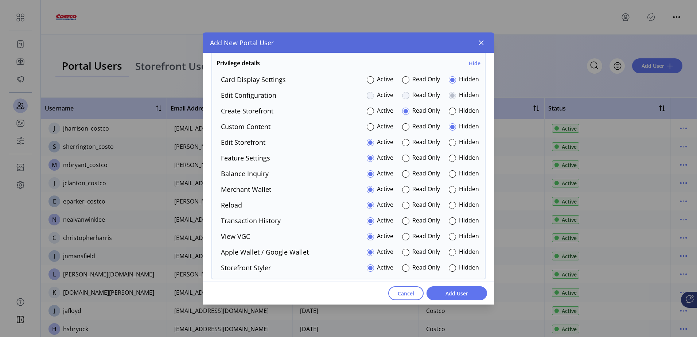
scroll to position [1385, 0]
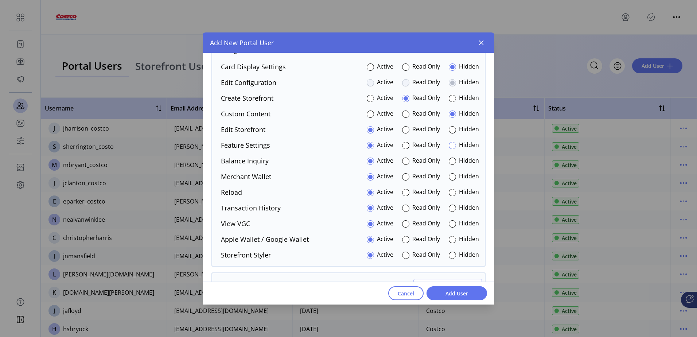
click at [452, 143] on div at bounding box center [452, 145] width 7 height 7
click at [449, 176] on div at bounding box center [452, 176] width 7 height 7
click at [450, 254] on div at bounding box center [452, 255] width 7 height 7
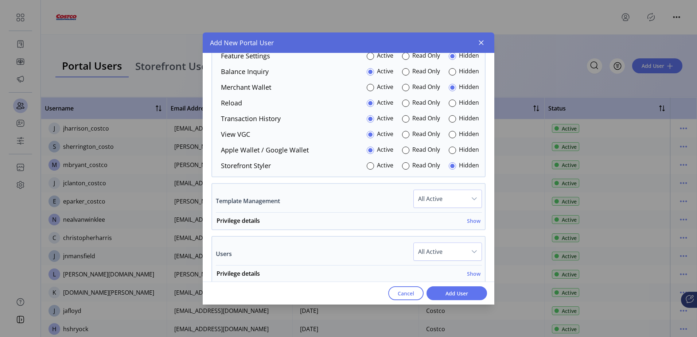
scroll to position [1495, 0]
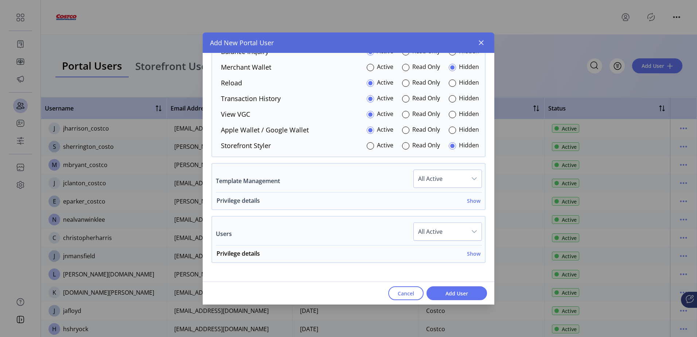
click at [475, 200] on h6 "Show" at bounding box center [473, 201] width 13 height 8
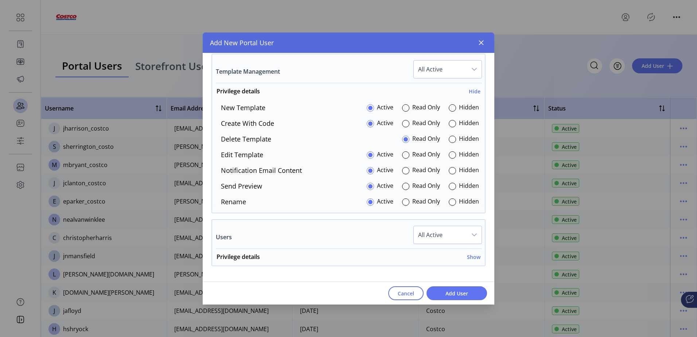
scroll to position [1568, 0]
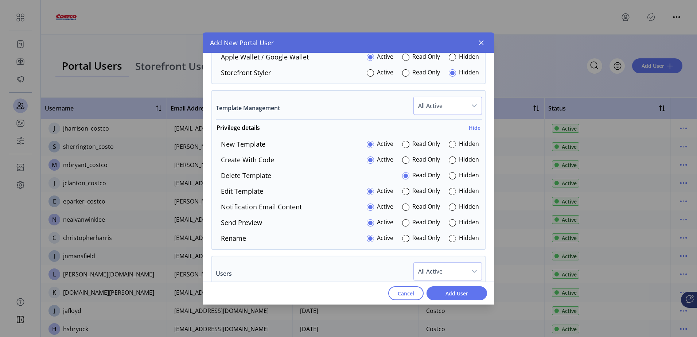
click at [452, 105] on span "All Active" at bounding box center [440, 105] width 53 height 17
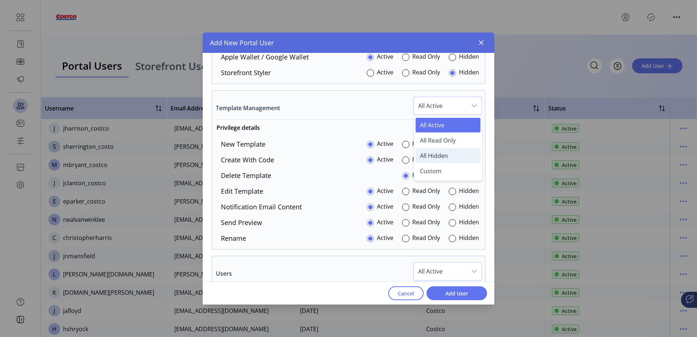
click at [440, 153] on span "All Hidden" at bounding box center [434, 156] width 28 height 8
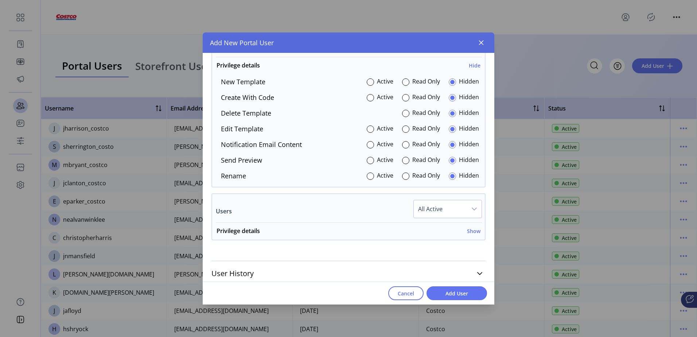
scroll to position [1635, 0]
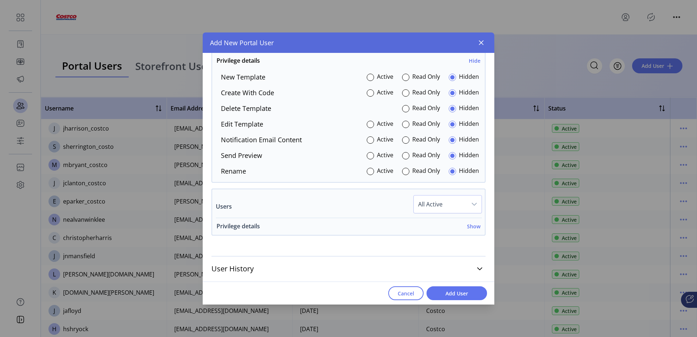
click at [467, 227] on h6 "Show" at bounding box center [473, 226] width 13 height 8
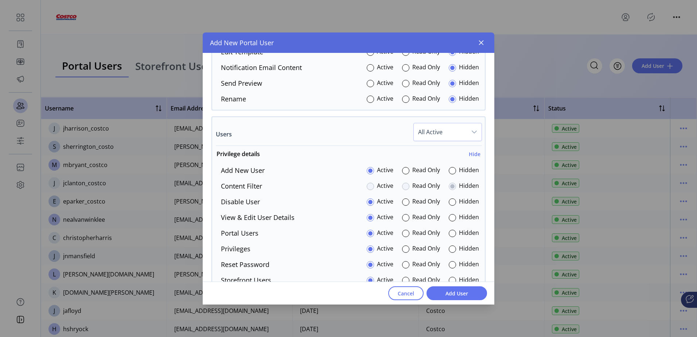
scroll to position [1744, 0]
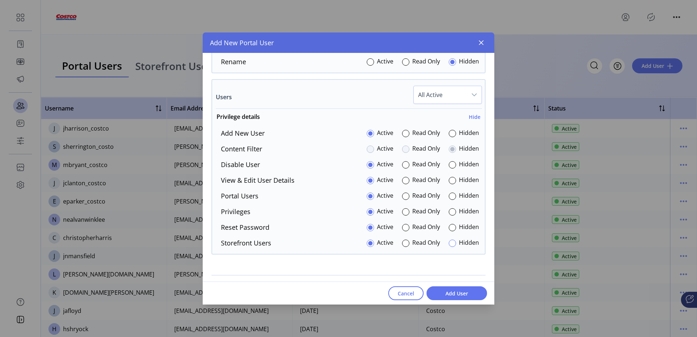
click at [452, 242] on div at bounding box center [452, 243] width 7 height 7
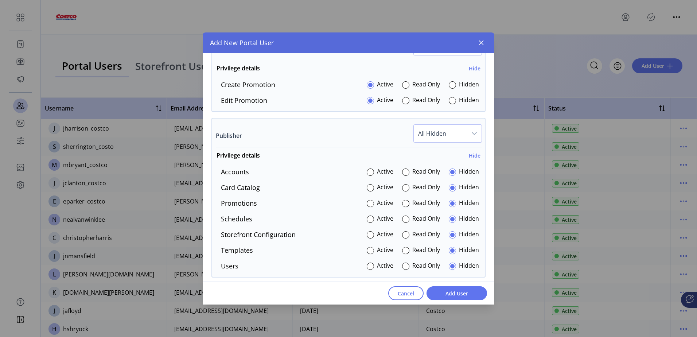
scroll to position [1239, 0]
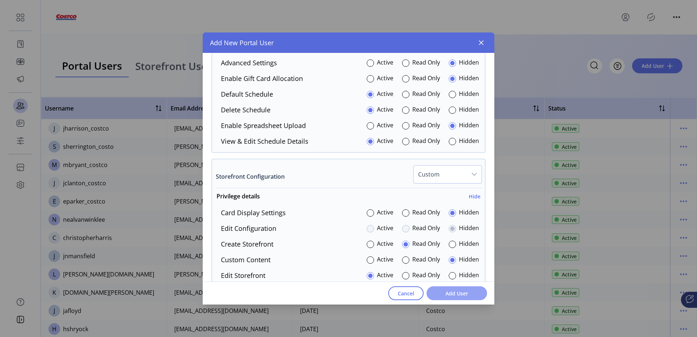
click at [452, 293] on span "Add User" at bounding box center [457, 293] width 42 height 8
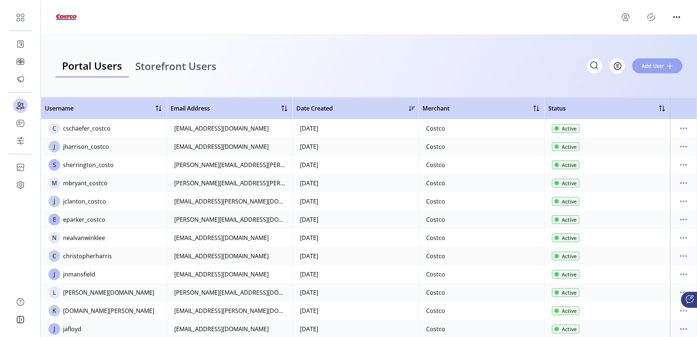
click at [653, 63] on span "Add User" at bounding box center [653, 66] width 23 height 8
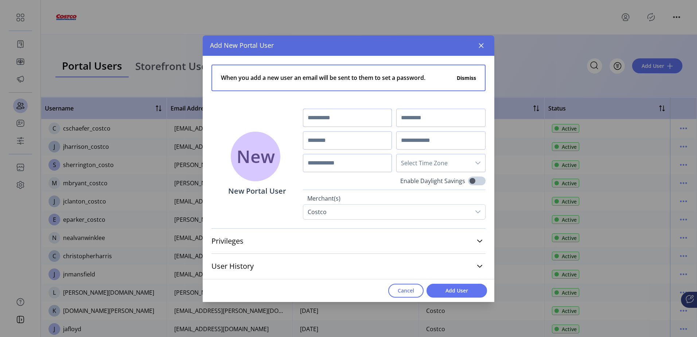
click at [329, 113] on input "text" at bounding box center [347, 118] width 89 height 18
paste input "********"
click at [306, 118] on input "********" at bounding box center [347, 118] width 89 height 18
type input "********"
click at [438, 120] on input "text" at bounding box center [440, 118] width 89 height 18
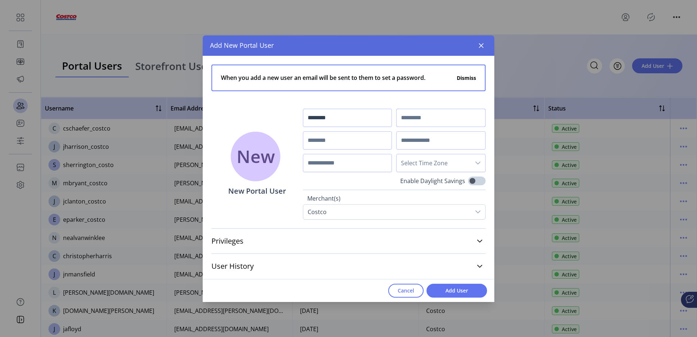
paste input "*****"
type input "*****"
click at [337, 119] on input "********" at bounding box center [347, 118] width 89 height 18
type input "*********"
click at [331, 142] on input "text" at bounding box center [347, 140] width 89 height 18
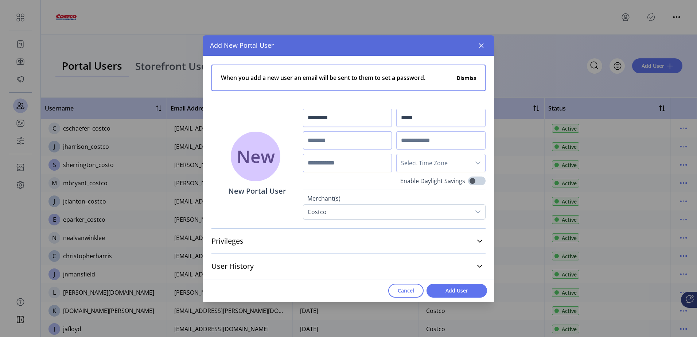
click at [329, 138] on input "text" at bounding box center [347, 140] width 89 height 18
type input "**********"
click at [433, 143] on input "text" at bounding box center [440, 140] width 89 height 18
paste input "**********"
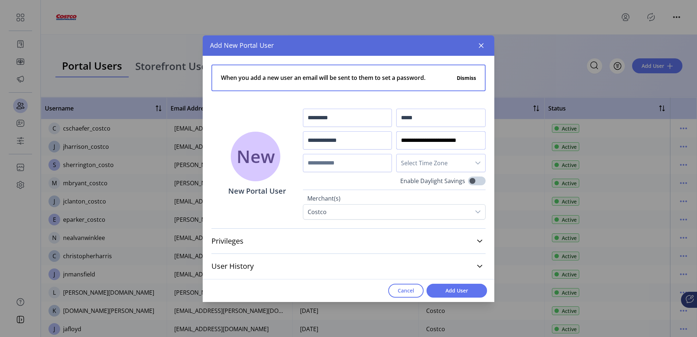
type input "**********"
click at [443, 167] on span "Select Time Zone" at bounding box center [434, 162] width 74 height 17
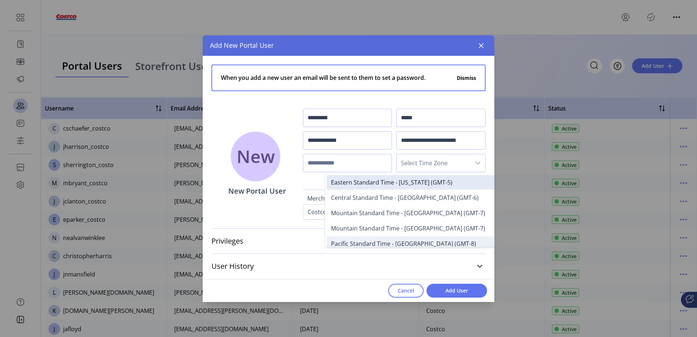
click at [421, 243] on span "Pacific Standard Time - [GEOGRAPHIC_DATA] (GMT-8)" at bounding box center [403, 244] width 145 height 8
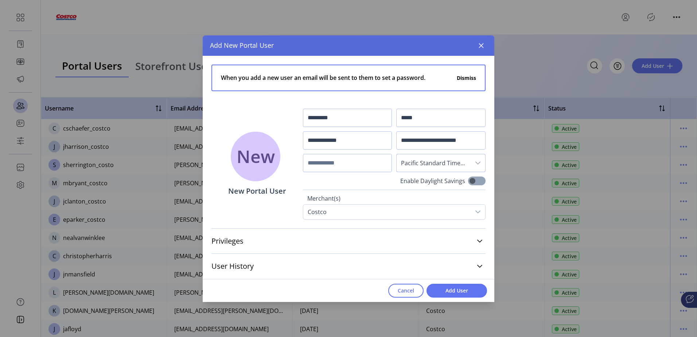
click at [473, 180] on span at bounding box center [476, 180] width 17 height 9
click at [478, 240] on icon at bounding box center [479, 241] width 5 height 3
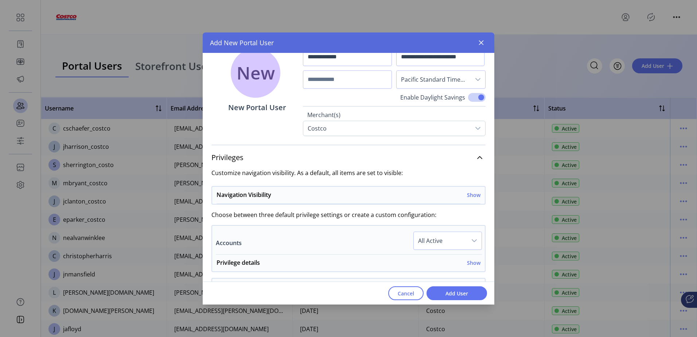
scroll to position [109, 0]
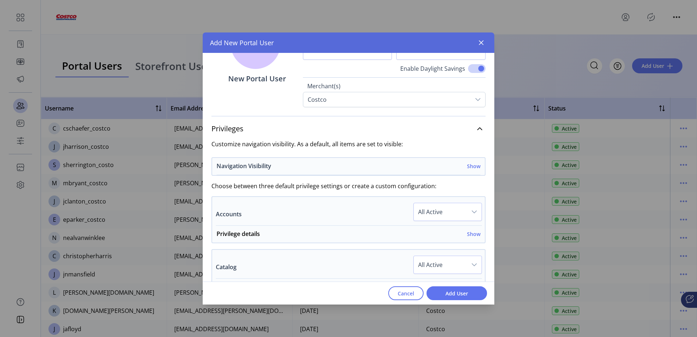
click at [474, 167] on h6 "Show" at bounding box center [473, 166] width 13 height 8
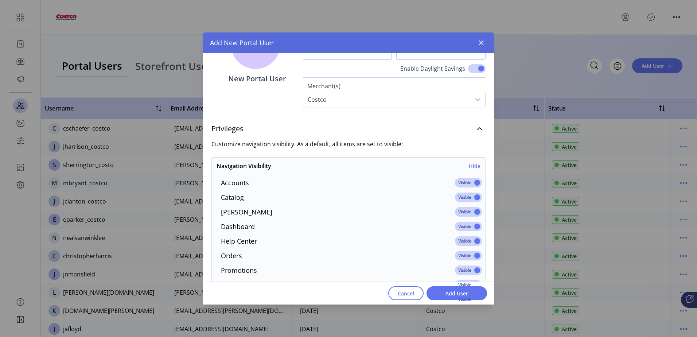
click at [475, 183] on span at bounding box center [468, 182] width 27 height 9
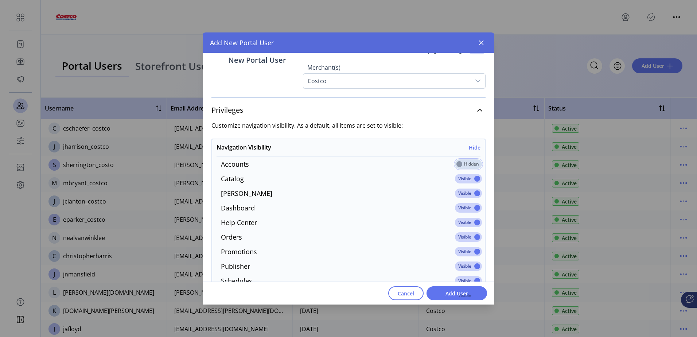
scroll to position [146, 0]
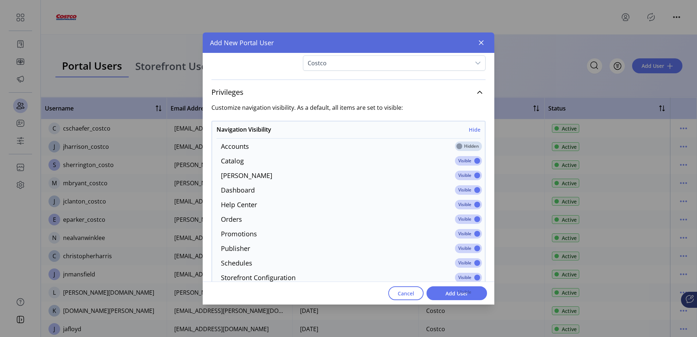
click at [474, 246] on span at bounding box center [468, 248] width 27 height 9
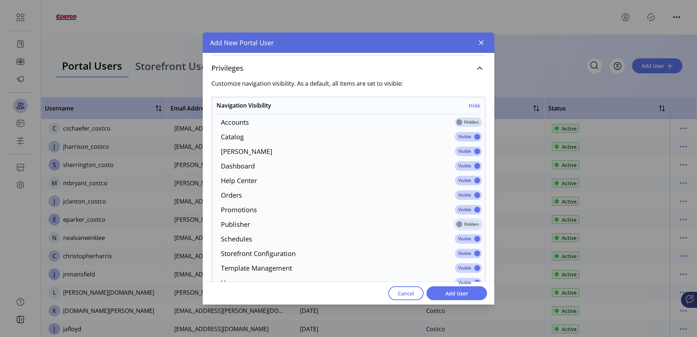
scroll to position [182, 0]
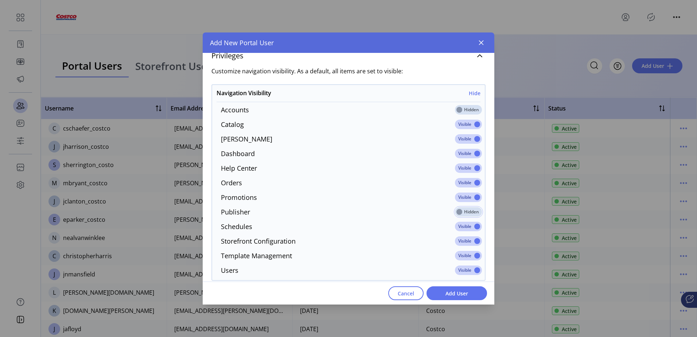
click at [472, 254] on span at bounding box center [468, 255] width 27 height 9
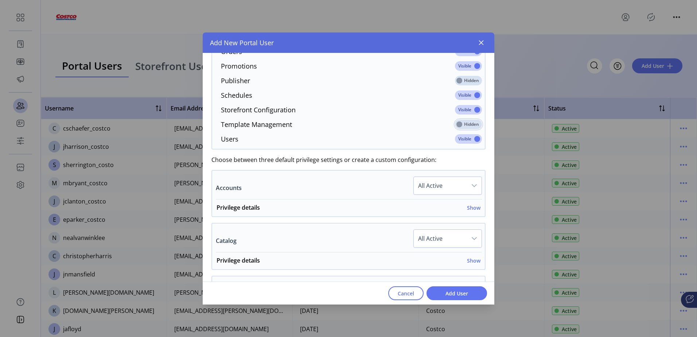
scroll to position [328, 0]
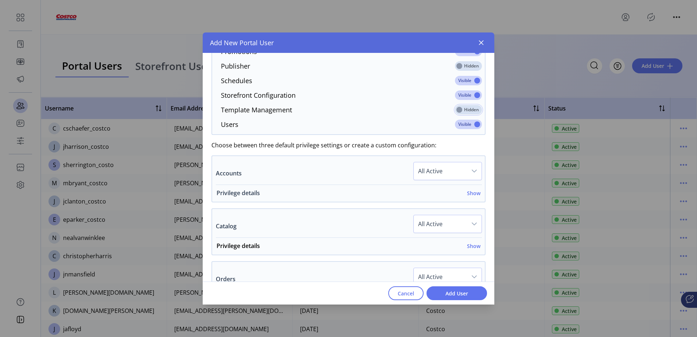
click at [472, 195] on h6 "Show" at bounding box center [473, 193] width 13 height 8
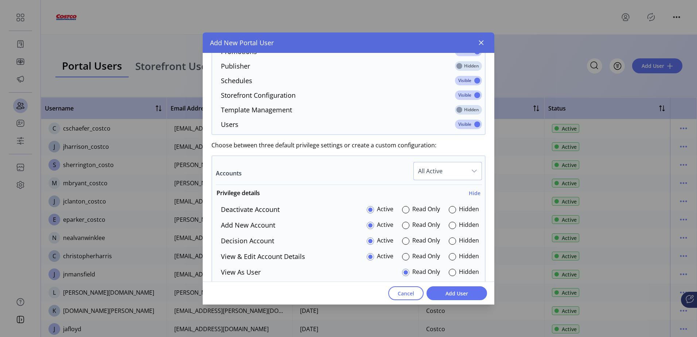
click at [456, 171] on span "All Active" at bounding box center [440, 170] width 53 height 17
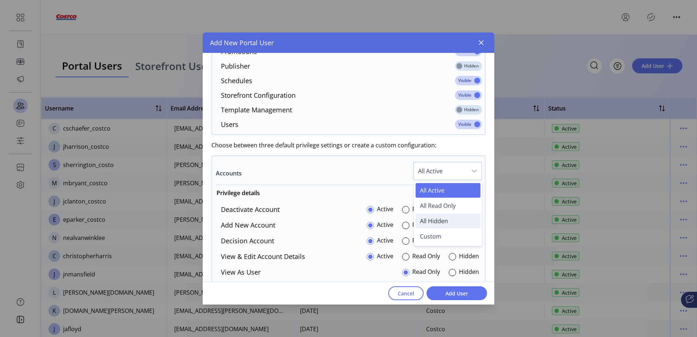
click at [435, 222] on span "All Hidden" at bounding box center [434, 221] width 28 height 8
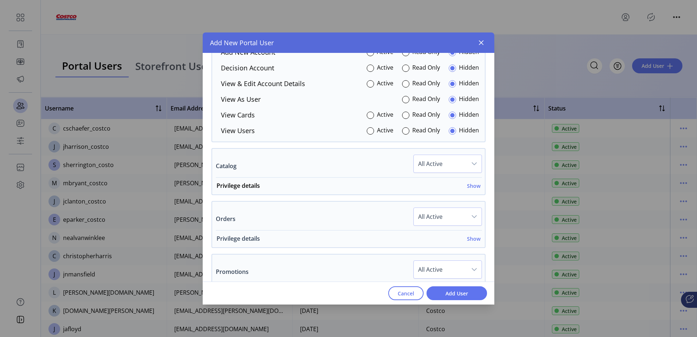
scroll to position [510, 0]
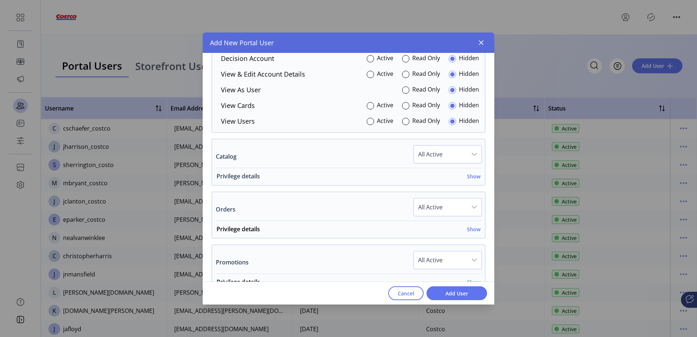
click at [471, 178] on h6 "Show" at bounding box center [473, 176] width 13 height 8
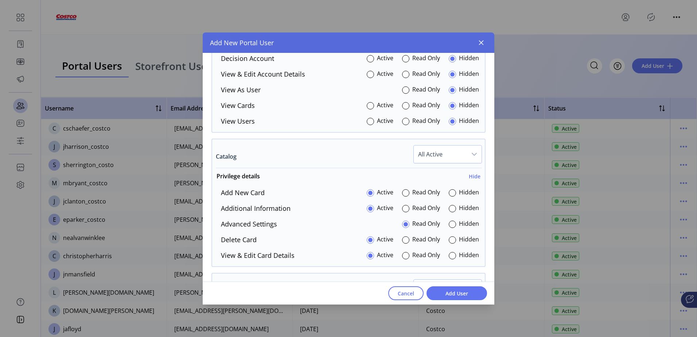
click at [459, 224] on label "Hidden" at bounding box center [469, 224] width 20 height 10
click at [404, 239] on div at bounding box center [405, 239] width 7 height 7
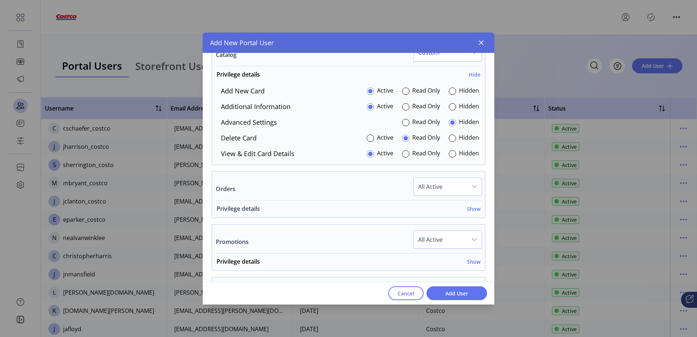
scroll to position [620, 0]
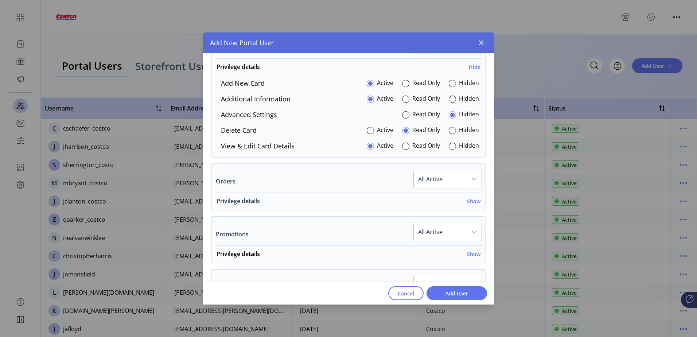
click at [470, 206] on div "Privilege details Show" at bounding box center [349, 202] width 264 height 13
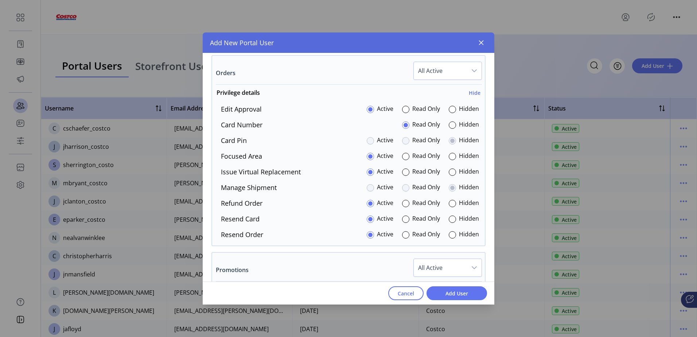
scroll to position [729, 0]
click at [452, 155] on div at bounding box center [452, 155] width 7 height 7
click at [405, 169] on div at bounding box center [405, 170] width 7 height 7
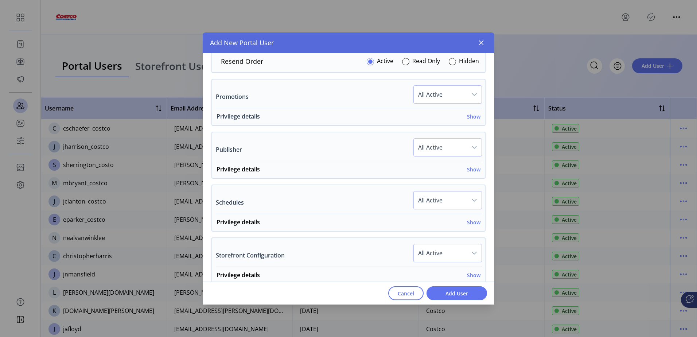
scroll to position [875, 0]
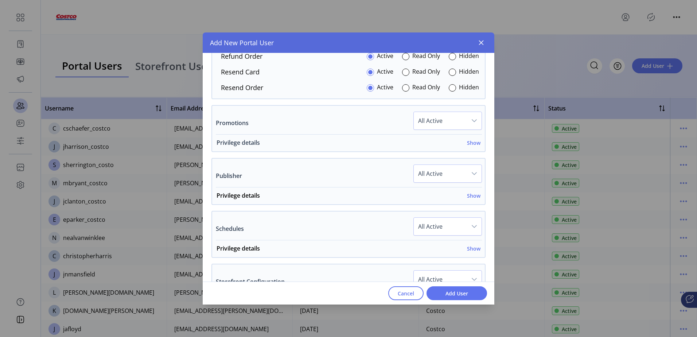
click at [469, 143] on h6 "Show" at bounding box center [473, 143] width 13 height 8
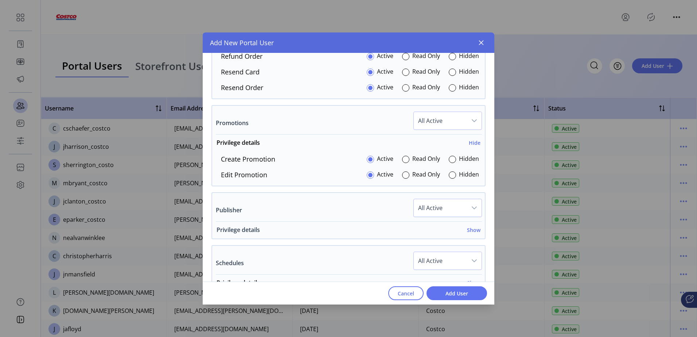
click at [471, 230] on h6 "Show" at bounding box center [473, 230] width 13 height 8
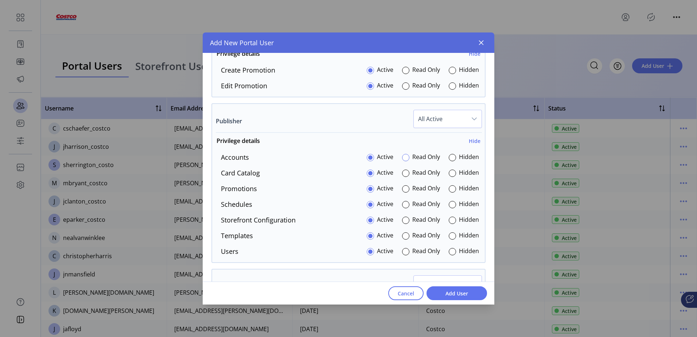
scroll to position [984, 0]
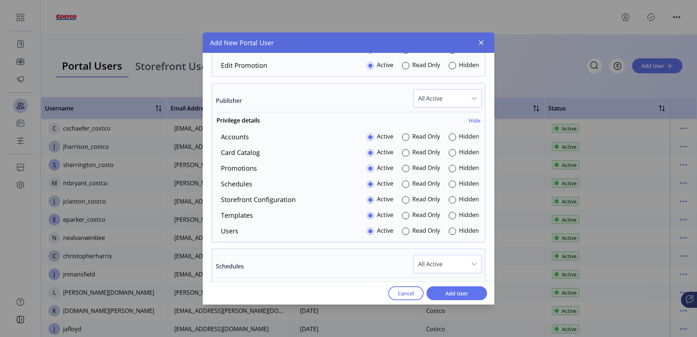
click at [448, 95] on span "All Active" at bounding box center [440, 98] width 53 height 17
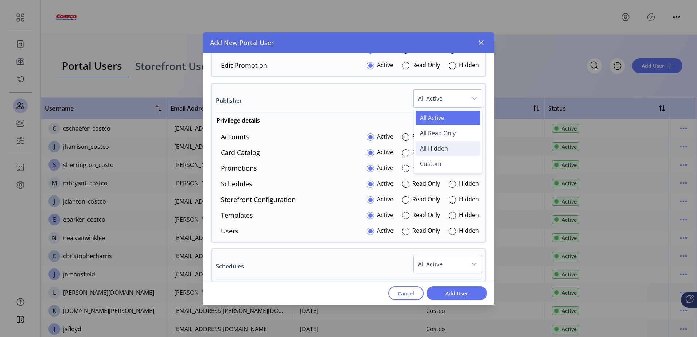
click at [436, 149] on span "All Hidden" at bounding box center [434, 148] width 28 height 8
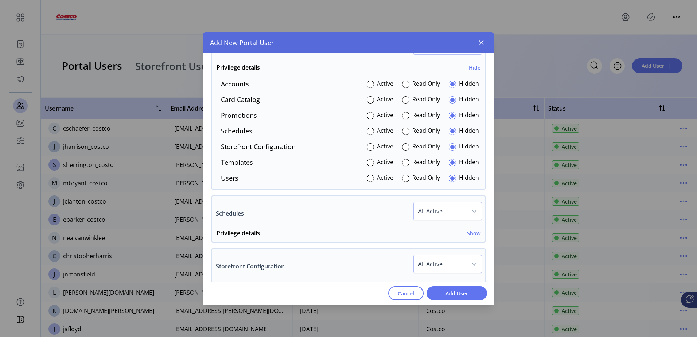
scroll to position [1057, 0]
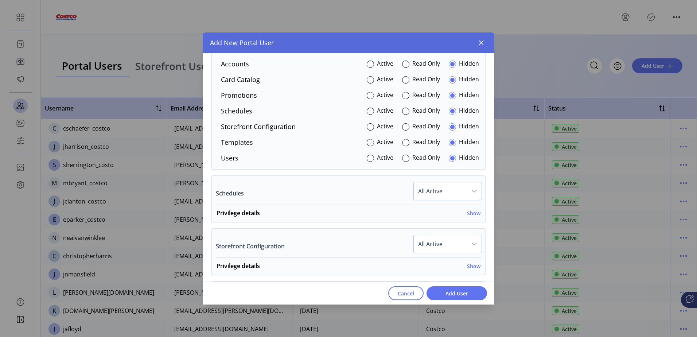
click at [449, 194] on span "All Active" at bounding box center [440, 190] width 53 height 17
click at [448, 194] on span "All Active" at bounding box center [440, 190] width 53 height 17
click at [469, 211] on h6 "Show" at bounding box center [473, 213] width 13 height 8
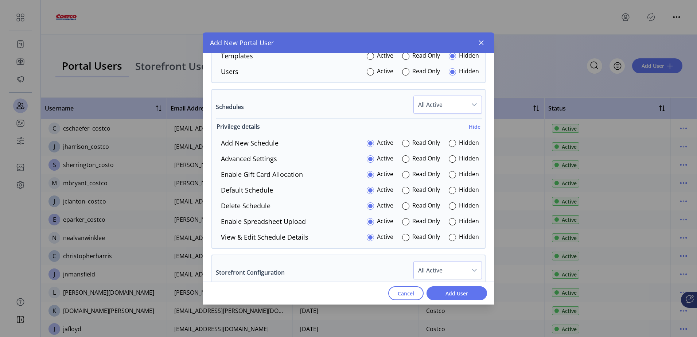
scroll to position [1167, 0]
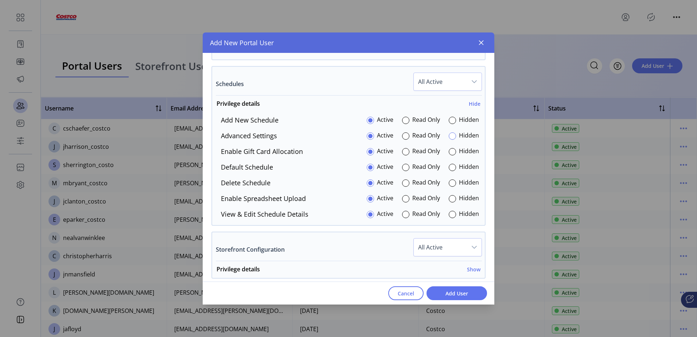
click at [449, 139] on div at bounding box center [452, 135] width 7 height 7
click at [449, 152] on div at bounding box center [452, 151] width 7 height 7
click at [449, 200] on div at bounding box center [452, 198] width 7 height 7
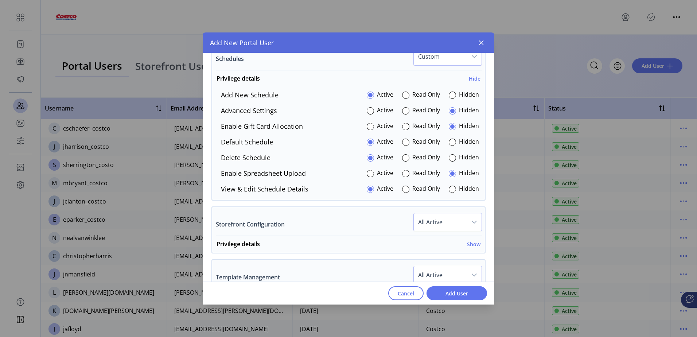
scroll to position [1239, 0]
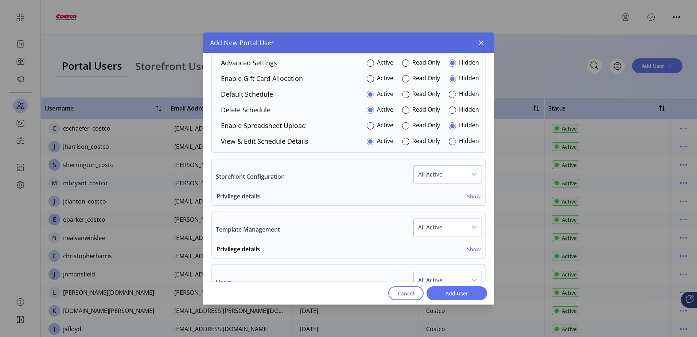
click at [467, 198] on h6 "Show" at bounding box center [473, 196] width 13 height 8
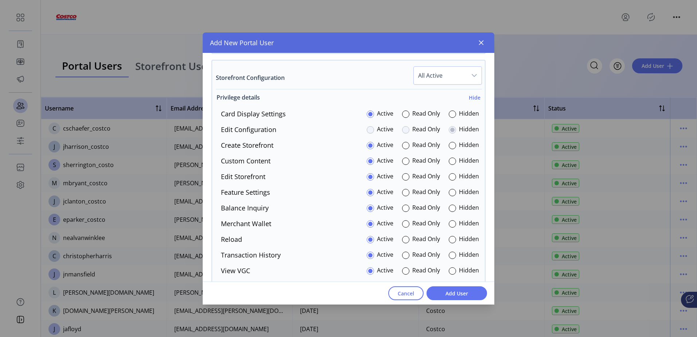
scroll to position [1349, 0]
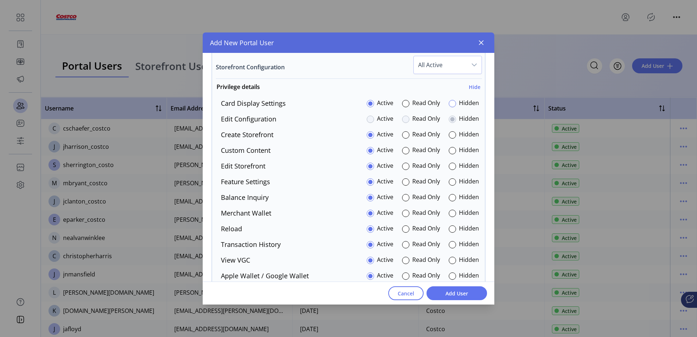
click at [451, 105] on div at bounding box center [452, 103] width 7 height 7
click at [405, 134] on div at bounding box center [405, 134] width 7 height 7
click at [449, 149] on div at bounding box center [452, 150] width 7 height 7
click at [451, 180] on div at bounding box center [452, 181] width 7 height 7
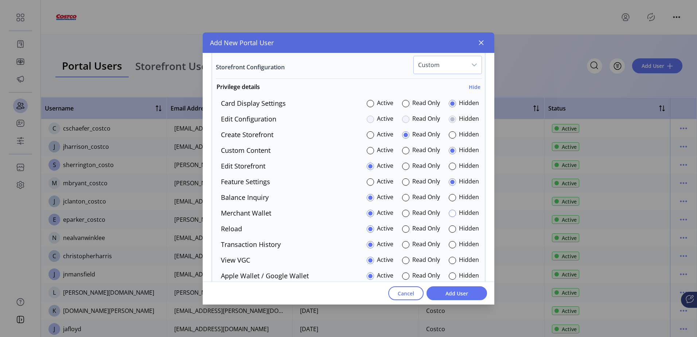
click at [450, 214] on div at bounding box center [452, 213] width 7 height 7
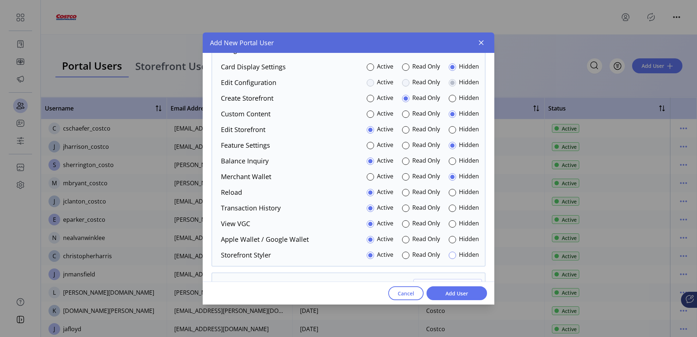
click at [450, 256] on div at bounding box center [452, 255] width 7 height 7
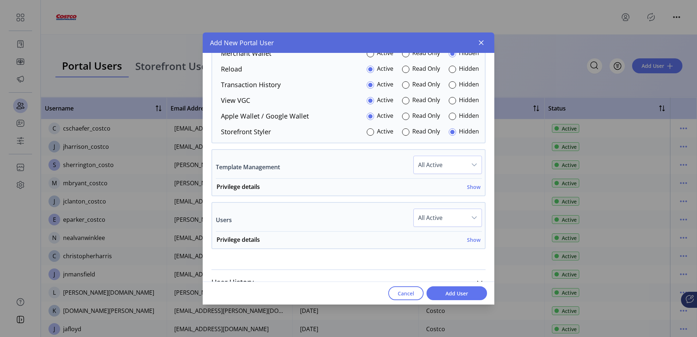
scroll to position [1522, 0]
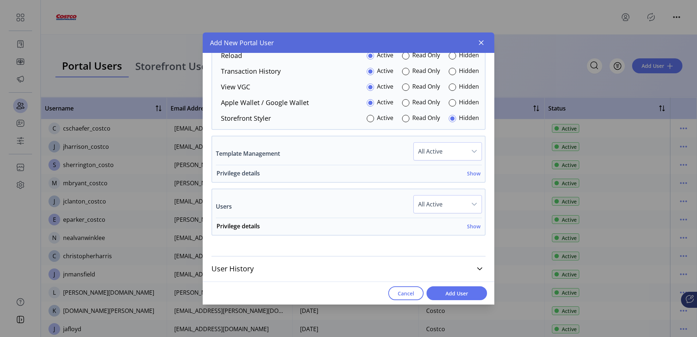
click at [470, 173] on h6 "Show" at bounding box center [473, 174] width 13 height 8
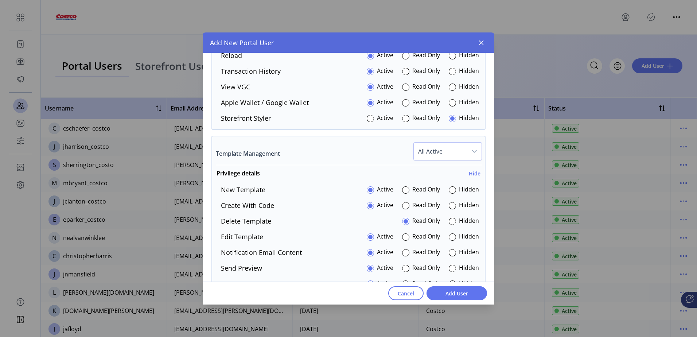
click at [463, 153] on span "All Active" at bounding box center [440, 151] width 53 height 17
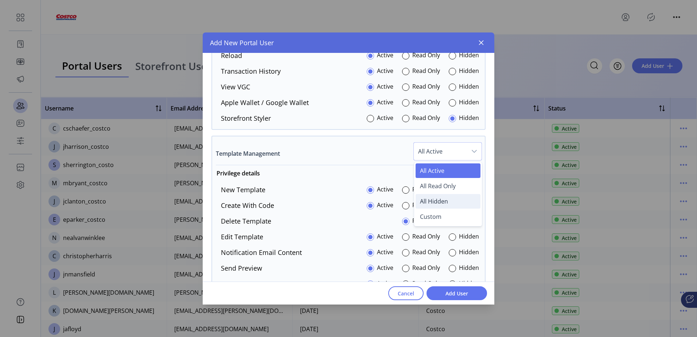
click at [437, 205] on span "All Hidden" at bounding box center [434, 201] width 28 height 8
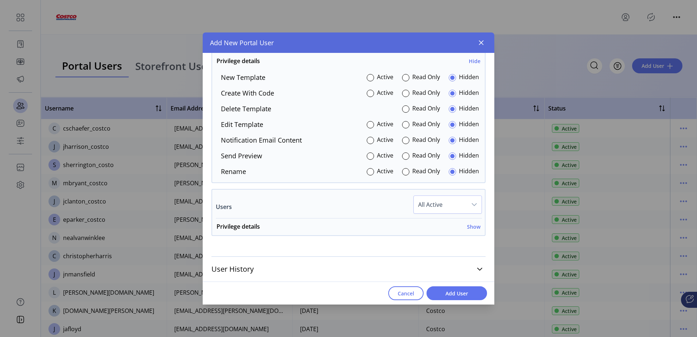
scroll to position [1635, 0]
click at [468, 229] on h6 "Show" at bounding box center [473, 226] width 13 height 8
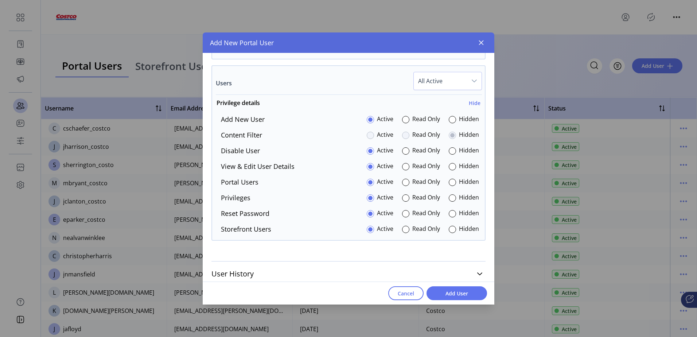
scroll to position [1763, 0]
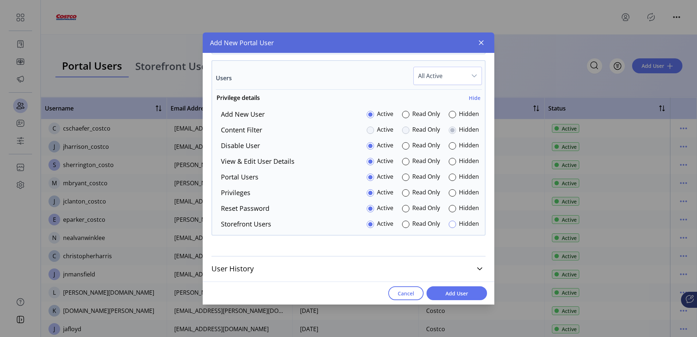
click at [449, 224] on div at bounding box center [452, 224] width 7 height 7
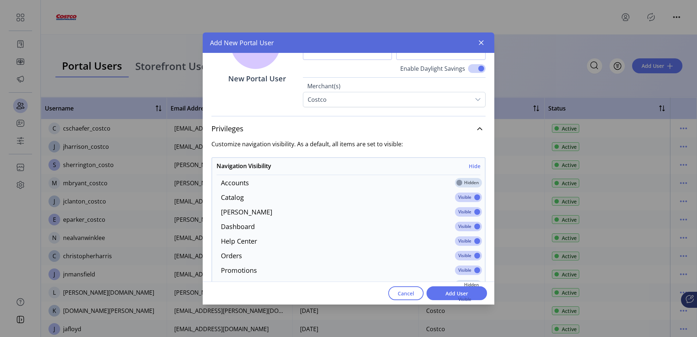
scroll to position [0, 0]
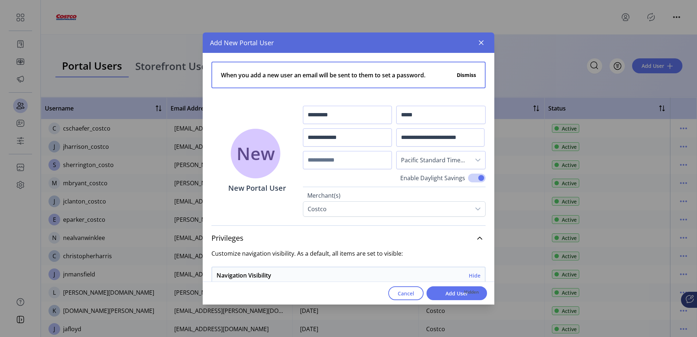
click at [461, 75] on button "Dismiss" at bounding box center [466, 75] width 19 height 8
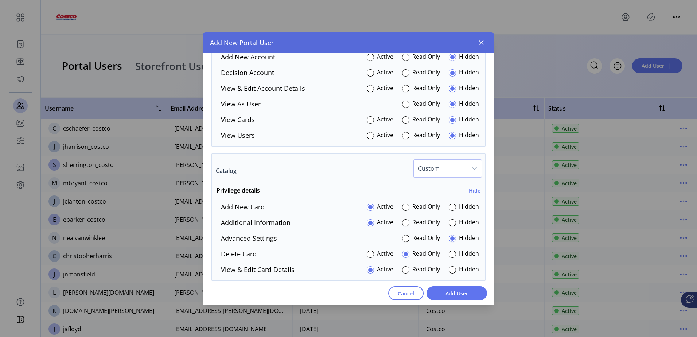
scroll to position [474, 0]
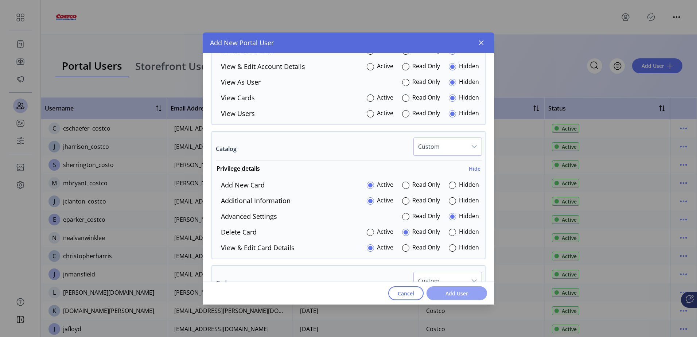
click at [460, 294] on span "Add User" at bounding box center [457, 293] width 42 height 8
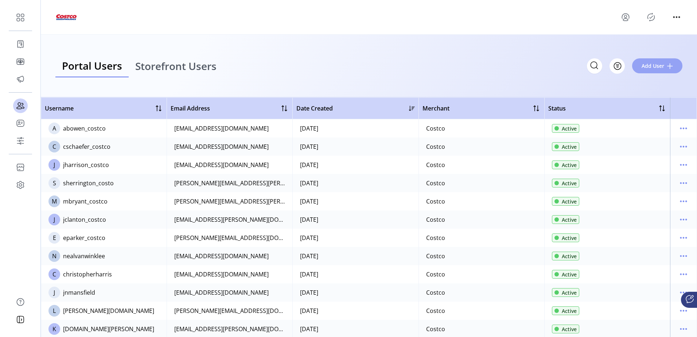
click at [662, 65] on span "Add User" at bounding box center [653, 66] width 23 height 8
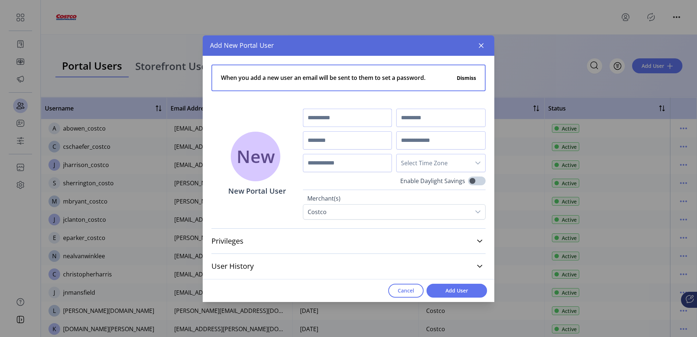
click at [326, 117] on input "text" at bounding box center [347, 118] width 89 height 18
type input "*"
type input "****"
type input "******"
click at [405, 143] on input "text" at bounding box center [440, 140] width 89 height 18
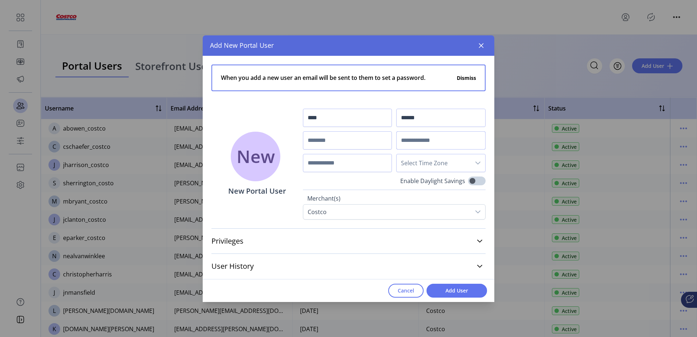
paste input "**********"
type input "**********"
click at [332, 144] on input "text" at bounding box center [347, 140] width 89 height 18
type input "**********"
click at [464, 180] on label "Enable Daylight Savings" at bounding box center [432, 180] width 65 height 9
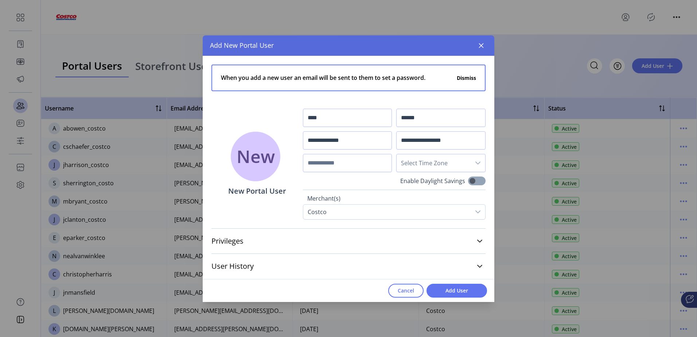
click at [468, 181] on span at bounding box center [476, 180] width 17 height 9
click at [467, 167] on span "Select Time Zone" at bounding box center [434, 162] width 74 height 17
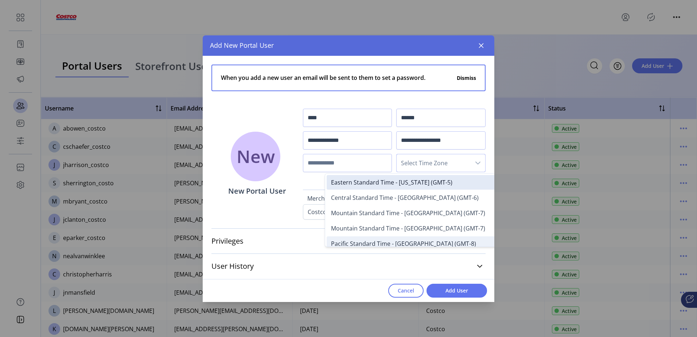
click at [445, 242] on span "Pacific Standard Time - [GEOGRAPHIC_DATA] (GMT-8)" at bounding box center [403, 244] width 145 height 8
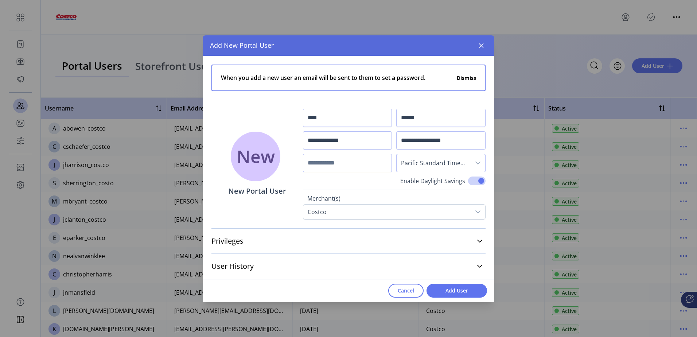
click at [265, 229] on div "Privileges Customize navigation visibility. As a default, all items are set to …" at bounding box center [348, 240] width 274 height 25
click at [265, 235] on link "Privileges" at bounding box center [348, 241] width 274 height 16
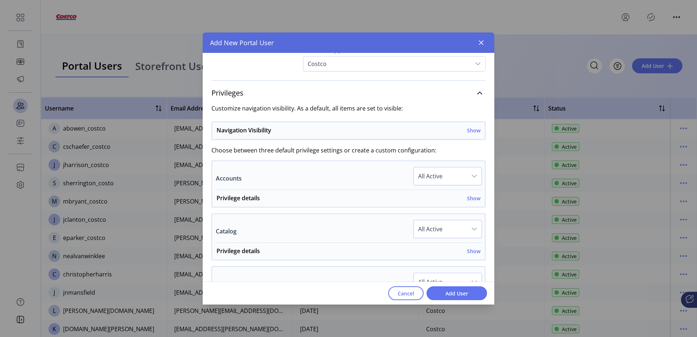
scroll to position [146, 0]
click at [473, 131] on h6 "Show" at bounding box center [473, 130] width 13 height 8
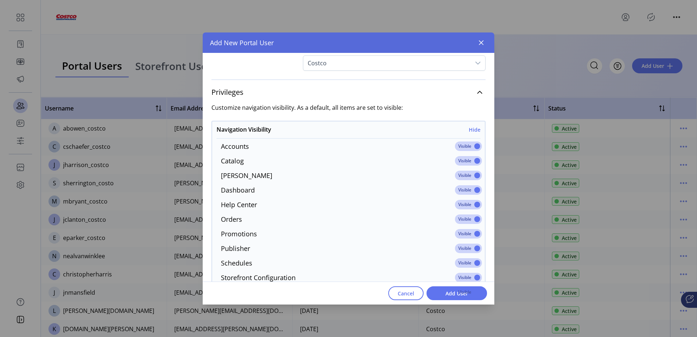
click at [471, 147] on span at bounding box center [468, 145] width 27 height 9
click at [474, 248] on span at bounding box center [468, 248] width 27 height 9
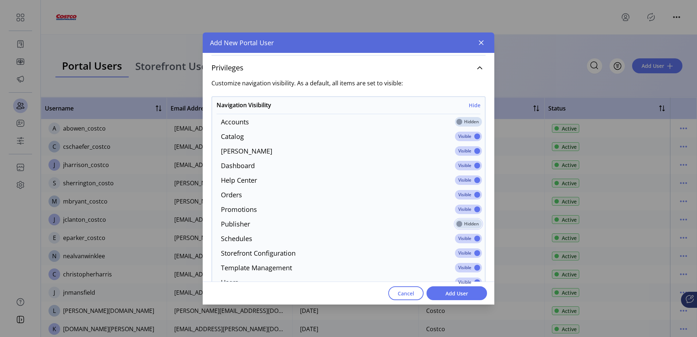
scroll to position [182, 0]
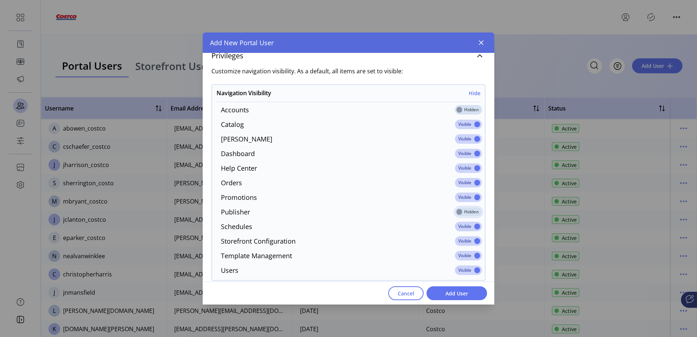
click at [470, 253] on span at bounding box center [468, 255] width 27 height 9
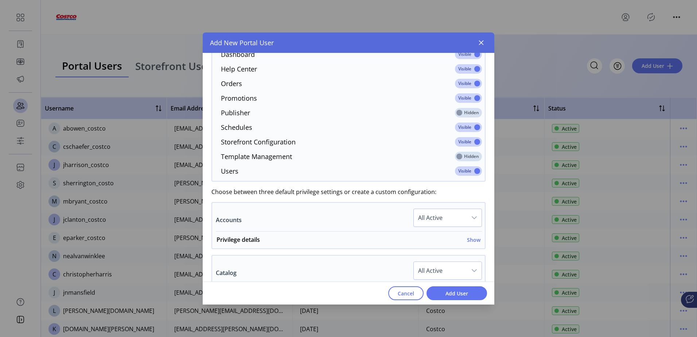
scroll to position [292, 0]
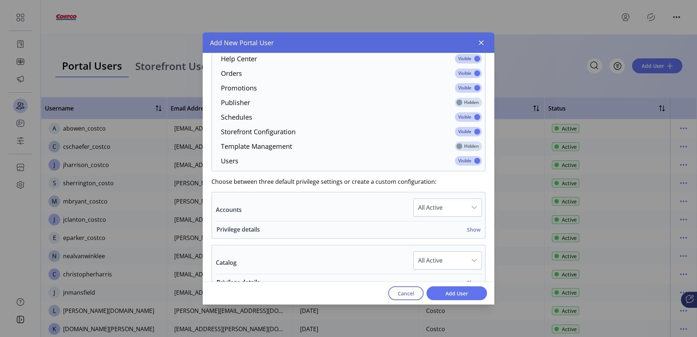
click at [473, 231] on h6 "Show" at bounding box center [473, 230] width 13 height 8
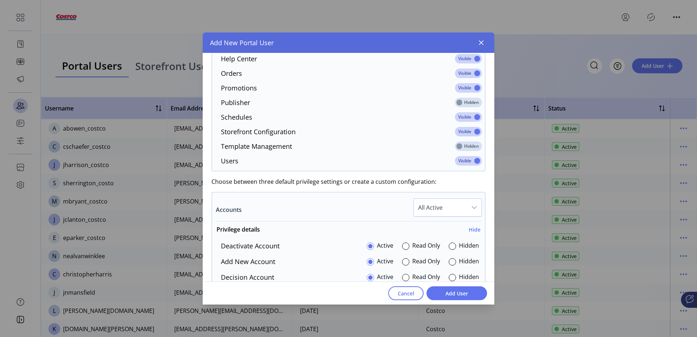
click at [428, 207] on span "All Active" at bounding box center [440, 207] width 53 height 17
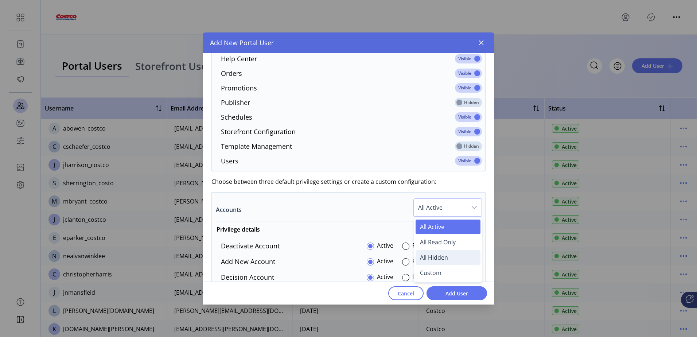
click at [435, 258] on span "All Hidden" at bounding box center [434, 257] width 28 height 8
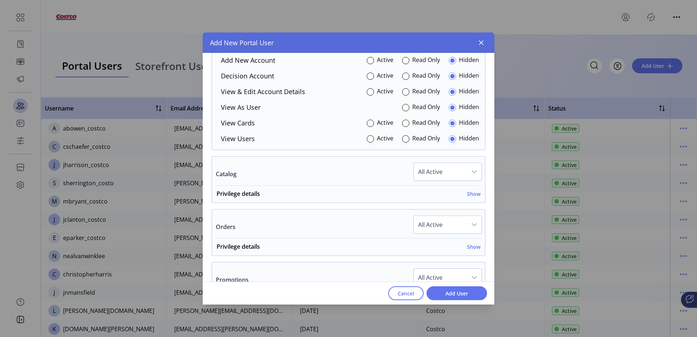
scroll to position [510, 0]
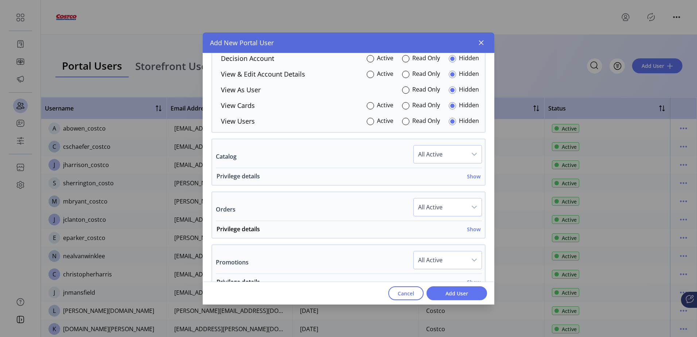
click at [471, 178] on h6 "Show" at bounding box center [473, 176] width 13 height 8
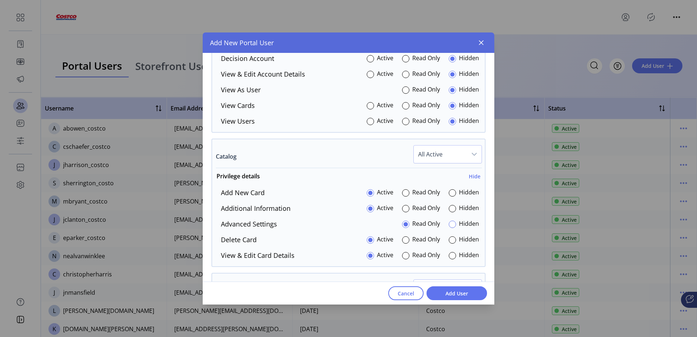
click at [449, 224] on div at bounding box center [452, 224] width 7 height 7
click at [402, 240] on div at bounding box center [405, 239] width 7 height 7
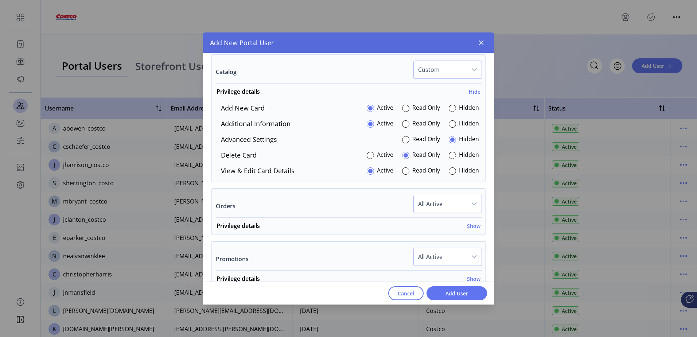
scroll to position [620, 0]
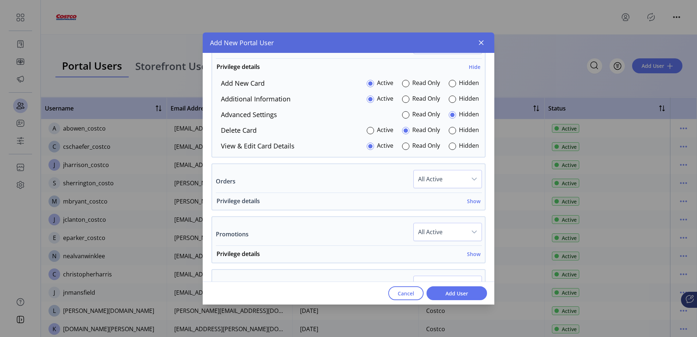
click at [467, 203] on h6 "Show" at bounding box center [473, 201] width 13 height 8
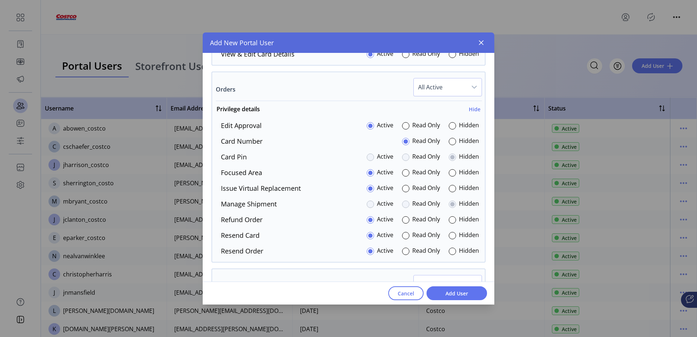
scroll to position [729, 0]
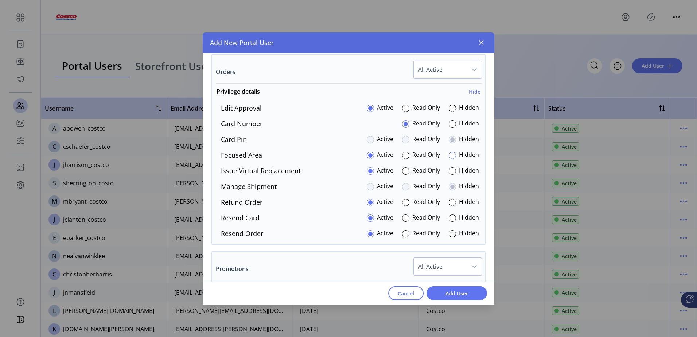
click at [451, 156] on div at bounding box center [452, 155] width 7 height 7
click at [402, 171] on div at bounding box center [405, 170] width 7 height 7
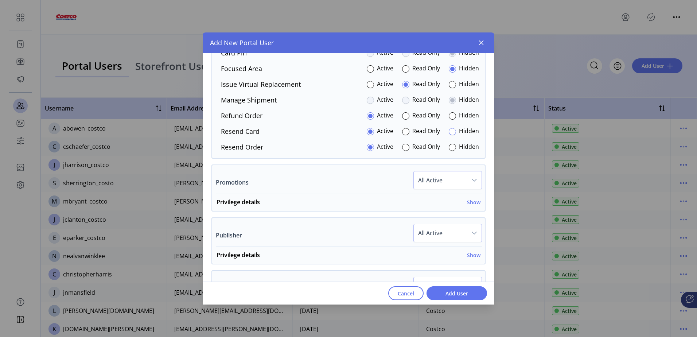
scroll to position [838, 0]
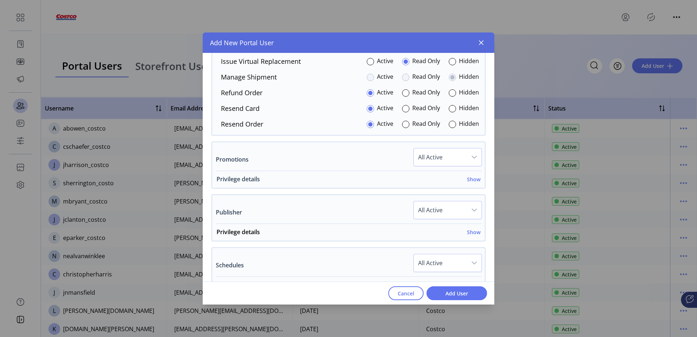
click at [476, 180] on h6 "Show" at bounding box center [473, 179] width 13 height 8
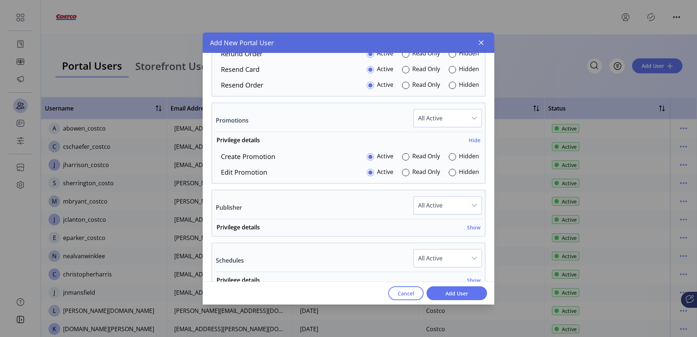
scroll to position [948, 0]
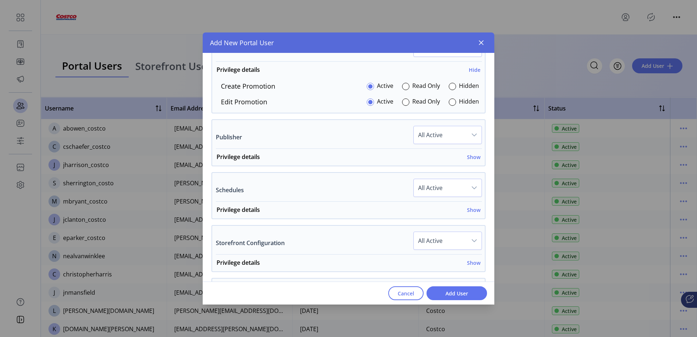
click at [436, 187] on span "All Active" at bounding box center [440, 187] width 53 height 17
drag, startPoint x: 273, startPoint y: 207, endPoint x: 298, endPoint y: 200, distance: 26.2
click at [273, 208] on div "Privilege details Show" at bounding box center [349, 211] width 264 height 13
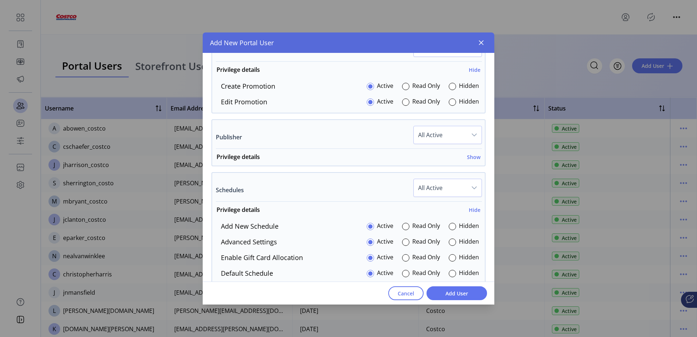
click at [453, 133] on span "All Active" at bounding box center [440, 134] width 53 height 17
click at [433, 186] on span "All Hidden" at bounding box center [434, 185] width 28 height 8
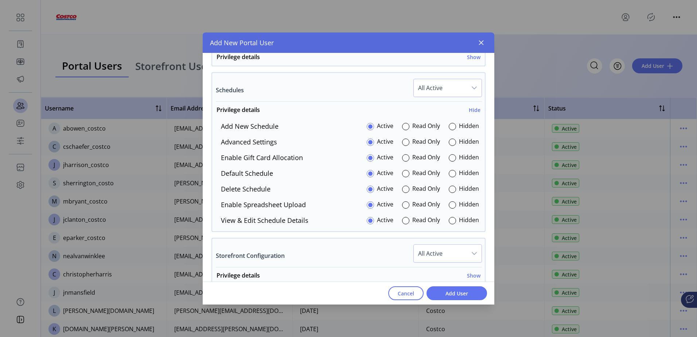
scroll to position [1057, 0]
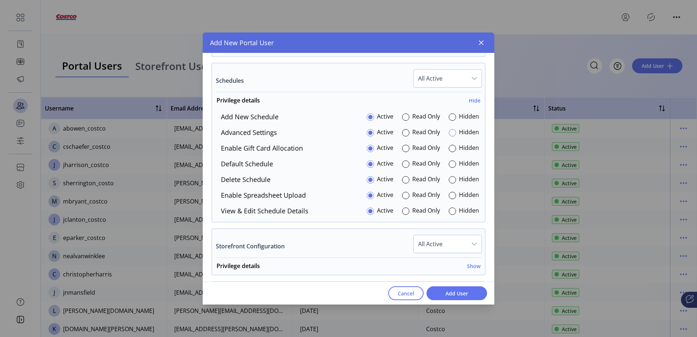
click at [449, 133] on div at bounding box center [452, 132] width 7 height 7
click at [449, 149] on div at bounding box center [452, 148] width 7 height 7
click at [451, 195] on div at bounding box center [452, 195] width 7 height 7
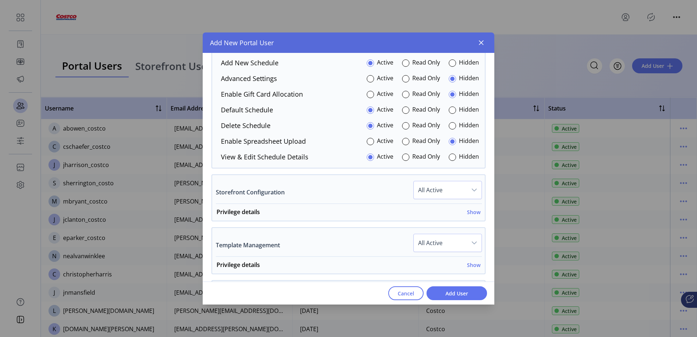
scroll to position [1130, 0]
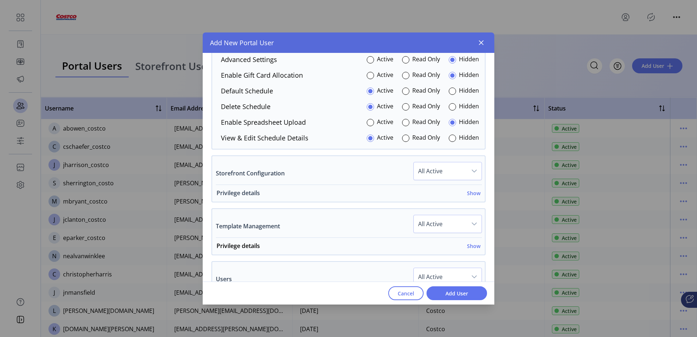
click at [472, 196] on h6 "Show" at bounding box center [473, 193] width 13 height 8
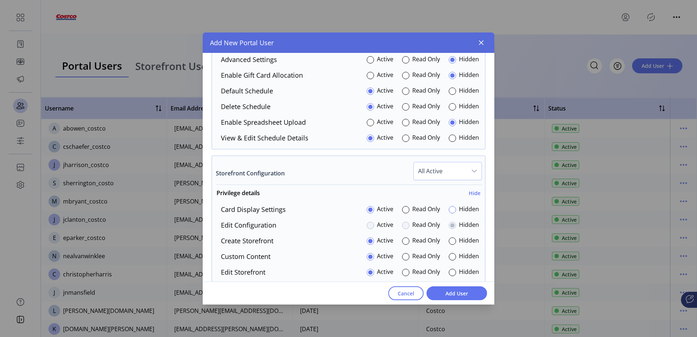
click at [450, 213] on div at bounding box center [452, 209] width 7 height 7
click at [405, 240] on div at bounding box center [405, 240] width 7 height 7
click at [450, 256] on div at bounding box center [452, 256] width 7 height 7
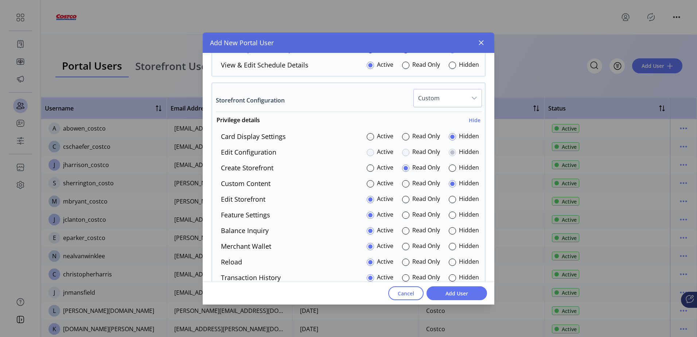
scroll to position [1239, 0]
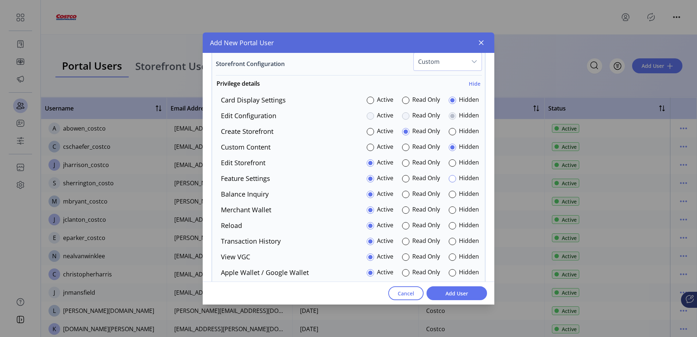
click at [451, 179] on div at bounding box center [452, 178] width 7 height 7
click at [453, 210] on div "Hidden" at bounding box center [464, 210] width 30 height 10
click at [449, 211] on div at bounding box center [452, 209] width 7 height 7
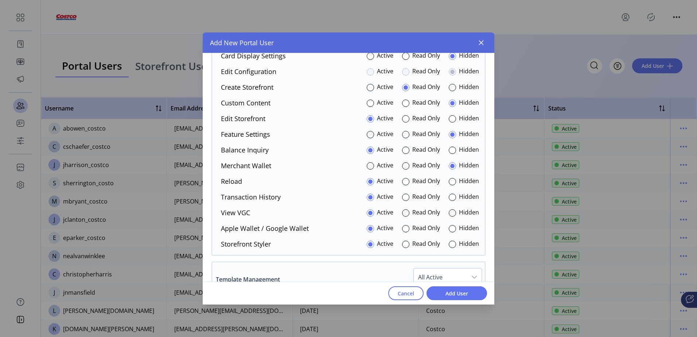
scroll to position [1312, 0]
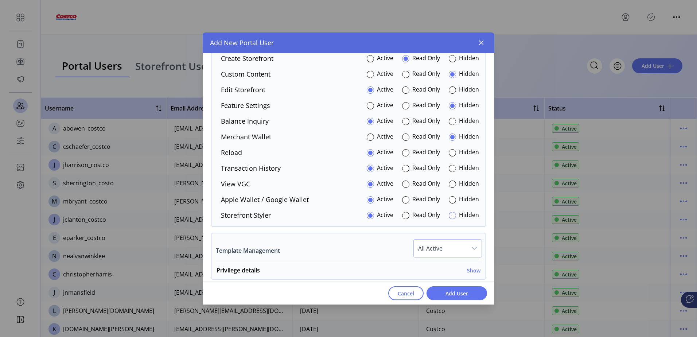
click at [450, 213] on div at bounding box center [452, 215] width 7 height 7
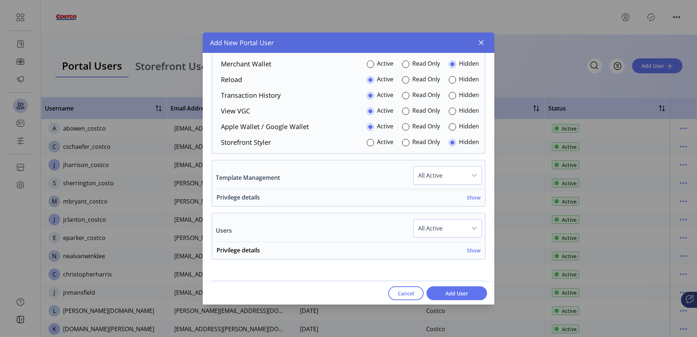
click at [467, 198] on h6 "Show" at bounding box center [473, 198] width 13 height 8
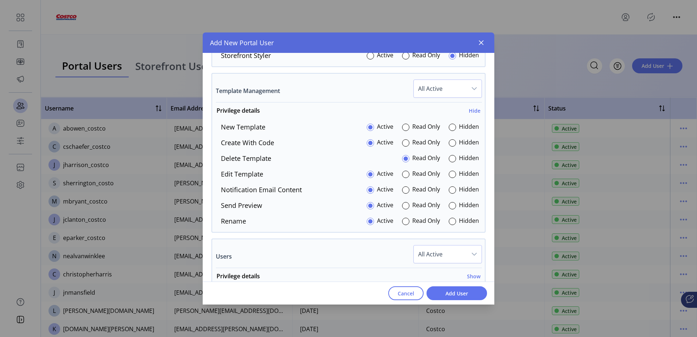
scroll to position [1495, 0]
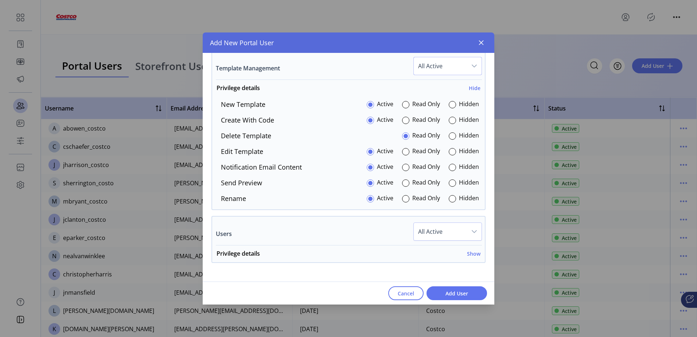
click at [454, 69] on span "All Active" at bounding box center [440, 65] width 53 height 17
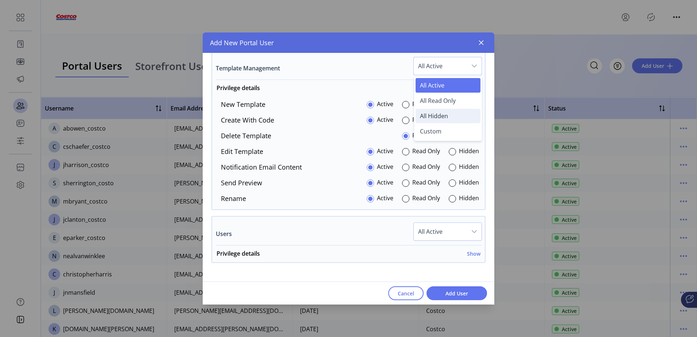
click at [443, 116] on span "All Hidden" at bounding box center [434, 116] width 28 height 8
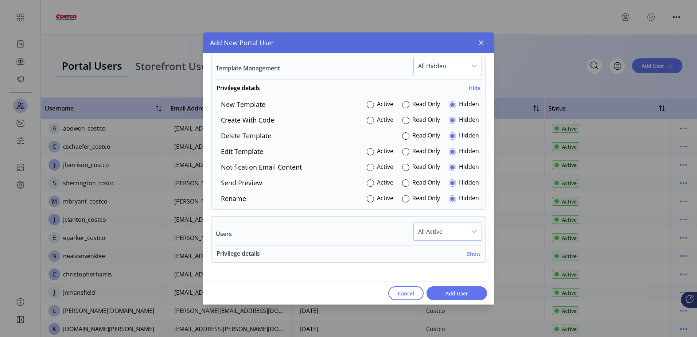
click at [478, 254] on span "Privilege details Show" at bounding box center [347, 255] width 270 height 13
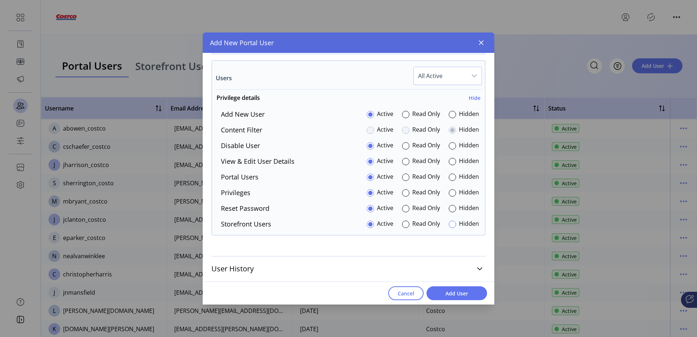
click at [449, 224] on div at bounding box center [452, 224] width 7 height 7
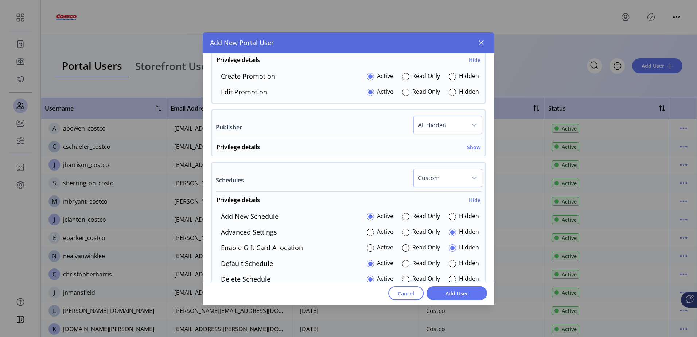
scroll to position [921, 0]
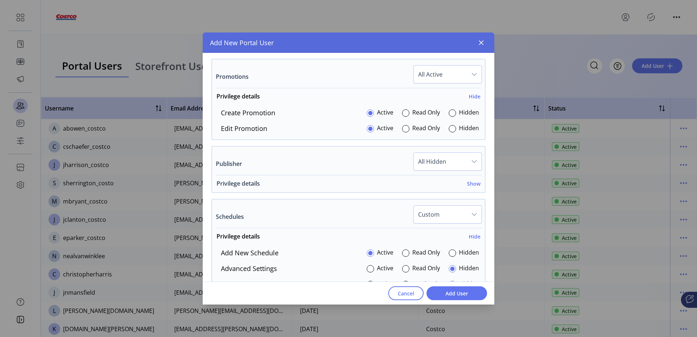
click at [471, 186] on h6 "Show" at bounding box center [473, 184] width 13 height 8
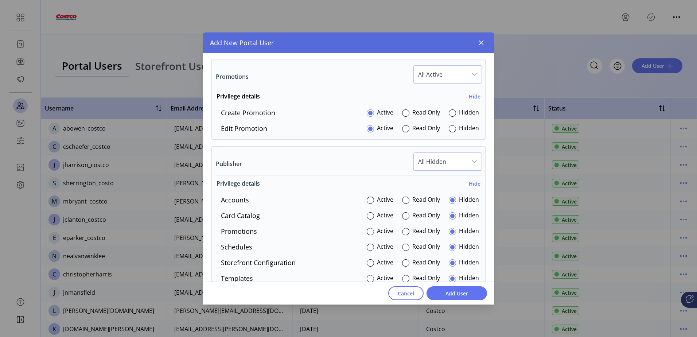
click at [473, 184] on h6 "Hide" at bounding box center [475, 184] width 12 height 8
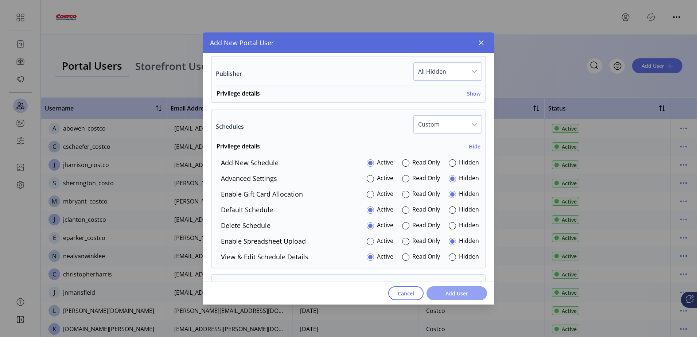
scroll to position [1395, 0]
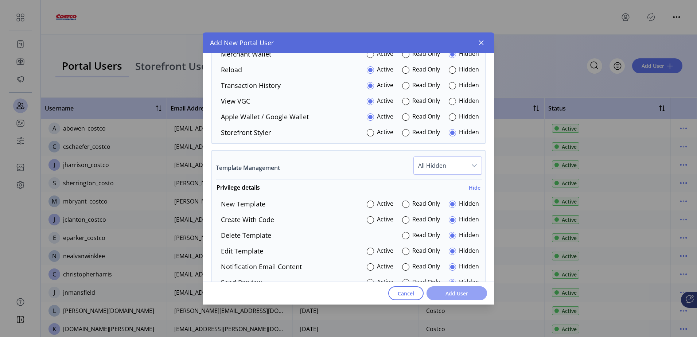
click at [455, 295] on span "Add User" at bounding box center [457, 293] width 42 height 8
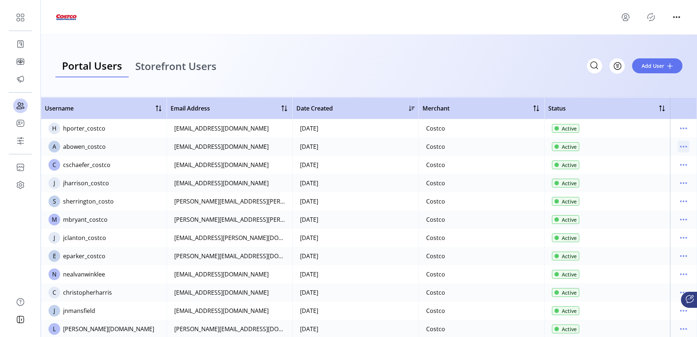
click at [681, 147] on icon "menu" at bounding box center [684, 147] width 12 height 12
click at [653, 174] on span "View Details" at bounding box center [649, 173] width 61 height 6
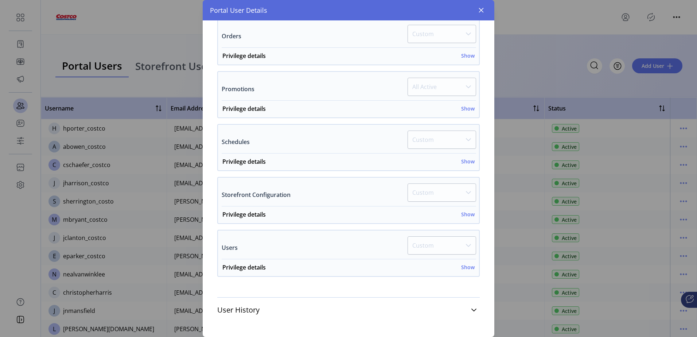
scroll to position [219, 0]
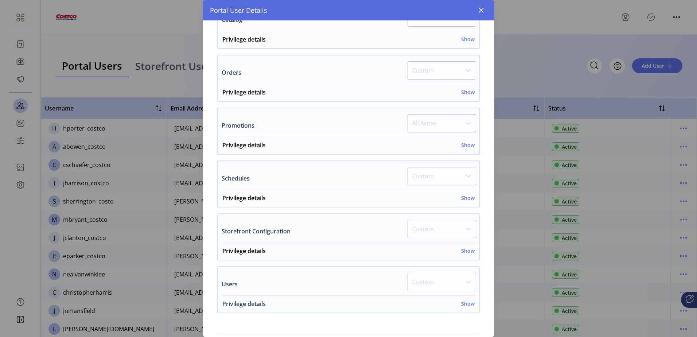
click at [467, 307] on h6 "Show" at bounding box center [467, 304] width 13 height 8
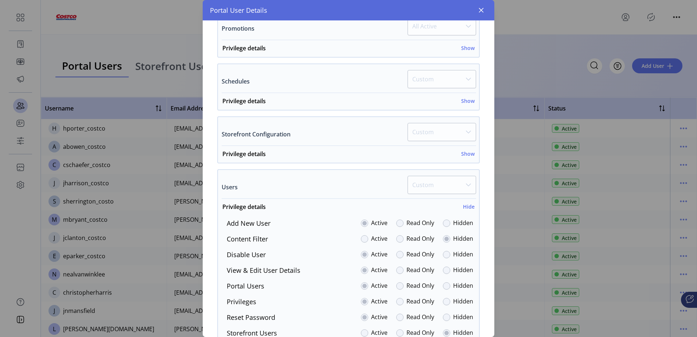
scroll to position [365, 0]
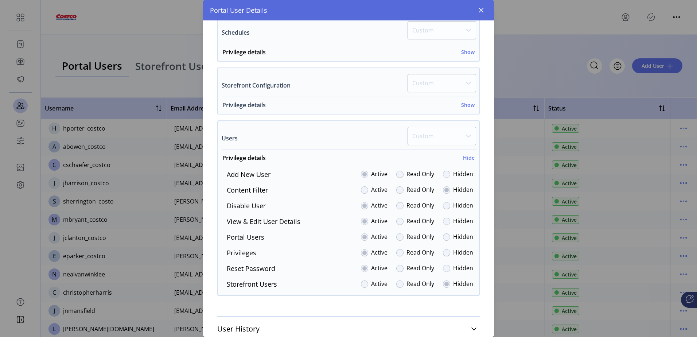
click at [463, 109] on h6 "Show" at bounding box center [467, 105] width 13 height 8
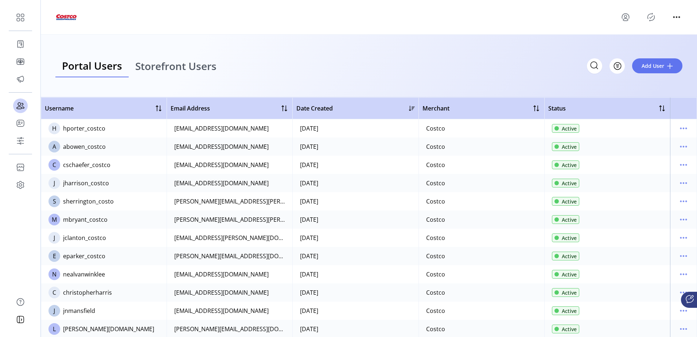
click at [544, 79] on div "Portal User Details AB [PERSON_NAME] User Since [DATE] Active Username abowen_c…" at bounding box center [348, 168] width 697 height 337
click at [669, 67] on span at bounding box center [670, 66] width 6 height 6
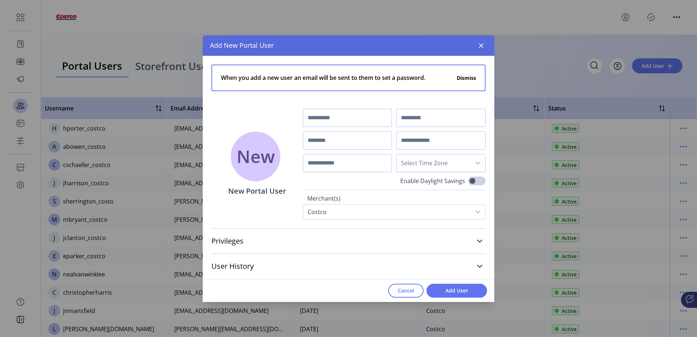
click at [363, 117] on input "text" at bounding box center [347, 118] width 89 height 18
type input "****"
type input "******"
type input "**********"
click at [425, 146] on input "text" at bounding box center [440, 140] width 89 height 18
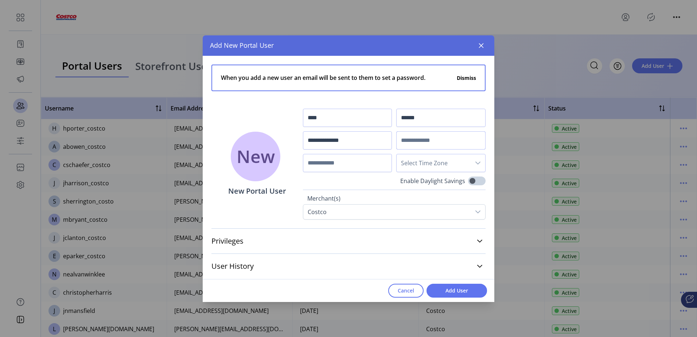
paste input "**********"
type input "**********"
click at [445, 163] on span "Select Time Zone" at bounding box center [434, 162] width 74 height 17
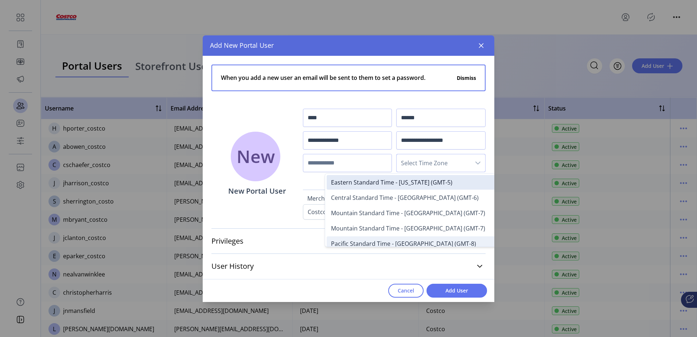
click at [422, 245] on span "Pacific Standard Time - Los Angeles (GMT-8)" at bounding box center [403, 244] width 145 height 8
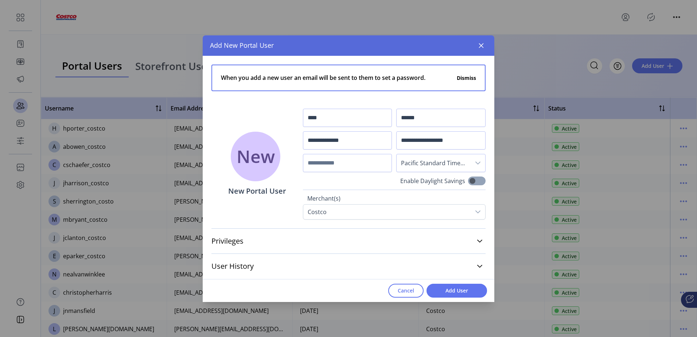
click at [472, 179] on span at bounding box center [476, 180] width 17 height 9
click at [472, 243] on link "Privileges" at bounding box center [348, 241] width 274 height 16
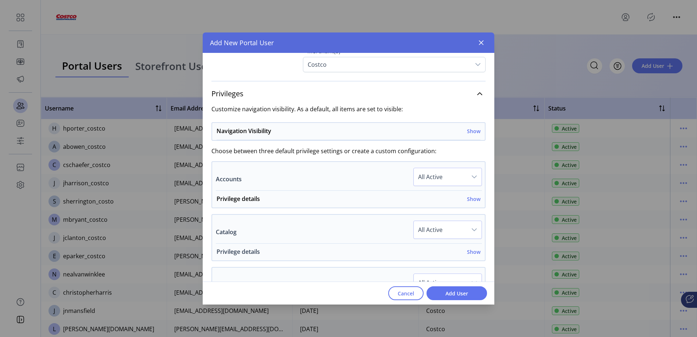
scroll to position [146, 0]
click at [467, 129] on h6 "Show" at bounding box center [473, 130] width 13 height 8
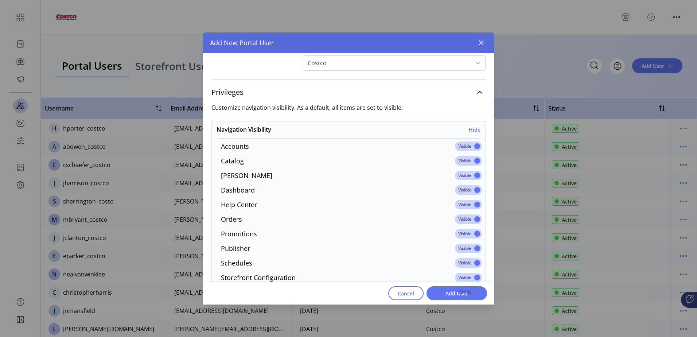
click at [474, 147] on span at bounding box center [468, 145] width 27 height 9
click at [473, 249] on span at bounding box center [468, 248] width 27 height 9
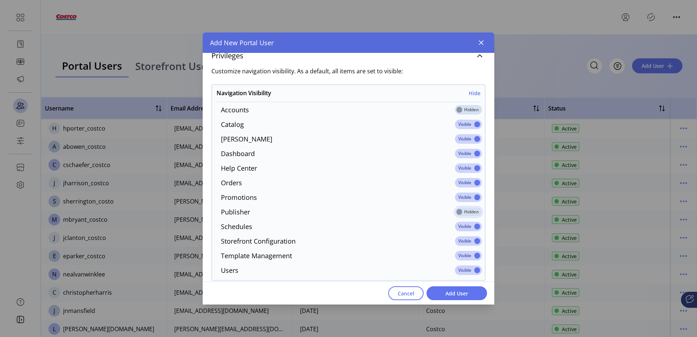
click at [475, 257] on span at bounding box center [468, 255] width 27 height 9
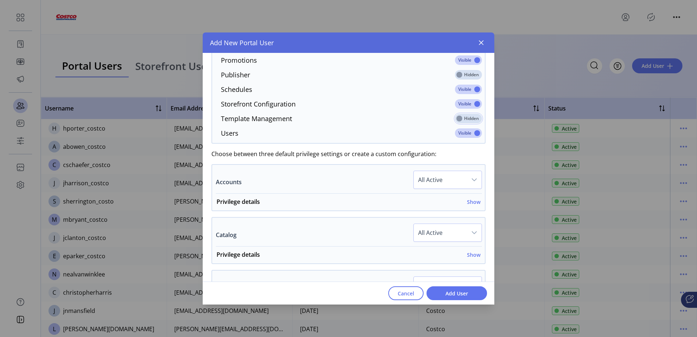
scroll to position [328, 0]
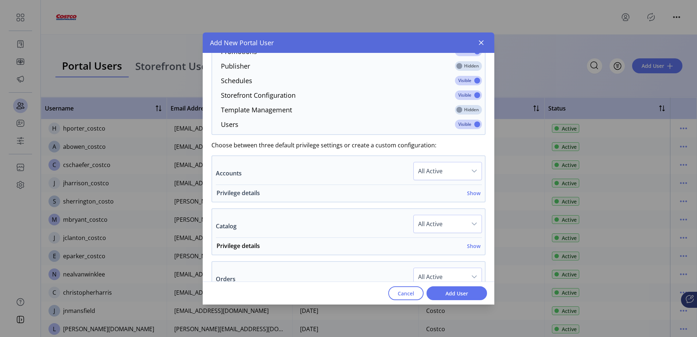
click at [468, 195] on h6 "Show" at bounding box center [473, 193] width 13 height 8
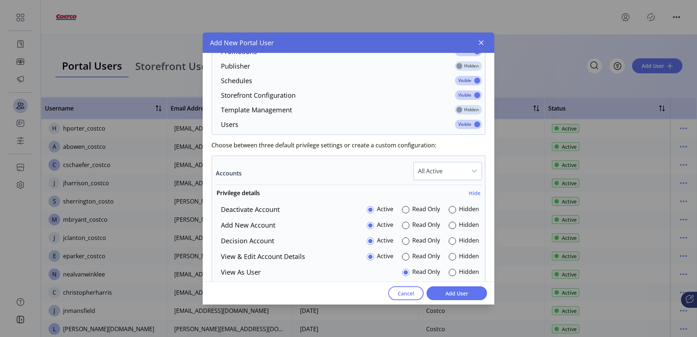
click at [467, 168] on div "dropdown trigger" at bounding box center [474, 170] width 15 height 17
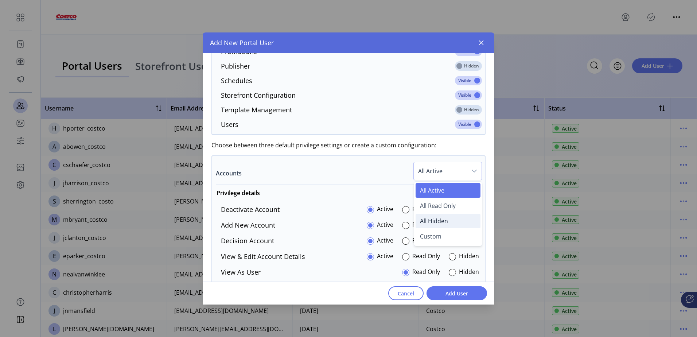
click at [441, 220] on span "All Hidden" at bounding box center [434, 221] width 28 height 8
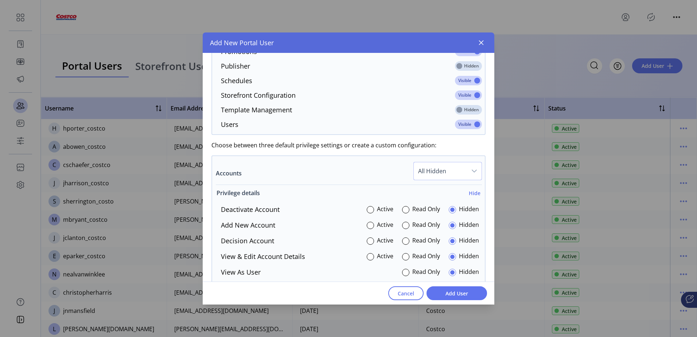
click at [470, 193] on h6 "Hide" at bounding box center [475, 193] width 12 height 8
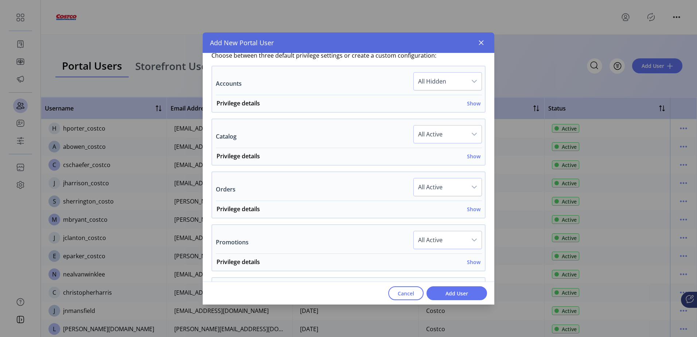
scroll to position [437, 0]
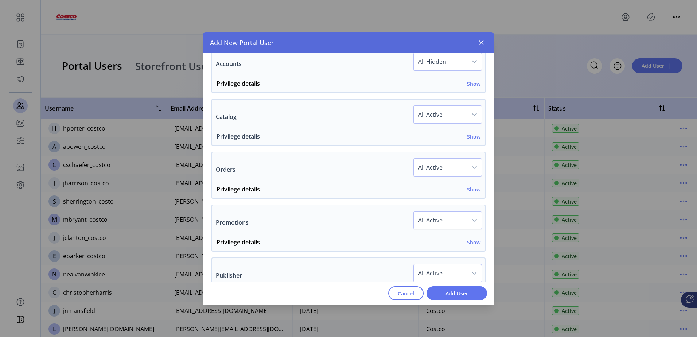
click at [473, 140] on h6 "Show" at bounding box center [473, 137] width 13 height 8
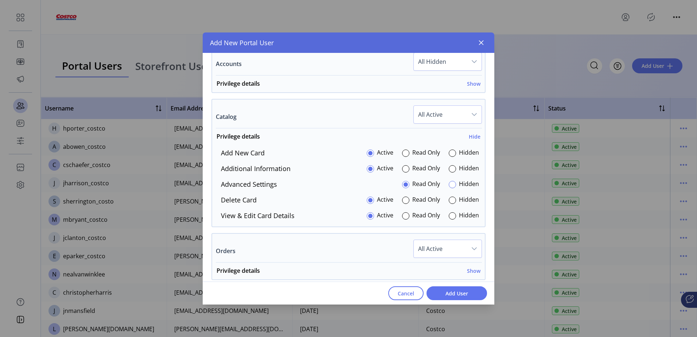
click at [449, 187] on div at bounding box center [452, 184] width 7 height 7
click at [404, 199] on div at bounding box center [405, 199] width 7 height 7
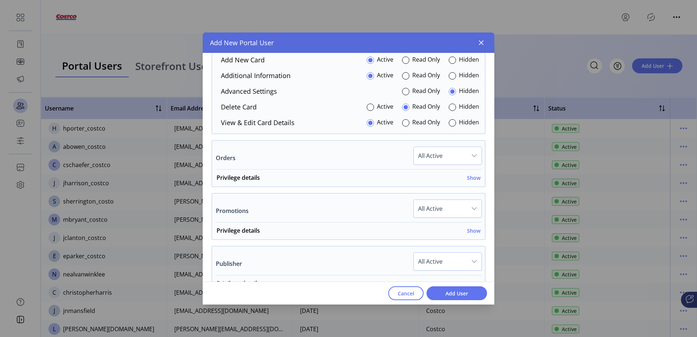
scroll to position [547, 0]
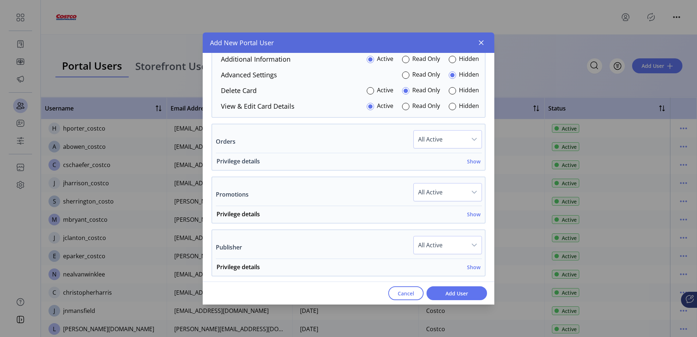
click at [471, 163] on h6 "Show" at bounding box center [473, 161] width 13 height 8
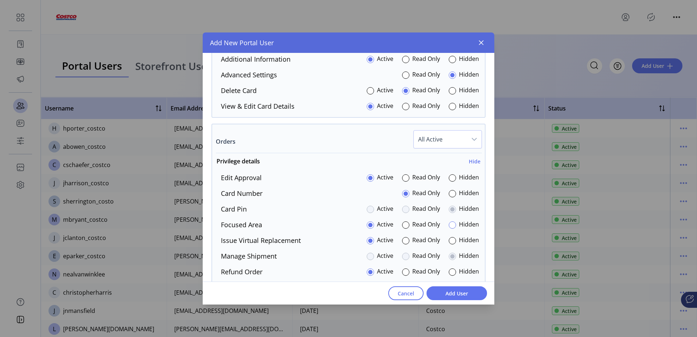
click at [449, 225] on div at bounding box center [452, 224] width 7 height 7
click at [402, 240] on div at bounding box center [405, 240] width 7 height 7
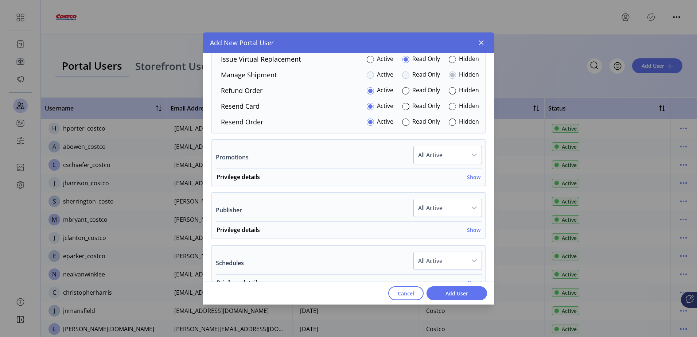
scroll to position [729, 0]
click at [470, 178] on h6 "Show" at bounding box center [473, 176] width 13 height 8
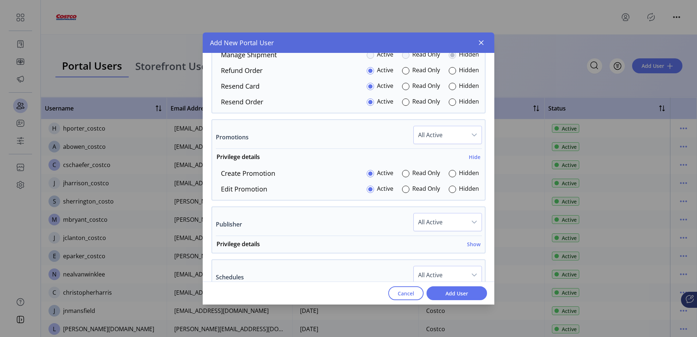
scroll to position [802, 0]
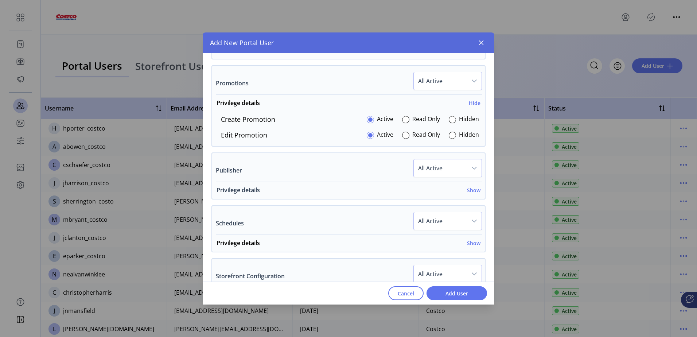
click at [468, 190] on h6 "Show" at bounding box center [473, 190] width 13 height 8
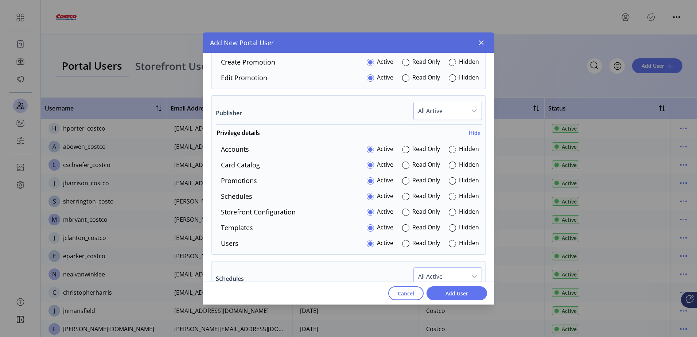
scroll to position [875, 0]
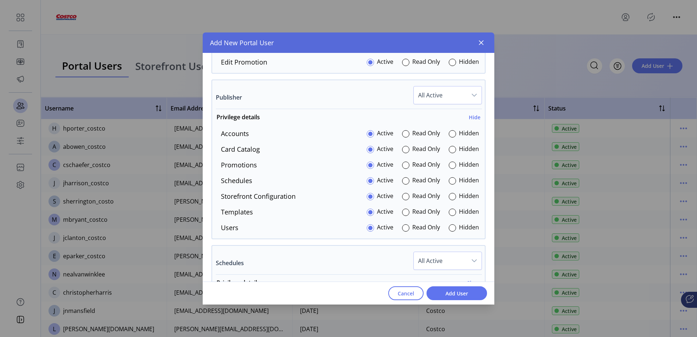
click at [449, 96] on span "All Active" at bounding box center [440, 94] width 53 height 17
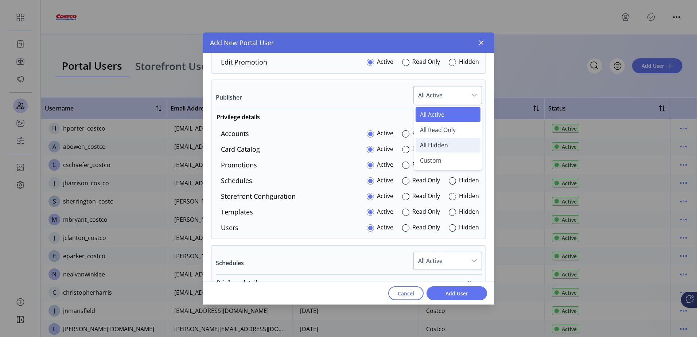
click at [433, 143] on span "All Hidden" at bounding box center [434, 145] width 28 height 8
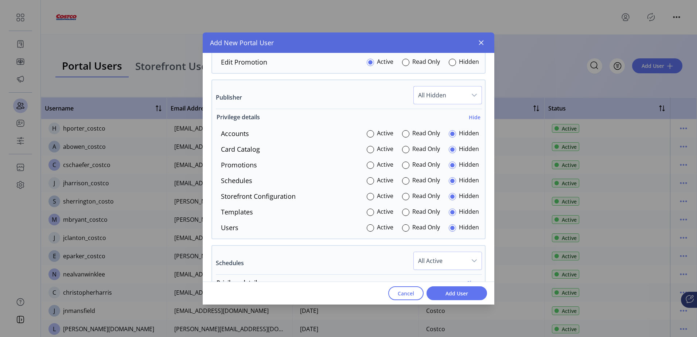
click at [471, 116] on h6 "Hide" at bounding box center [475, 117] width 12 height 8
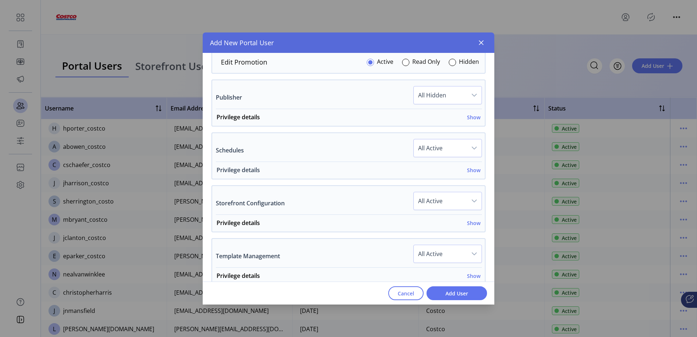
click at [470, 170] on h6 "Show" at bounding box center [473, 170] width 13 height 8
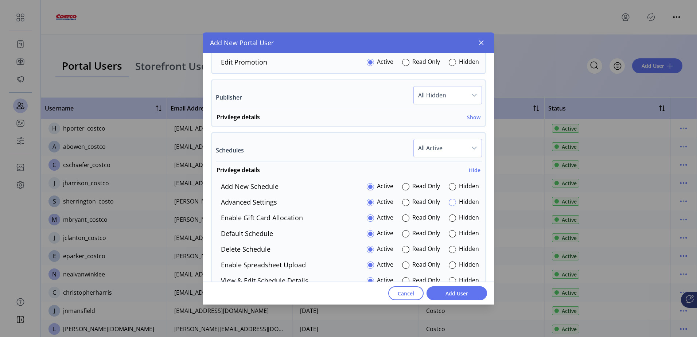
click at [449, 203] on div at bounding box center [452, 202] width 7 height 7
click at [450, 217] on div at bounding box center [452, 217] width 7 height 7
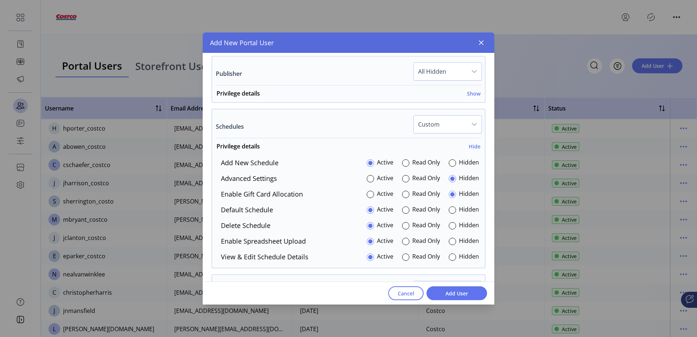
scroll to position [911, 0]
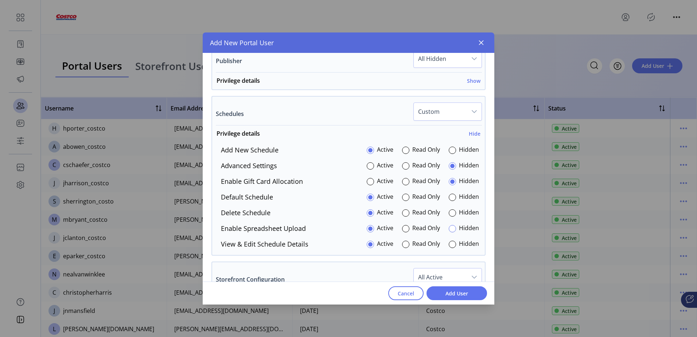
click at [451, 231] on div at bounding box center [452, 228] width 7 height 7
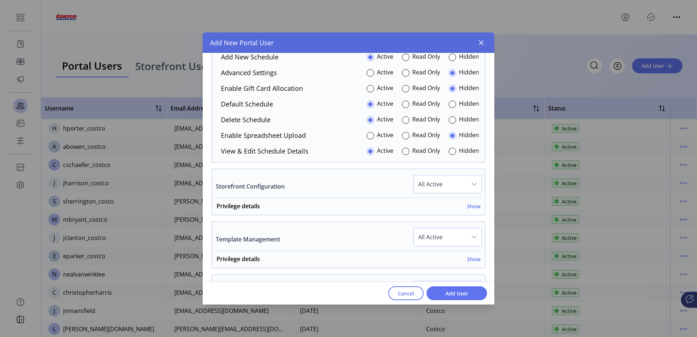
scroll to position [1021, 0]
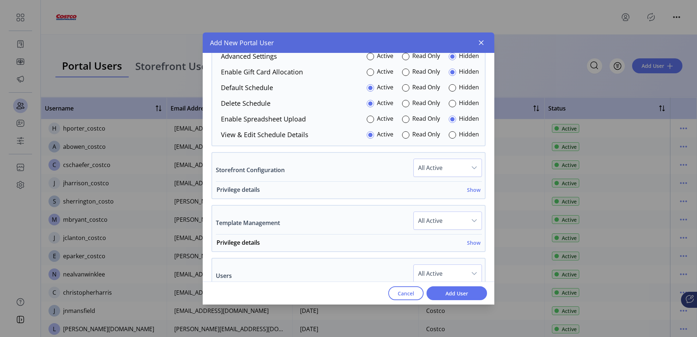
click at [472, 188] on h6 "Show" at bounding box center [473, 190] width 13 height 8
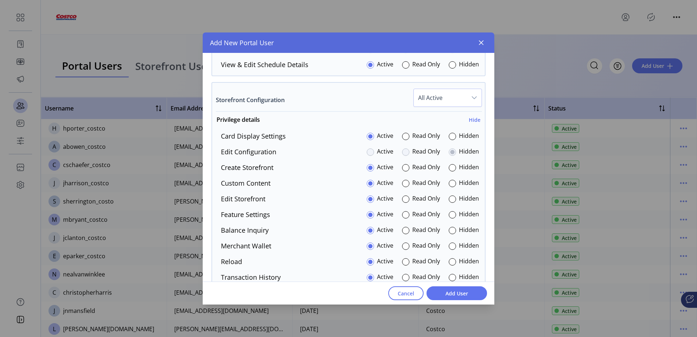
scroll to position [1094, 0]
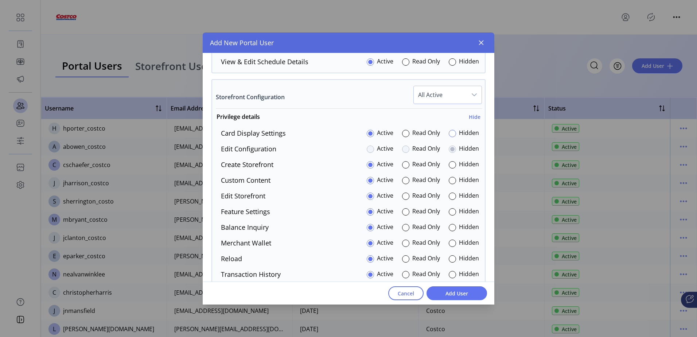
click at [449, 137] on div at bounding box center [452, 133] width 7 height 7
click at [402, 166] on div at bounding box center [405, 164] width 7 height 7
click at [449, 182] on div at bounding box center [452, 180] width 7 height 7
click at [449, 212] on div at bounding box center [452, 211] width 7 height 7
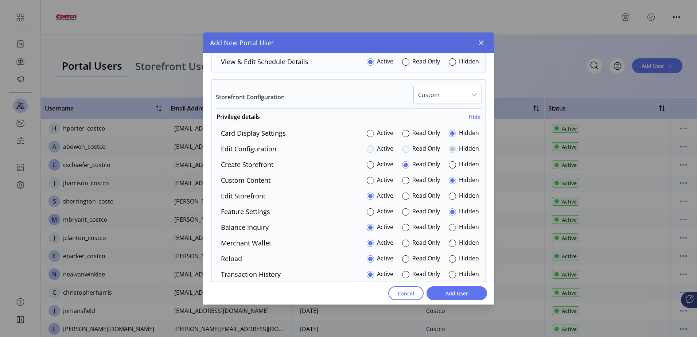
scroll to position [1130, 0]
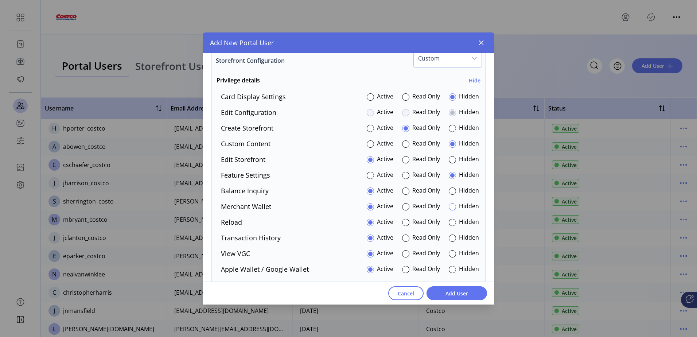
click at [449, 205] on div at bounding box center [452, 206] width 7 height 7
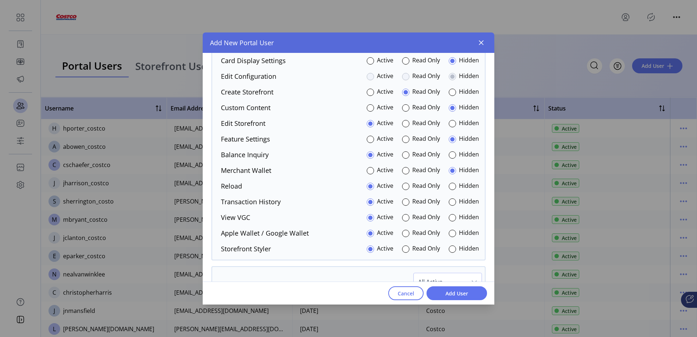
scroll to position [1167, 0]
click at [450, 247] on div at bounding box center [452, 248] width 7 height 7
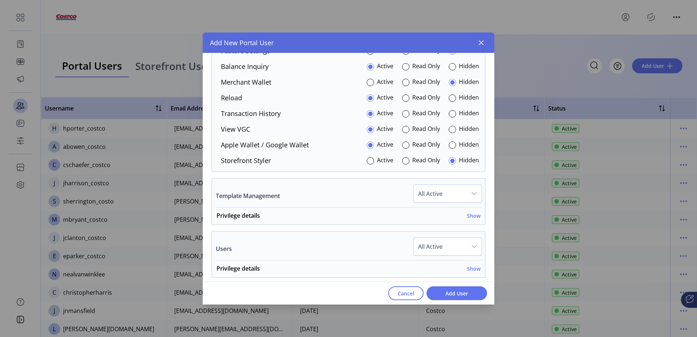
scroll to position [1276, 0]
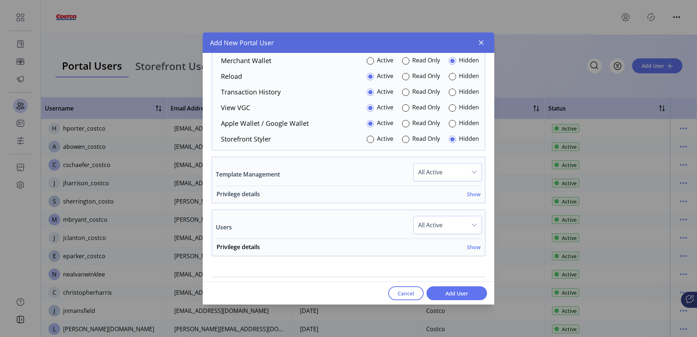
click at [470, 197] on h6 "Show" at bounding box center [473, 194] width 13 height 8
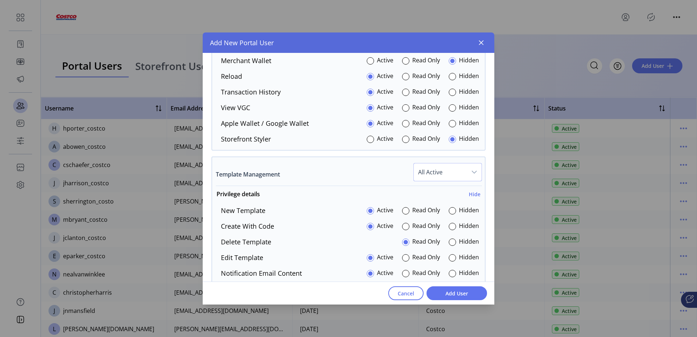
click at [452, 170] on span "All Active" at bounding box center [440, 171] width 53 height 17
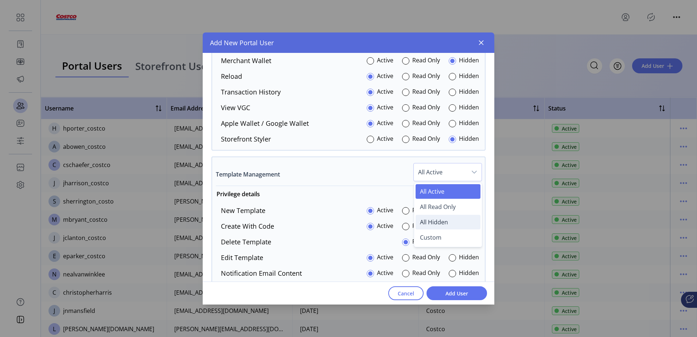
click at [441, 222] on span "All Hidden" at bounding box center [434, 222] width 28 height 8
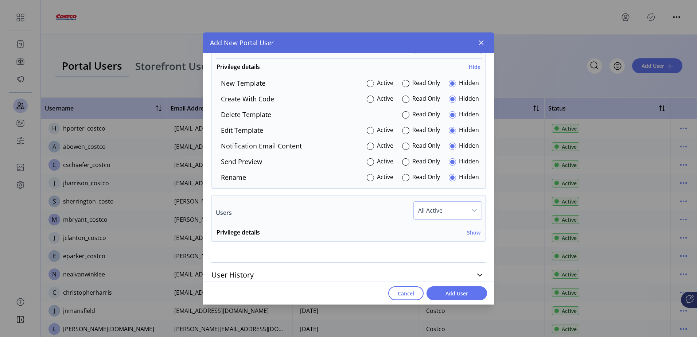
scroll to position [1409, 0]
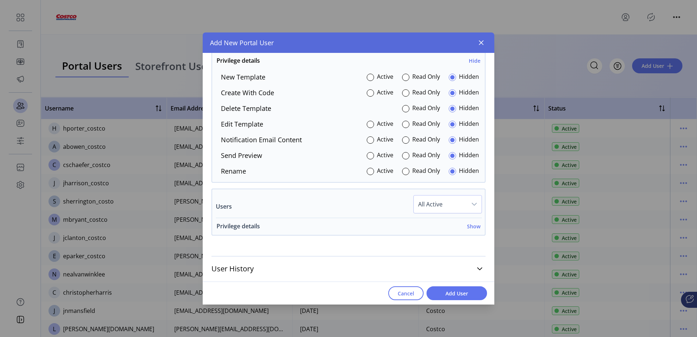
click at [471, 228] on h6 "Show" at bounding box center [473, 226] width 13 height 8
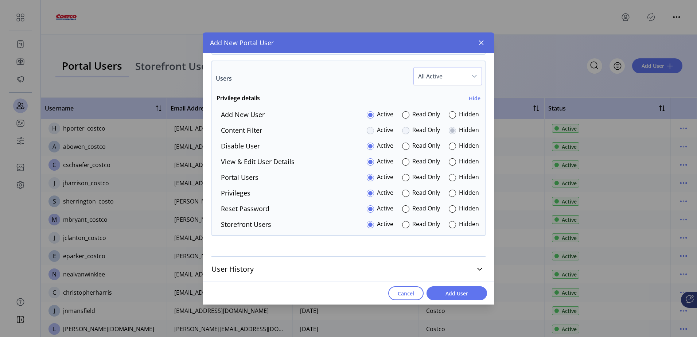
scroll to position [1538, 0]
click at [451, 223] on div at bounding box center [452, 224] width 7 height 7
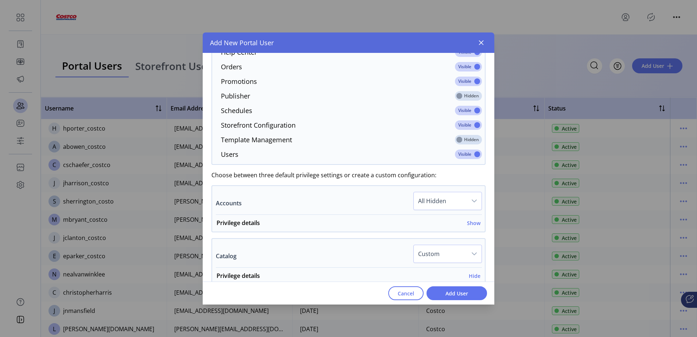
scroll to position [43, 0]
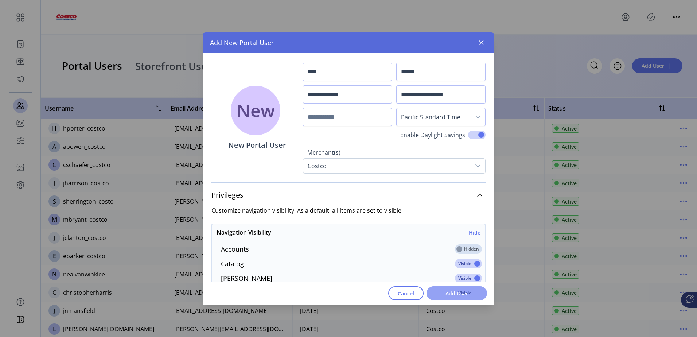
click at [439, 294] on span "Add User" at bounding box center [457, 293] width 42 height 8
